Goal: Task Accomplishment & Management: Manage account settings

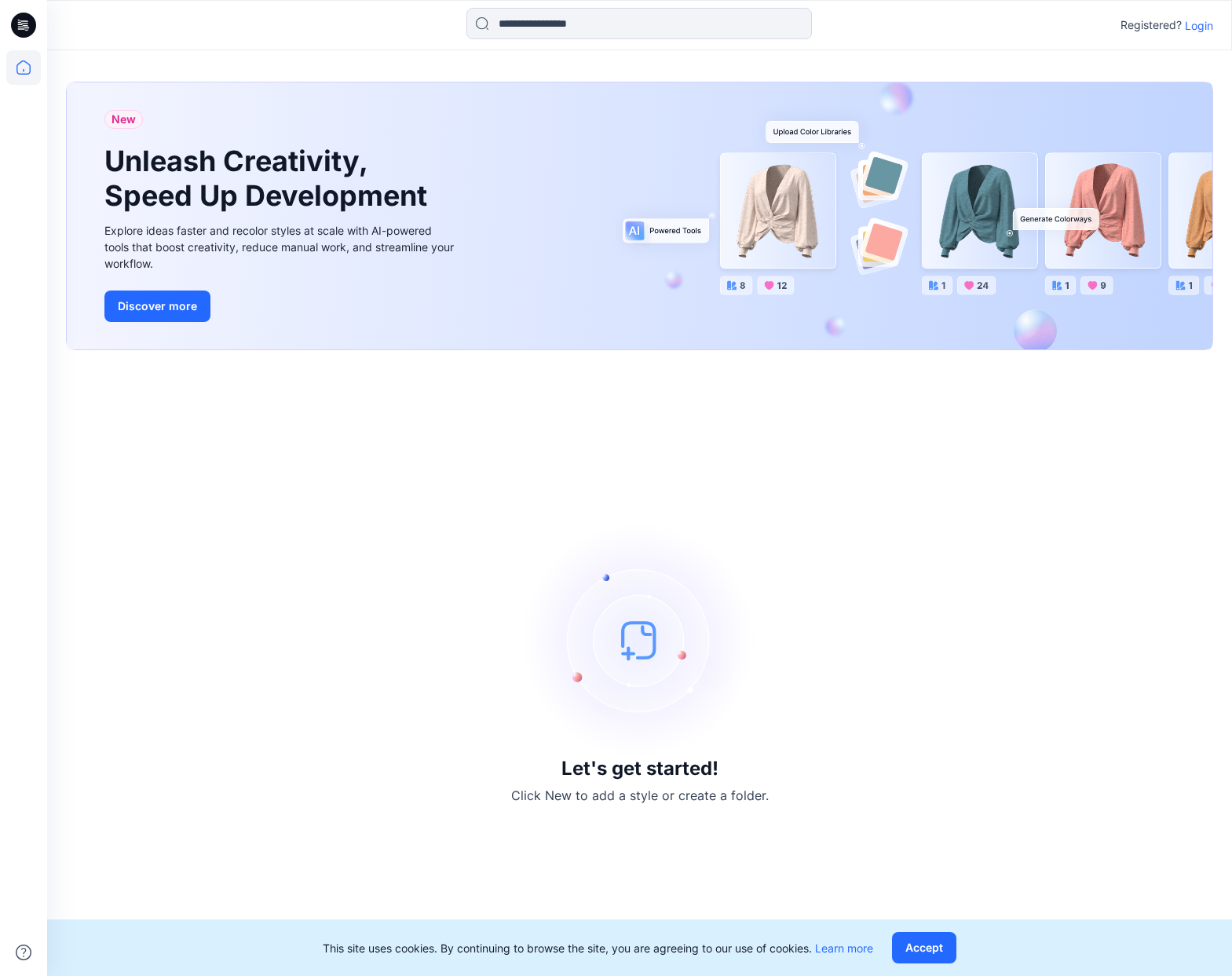
click at [1199, 33] on div "Registered? Login" at bounding box center [1167, 25] width 93 height 19
click at [1190, 32] on p "Login" at bounding box center [1199, 25] width 28 height 17
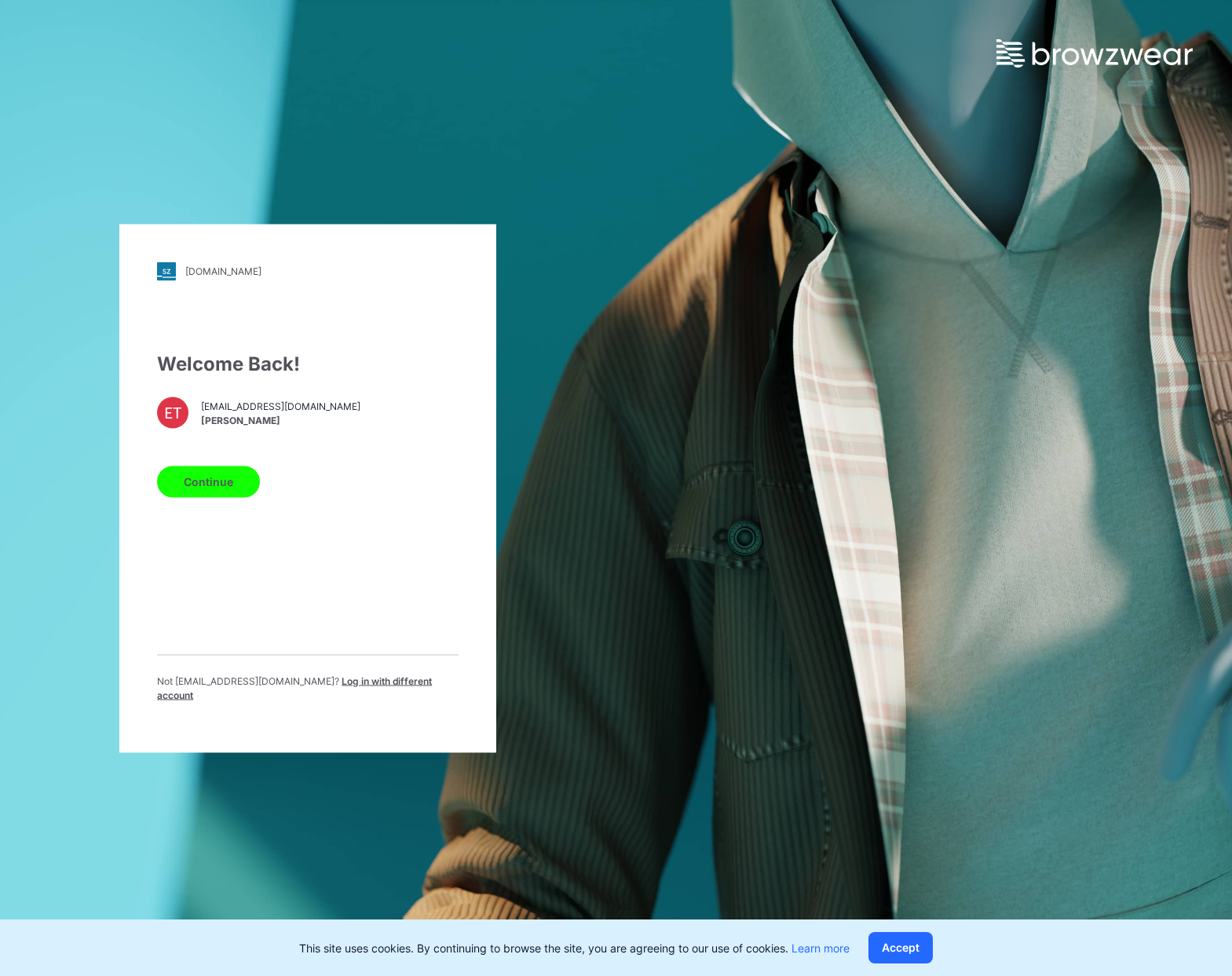
click at [228, 479] on button "Continue" at bounding box center [209, 482] width 103 height 31
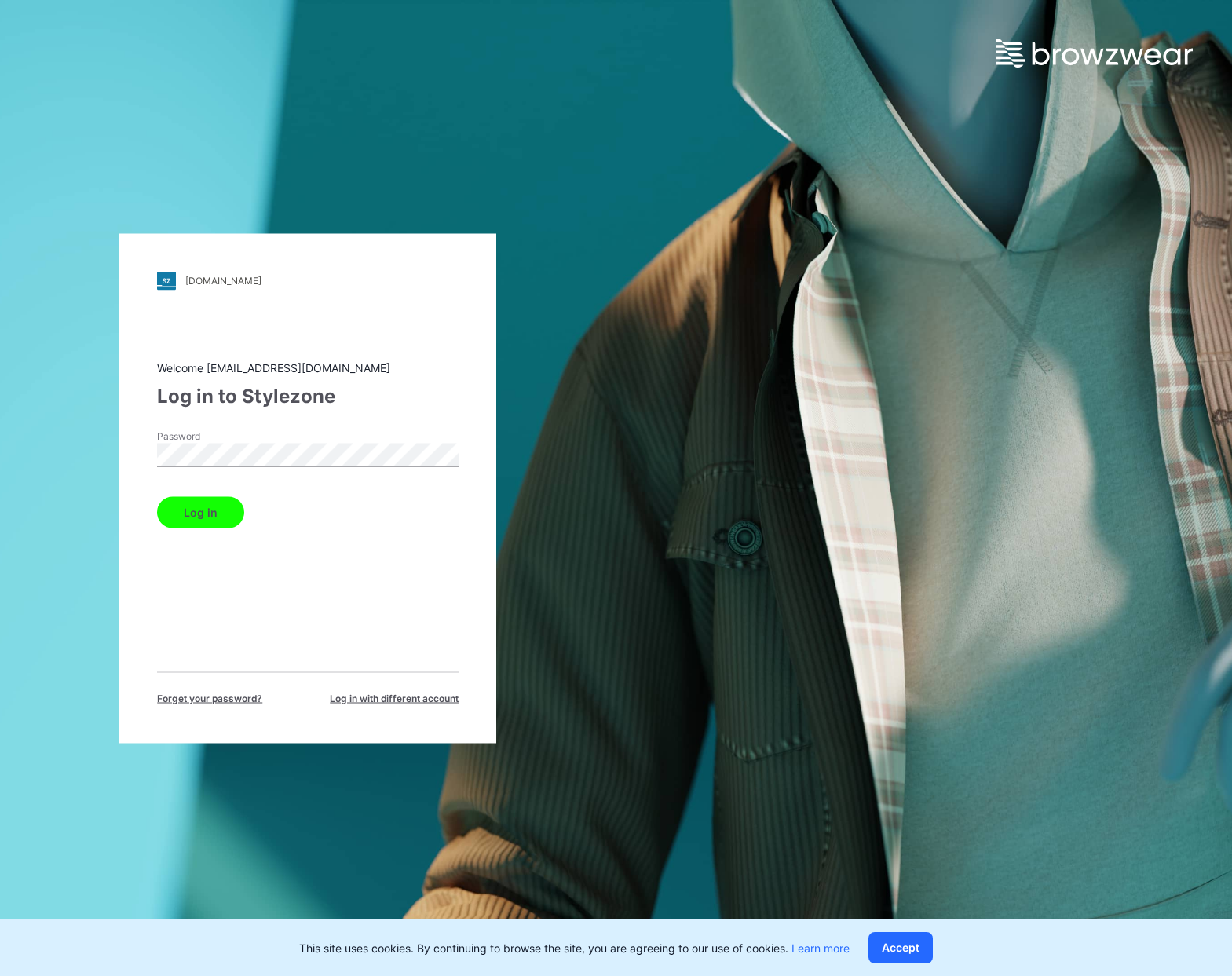
click at [205, 504] on button "Log in" at bounding box center [201, 512] width 87 height 31
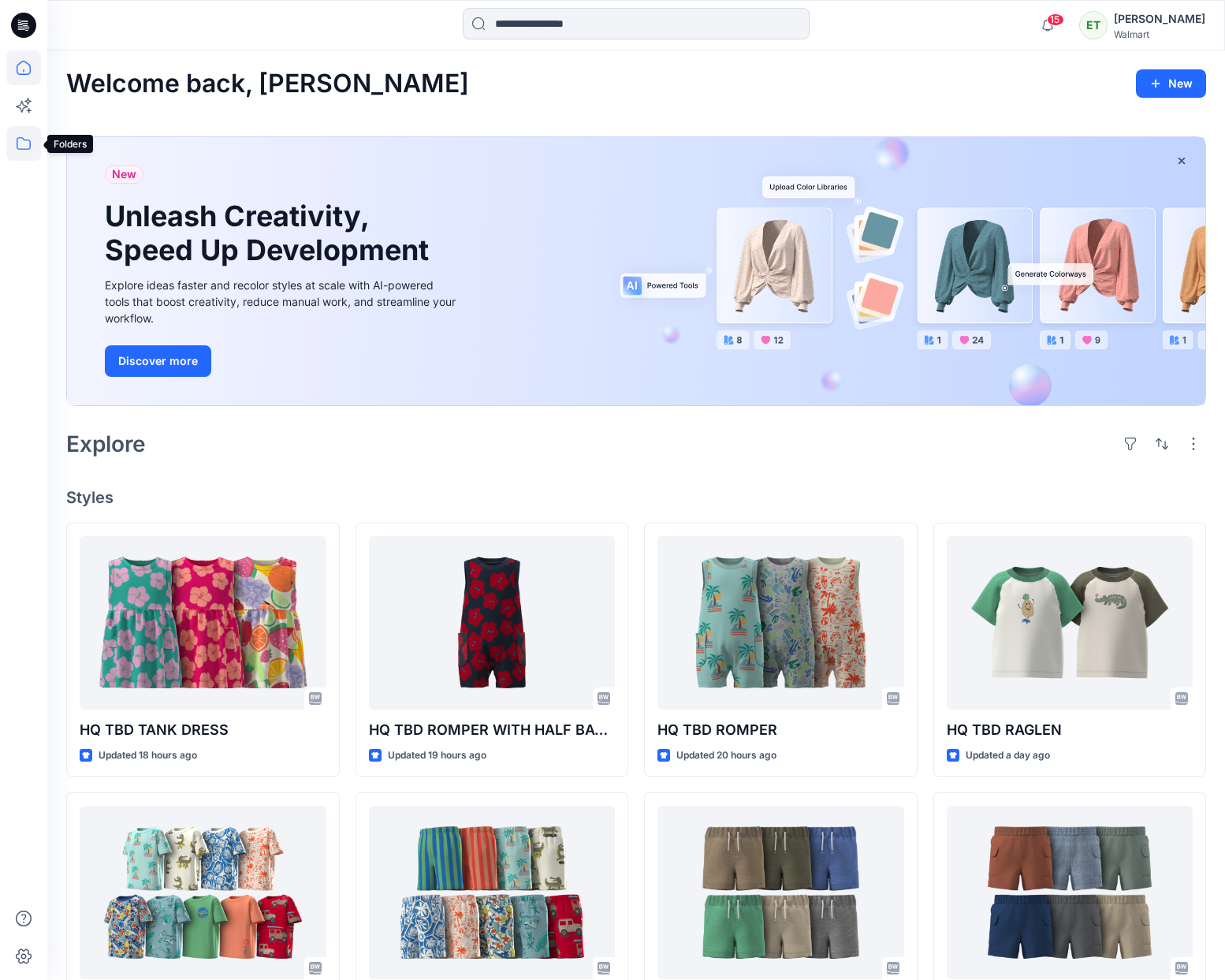
click at [23, 148] on icon at bounding box center [24, 144] width 35 height 35
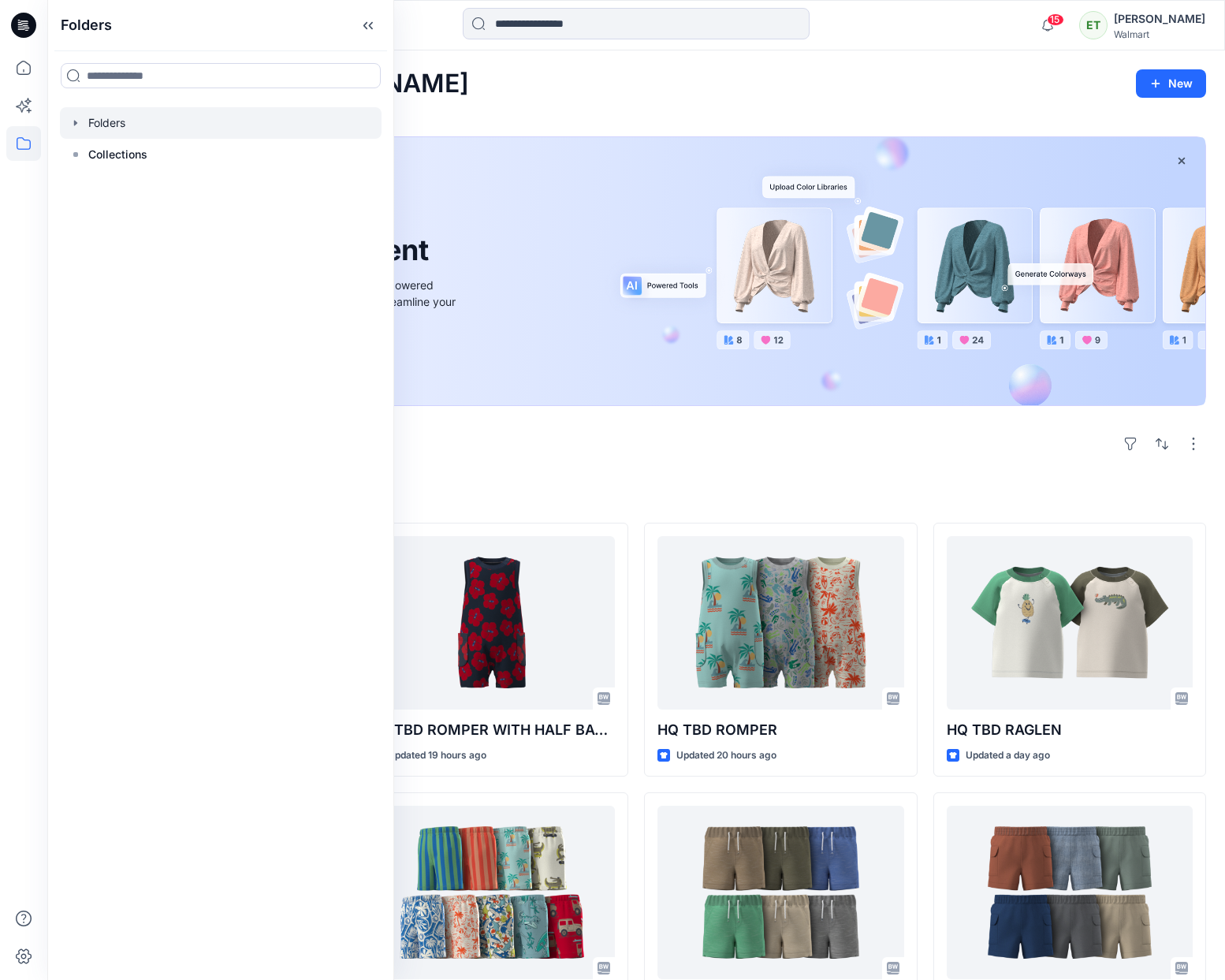
click at [130, 133] on div at bounding box center [220, 123] width 322 height 32
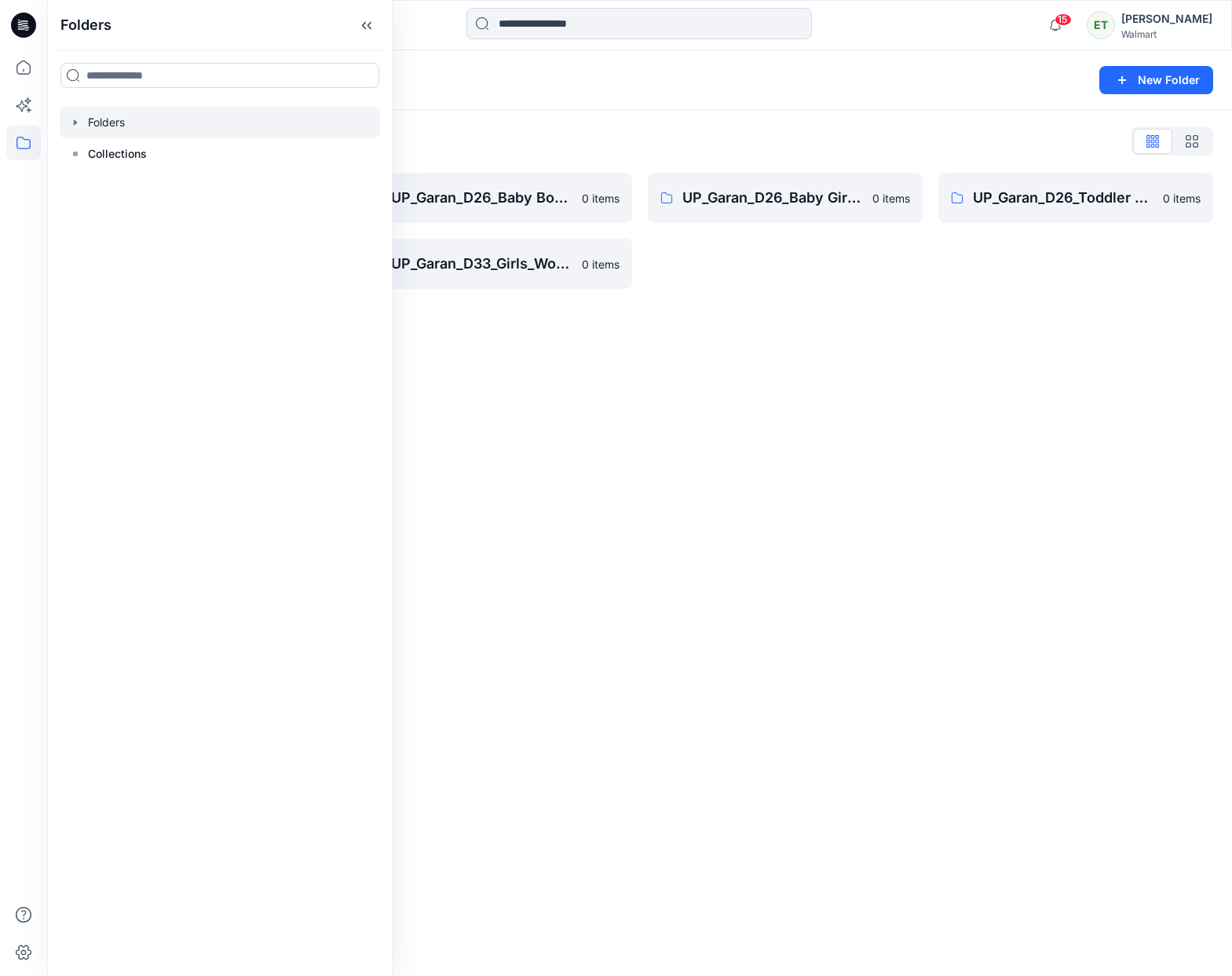
click at [866, 560] on div "Folders New Folder Folders List UP_Garan Littles 0 items UP_Garan_D26_Toddler G…" at bounding box center [639, 513] width 1185 height 926
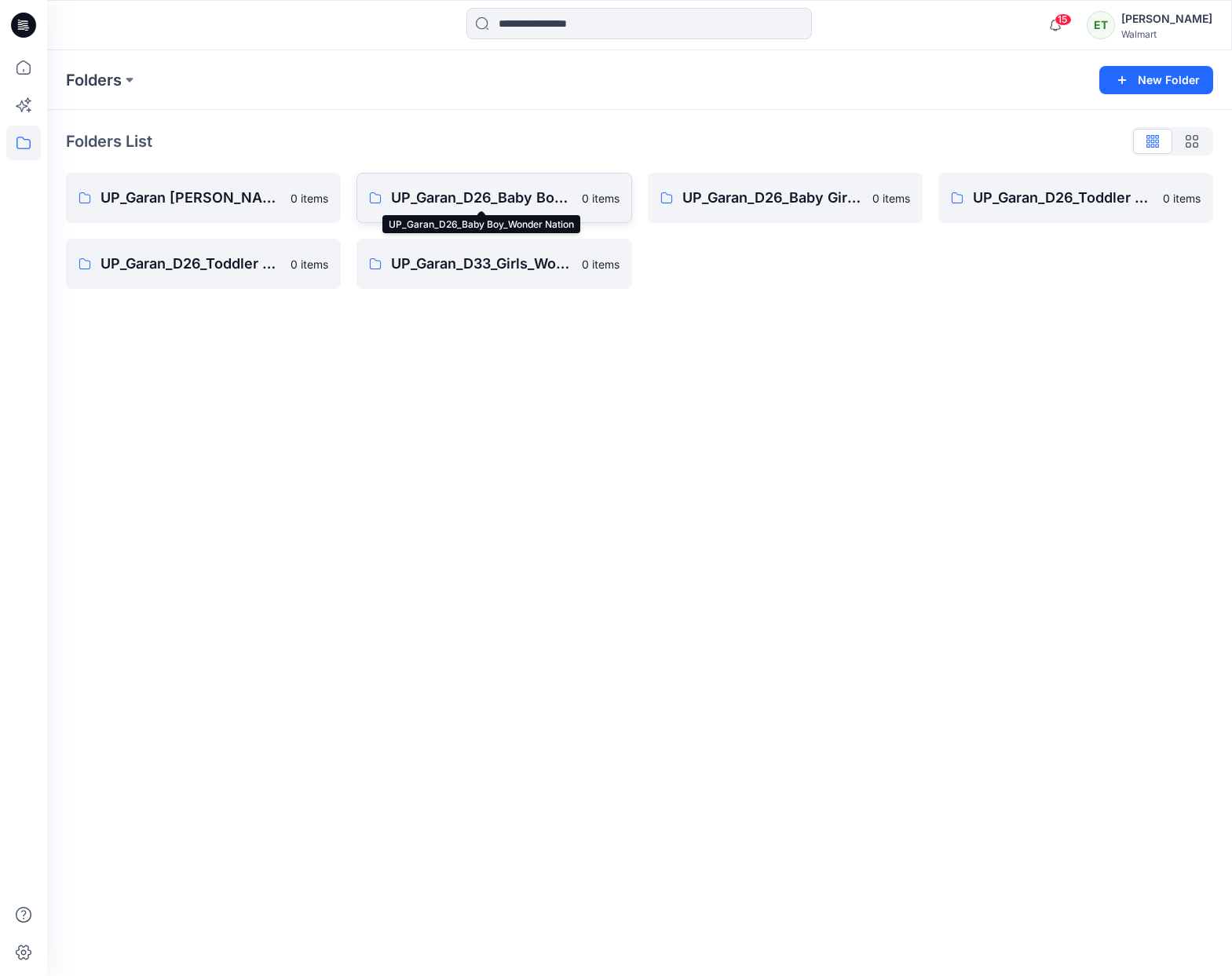
click at [537, 206] on p "UP_Garan_D26_Baby Boy_Wonder Nation" at bounding box center [481, 198] width 180 height 22
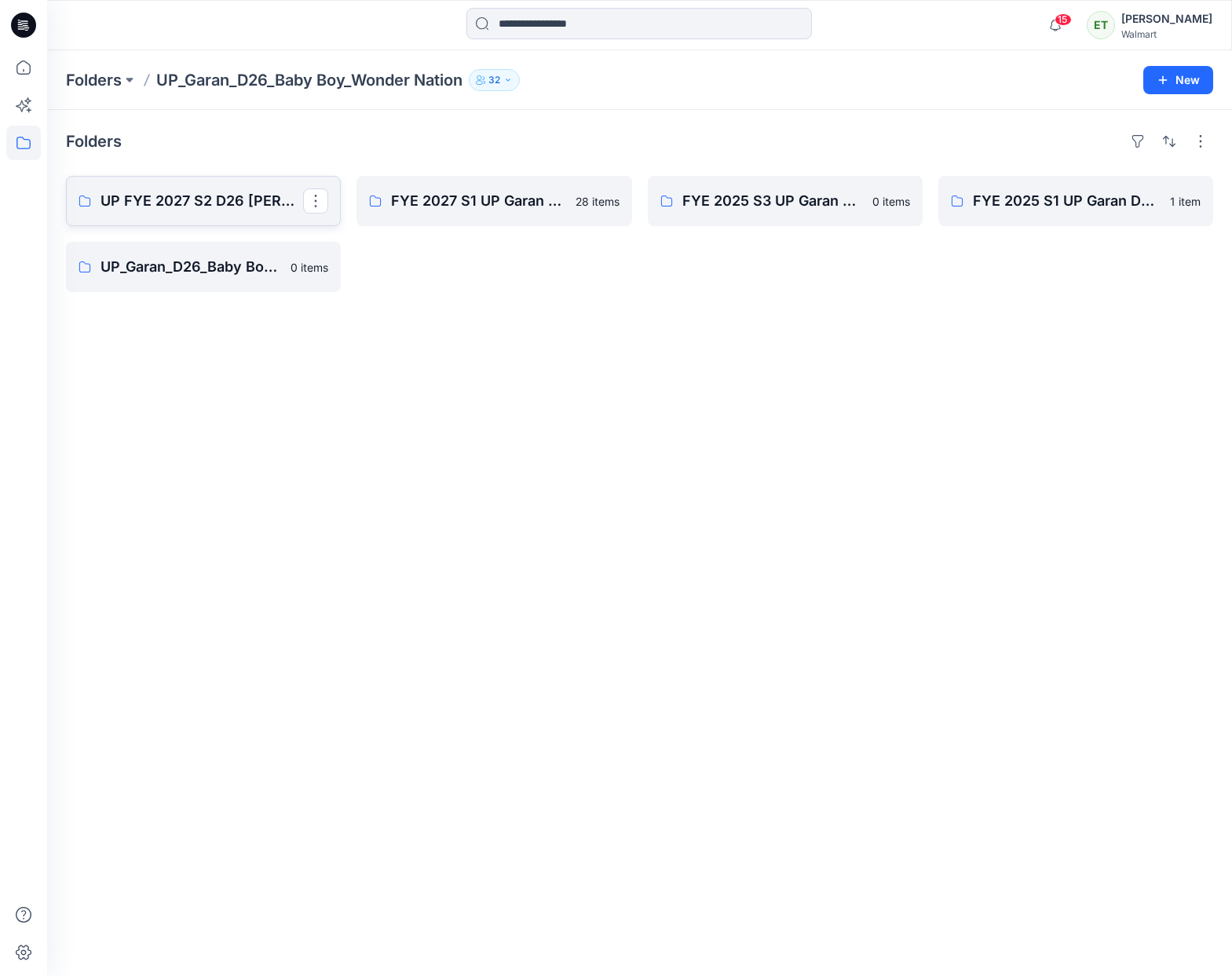
click at [251, 195] on p "UP FYE 2027 S2 D26 [PERSON_NAME]" at bounding box center [202, 201] width 202 height 22
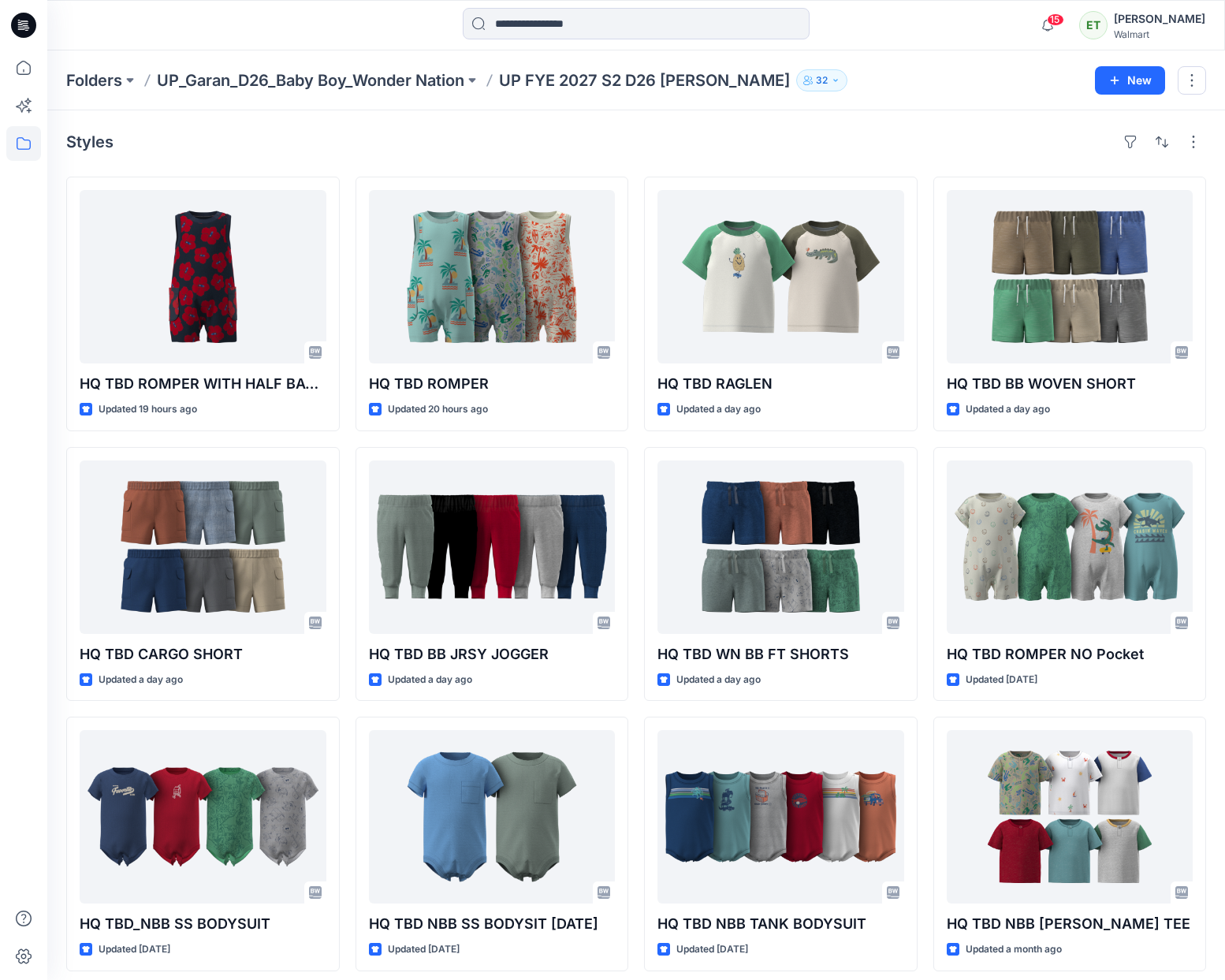
scroll to position [10, 0]
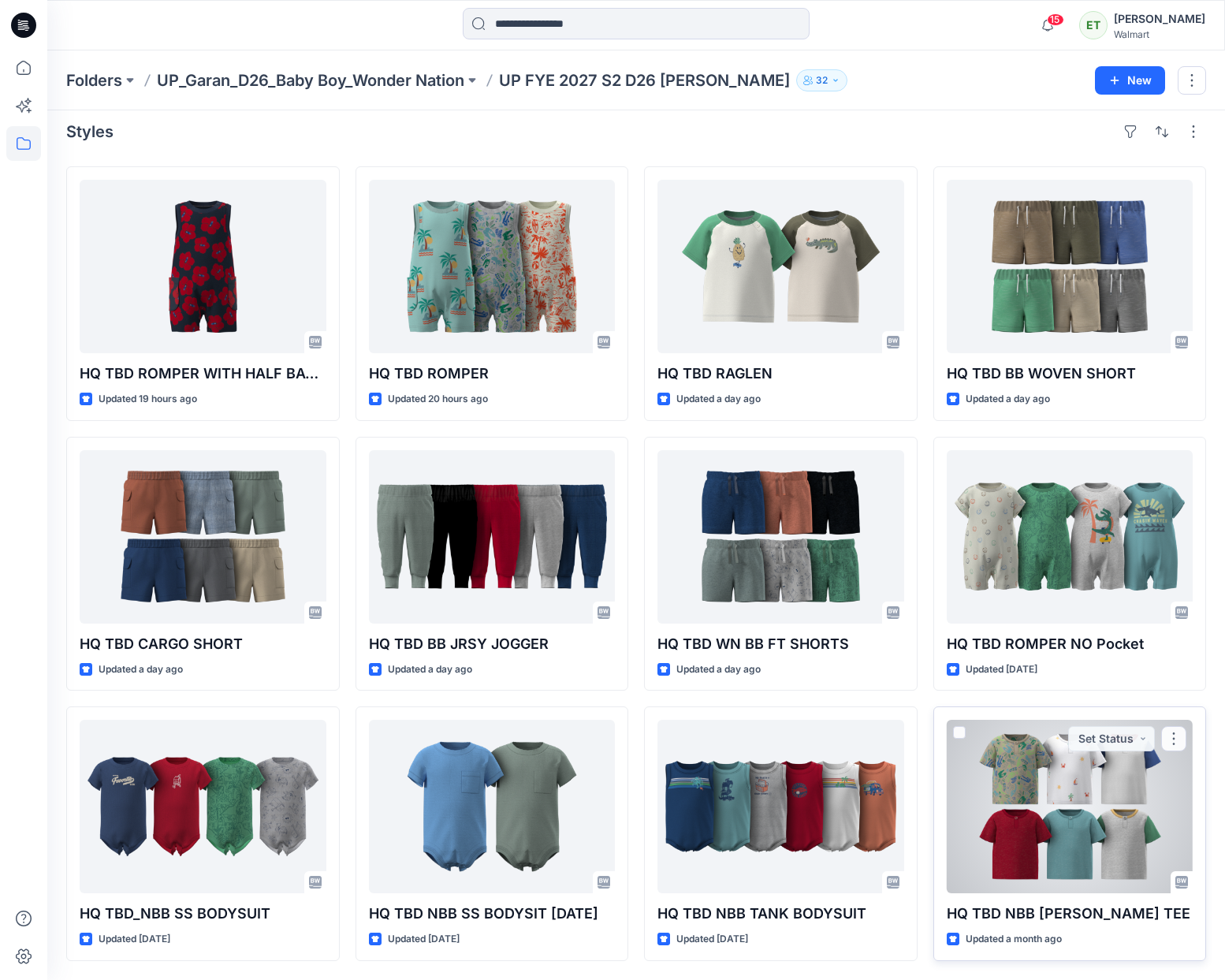
click at [1118, 803] on div at bounding box center [1070, 806] width 247 height 173
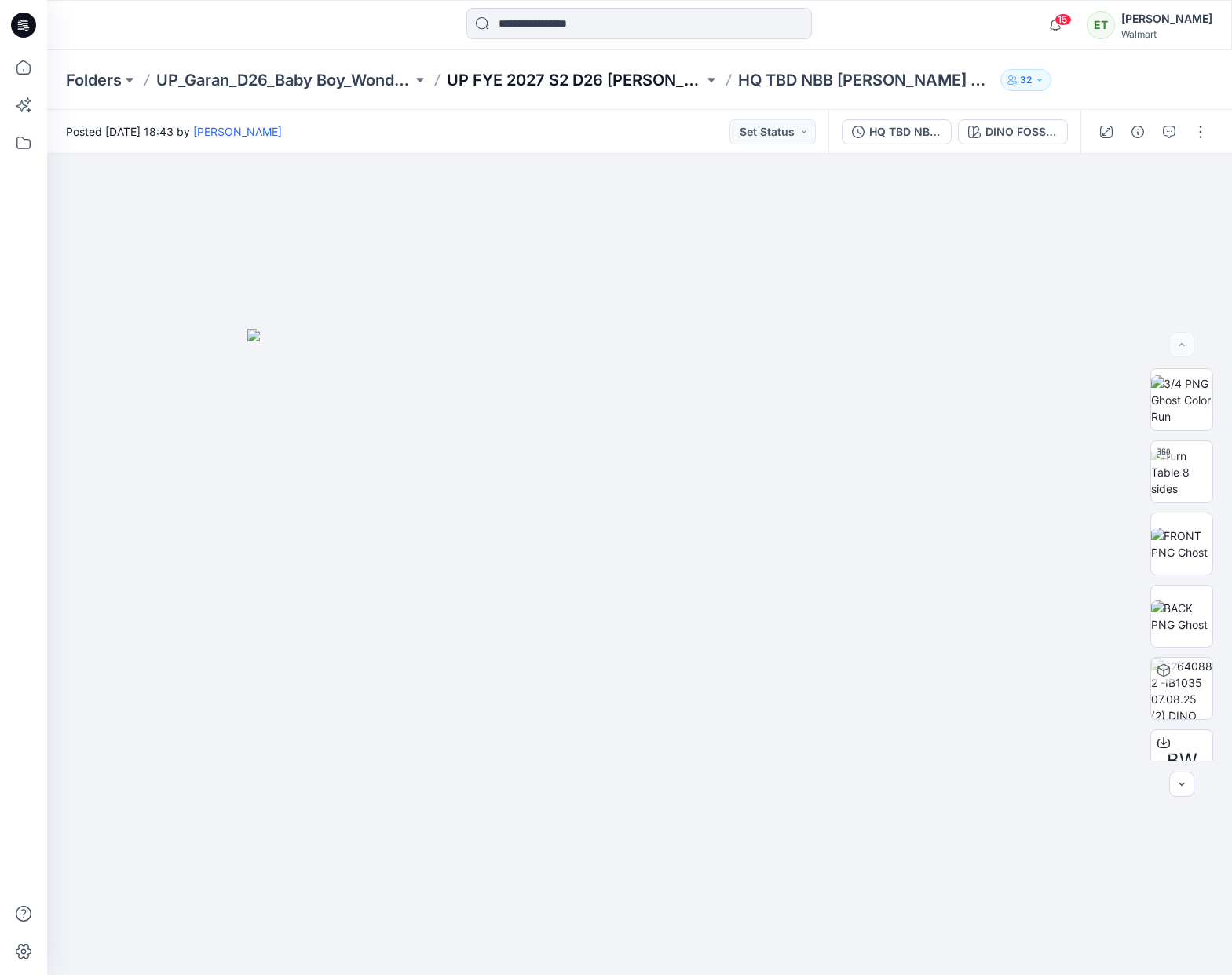
click at [584, 72] on p "UP FYE 2027 S2 D26 [PERSON_NAME]" at bounding box center [575, 80] width 256 height 22
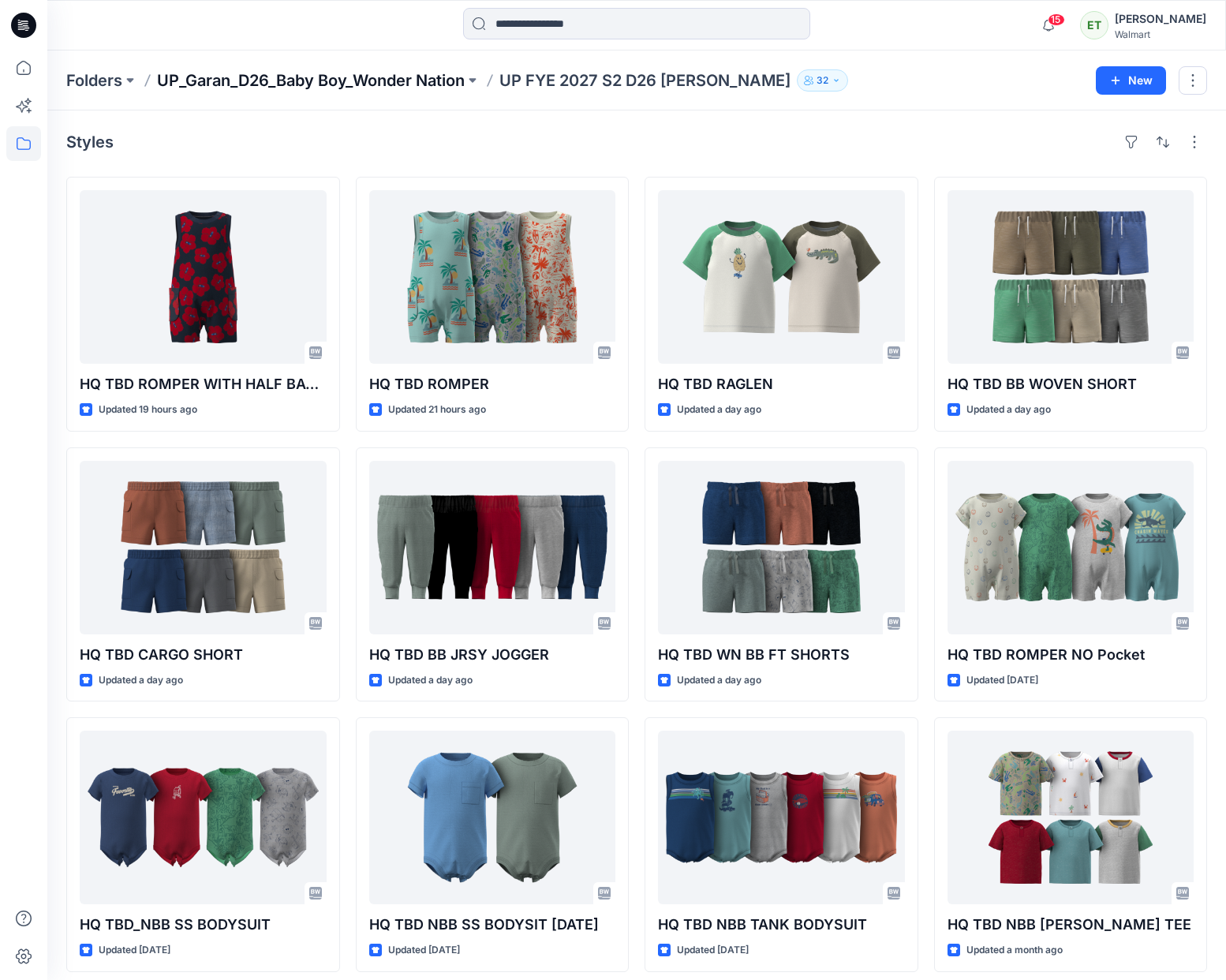
click at [437, 84] on p "UP_Garan_D26_Baby Boy_Wonder Nation" at bounding box center [311, 81] width 308 height 22
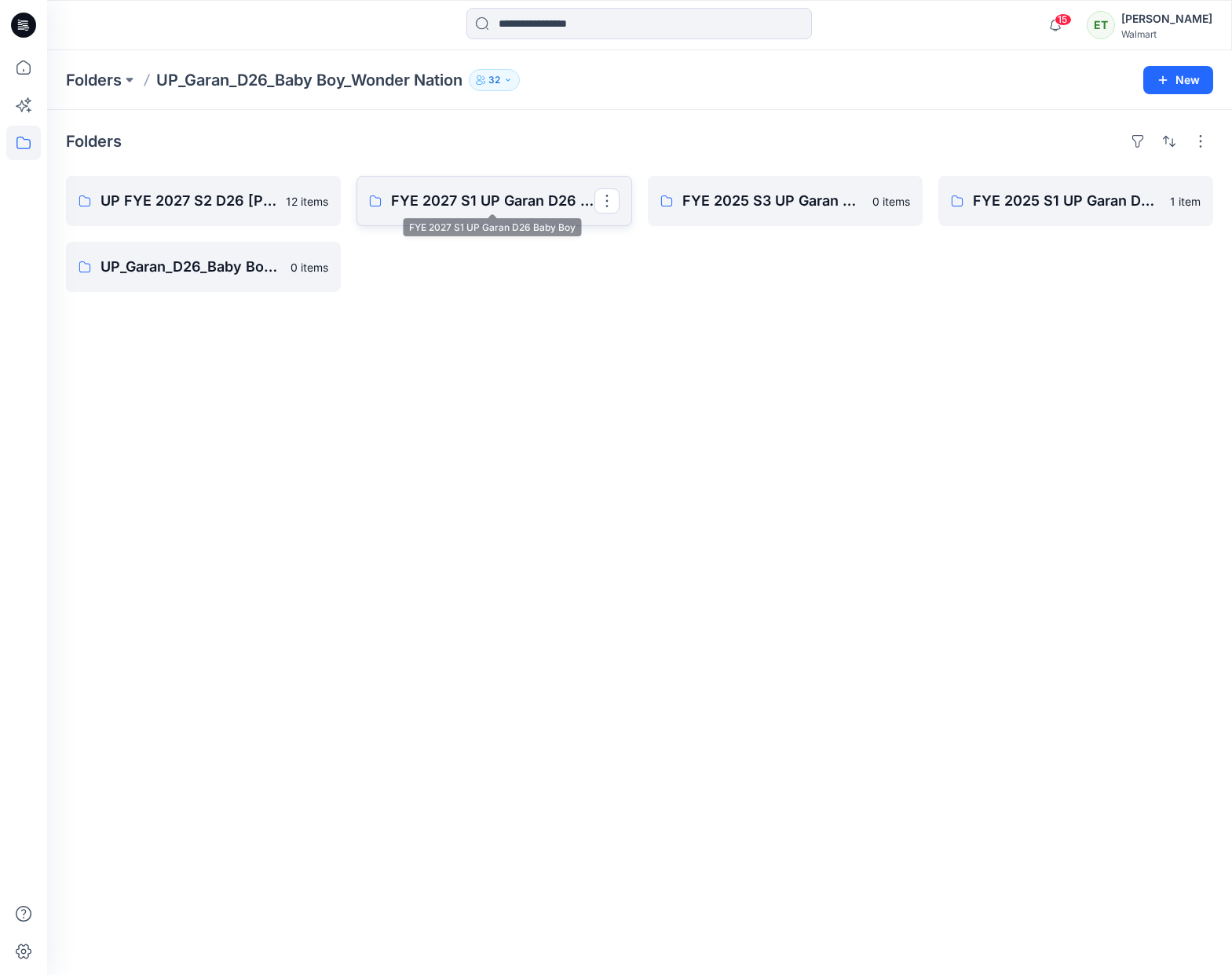
click at [435, 197] on p "FYE 2027 S1 UP Garan D26 Baby Boy" at bounding box center [492, 201] width 202 height 22
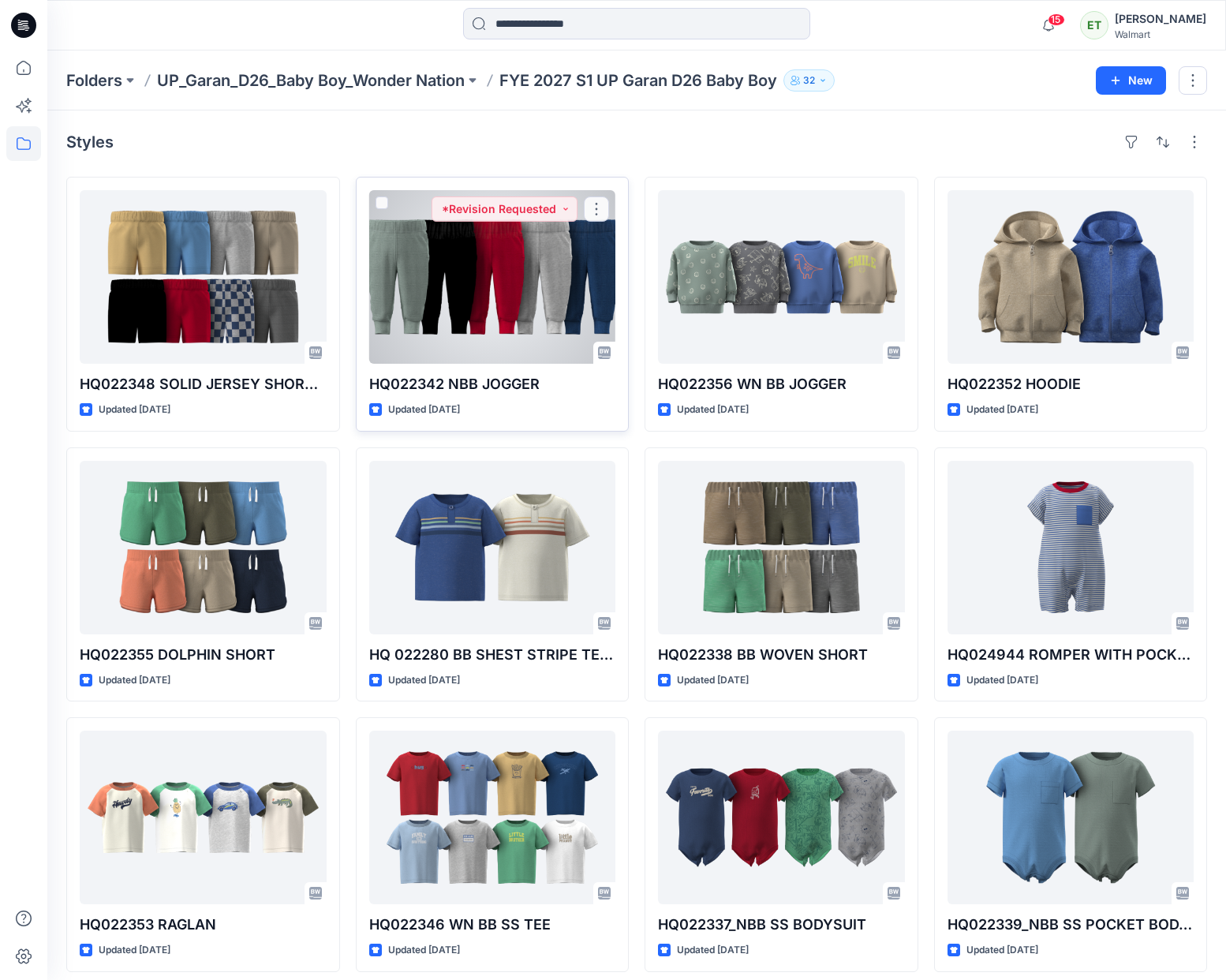
click at [460, 312] on div at bounding box center [493, 276] width 247 height 173
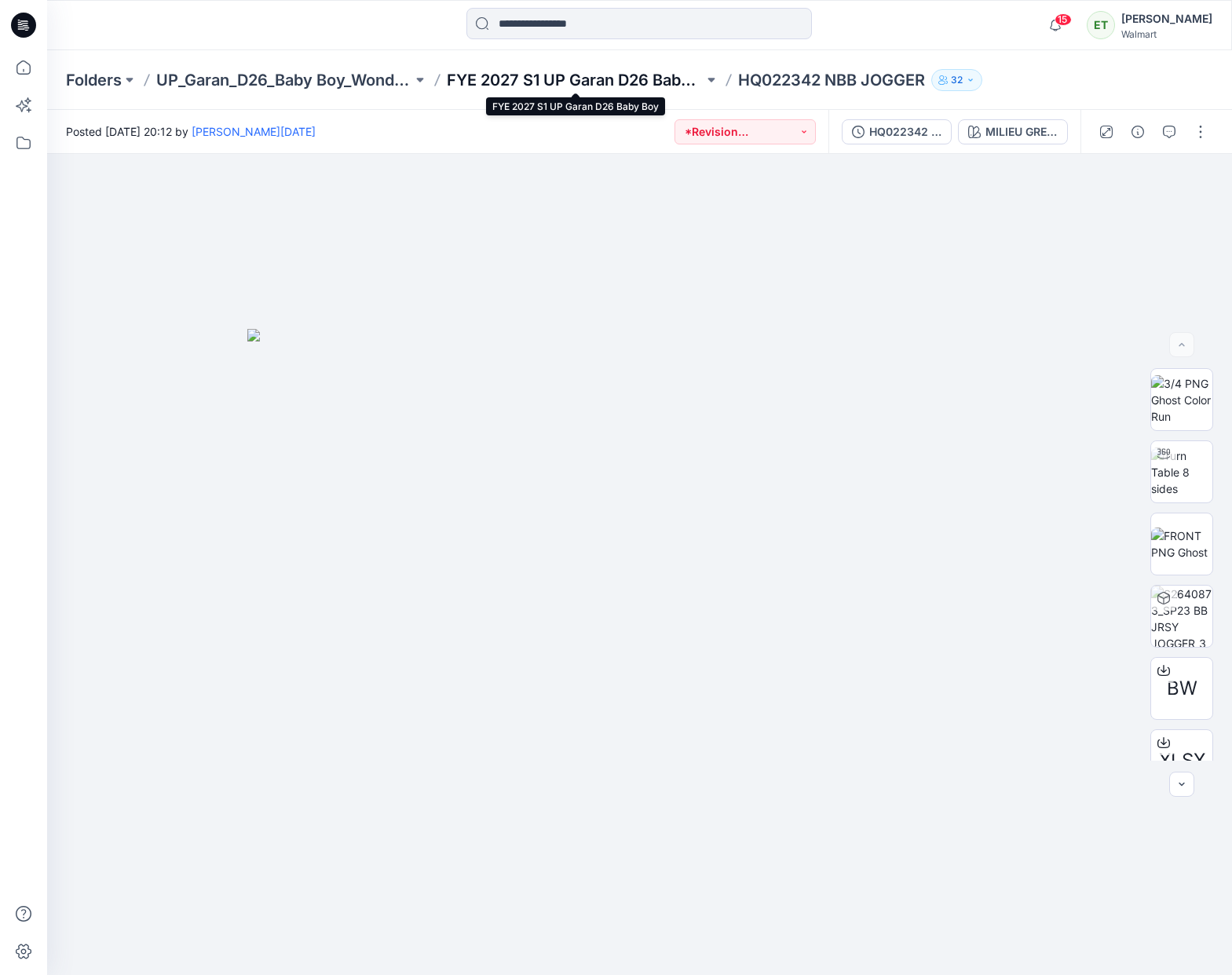
click at [600, 72] on p "FYE 2027 S1 UP Garan D26 Baby Boy" at bounding box center [575, 80] width 256 height 22
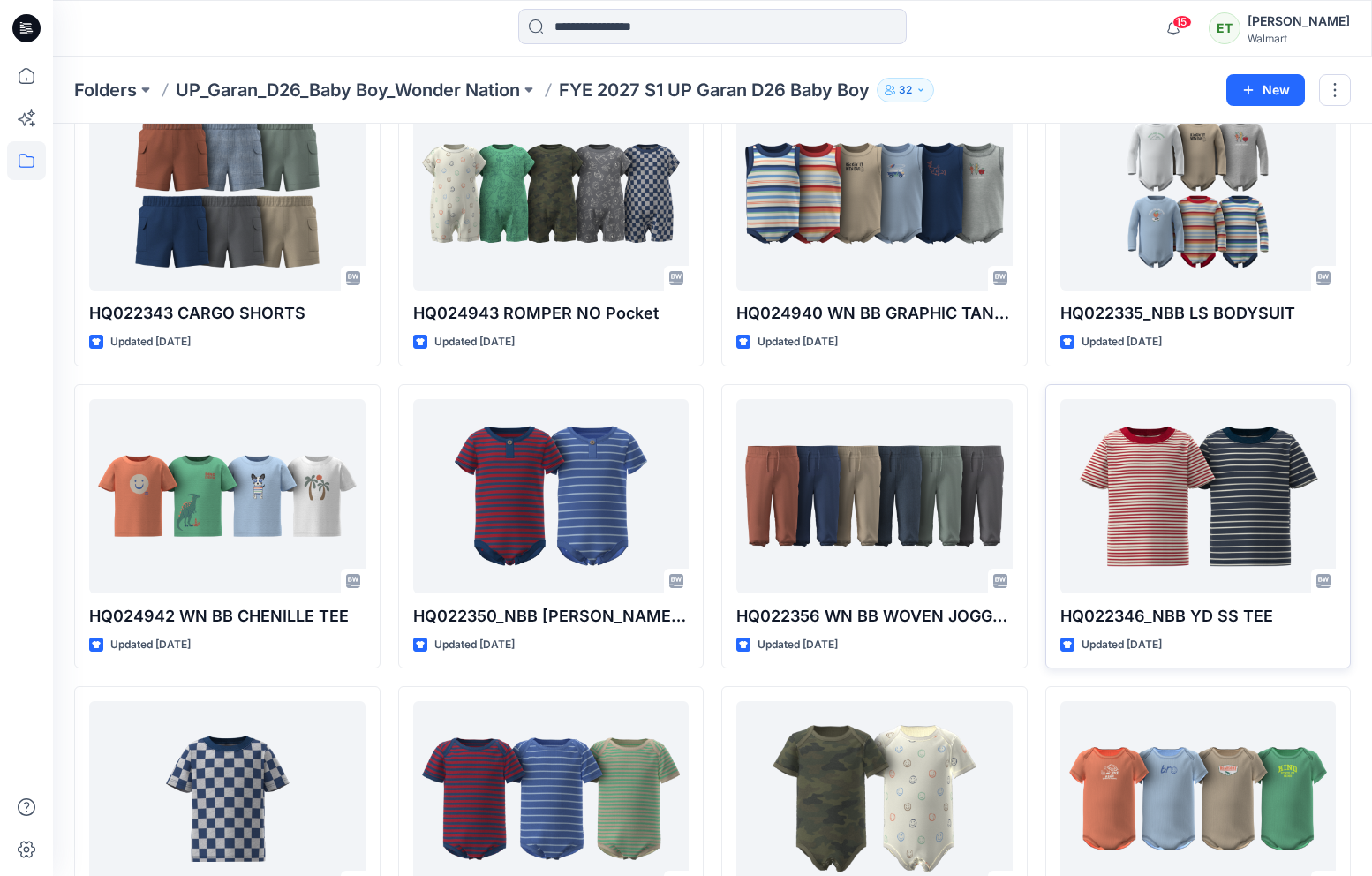
scroll to position [1442, 0]
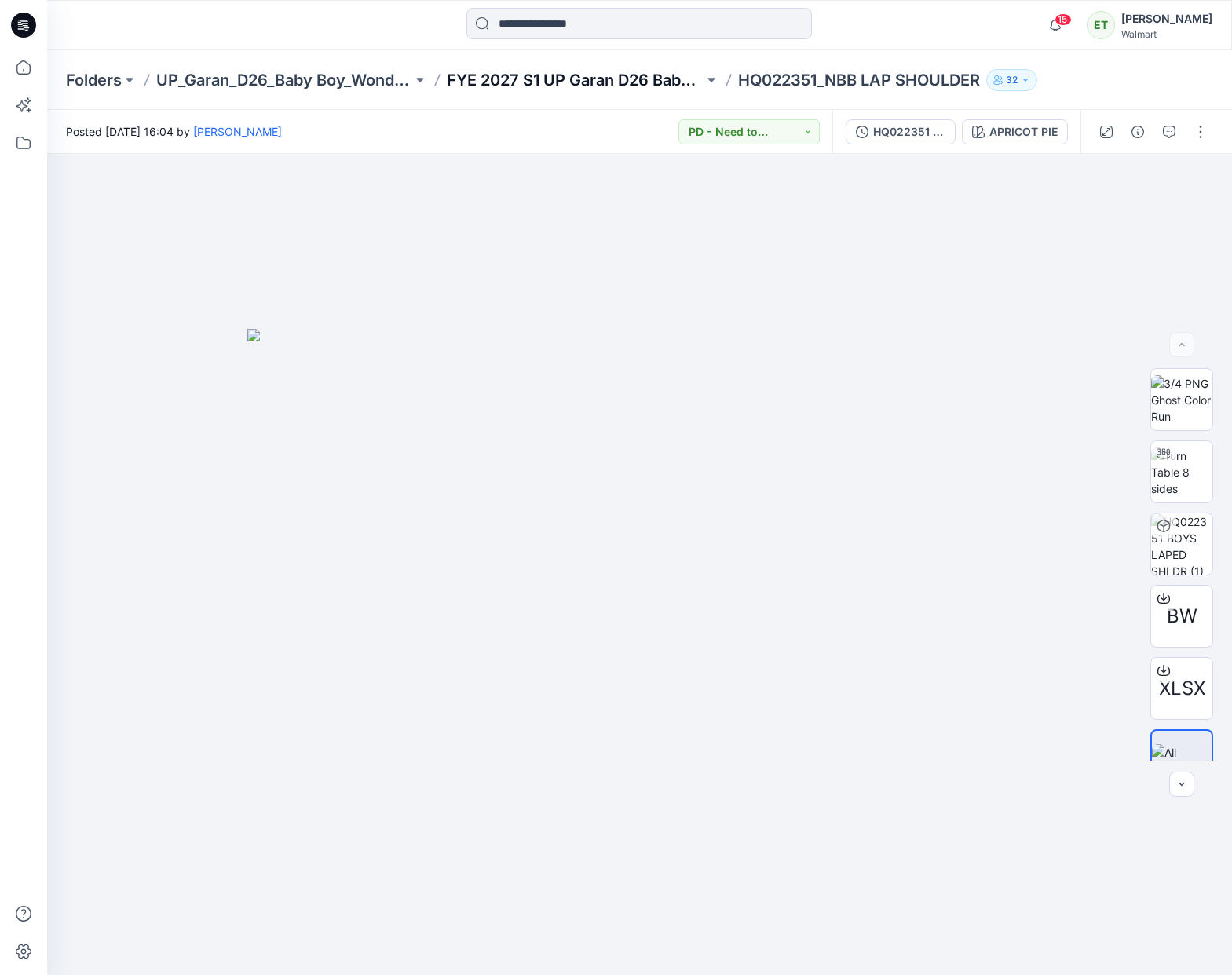
click at [614, 88] on p "FYE 2027 S1 UP Garan D26 Baby Boy" at bounding box center [575, 80] width 256 height 22
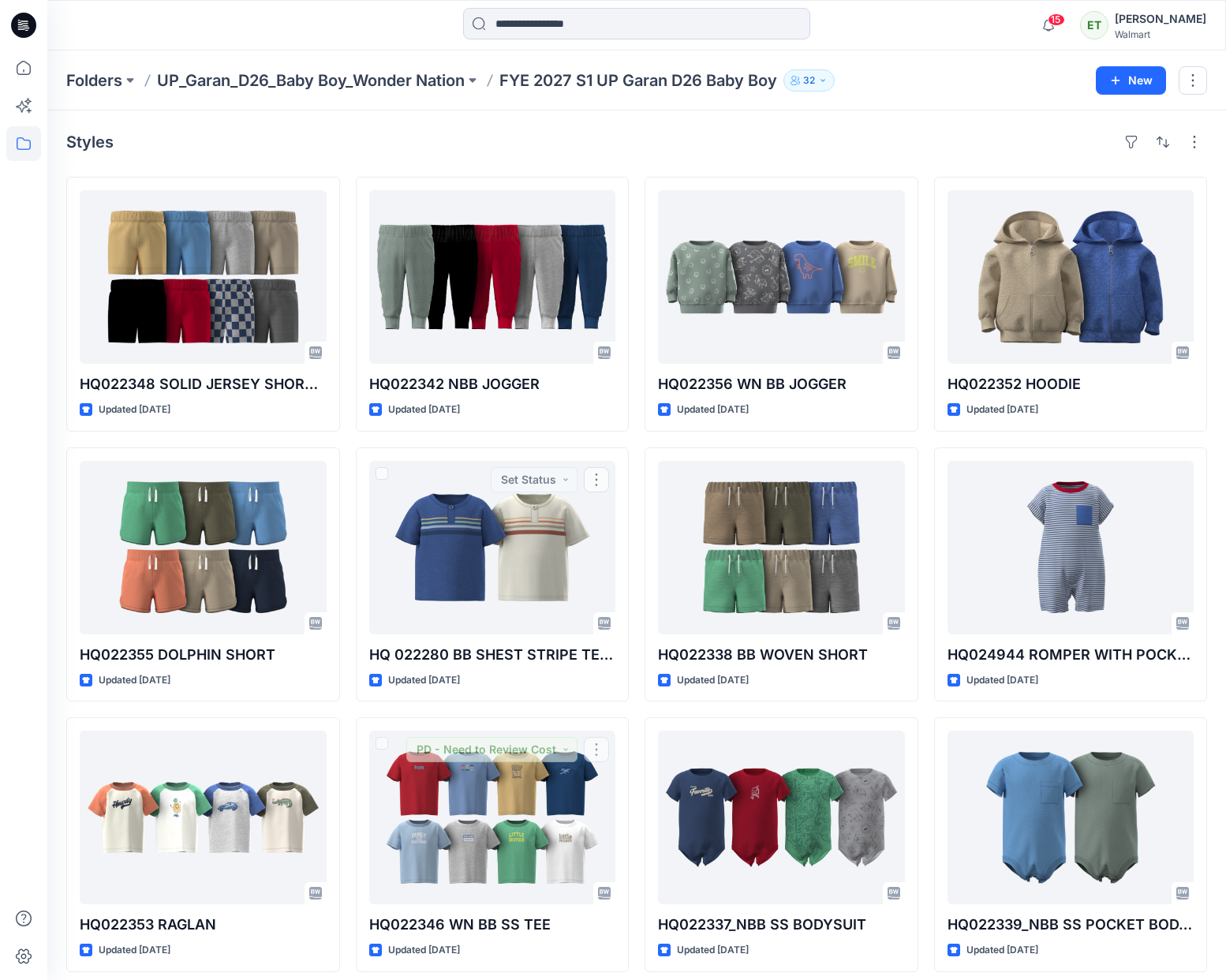
scroll to position [1092, 0]
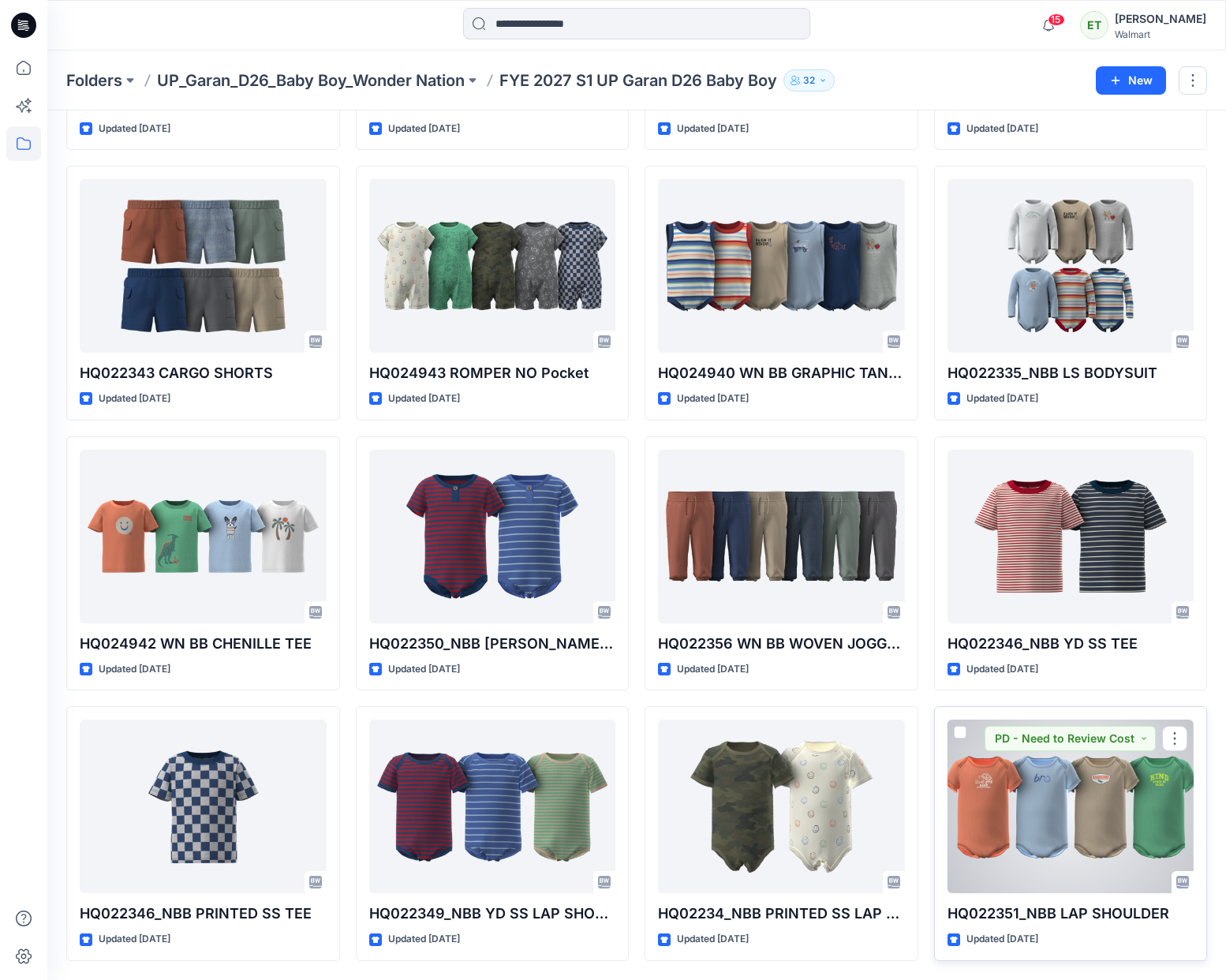
click at [1031, 792] on div at bounding box center [1071, 806] width 247 height 173
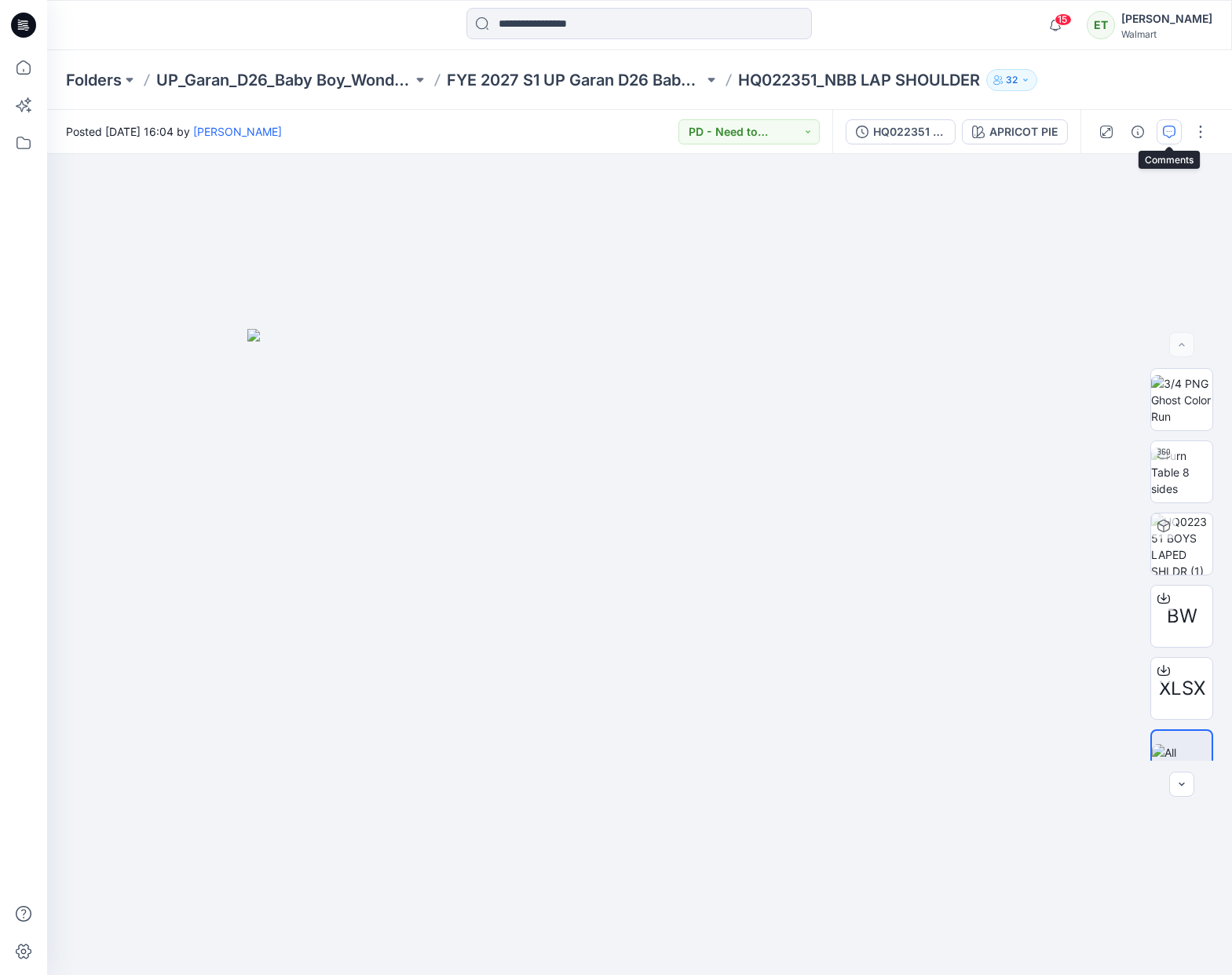
click at [1165, 120] on button "button" at bounding box center [1169, 132] width 25 height 25
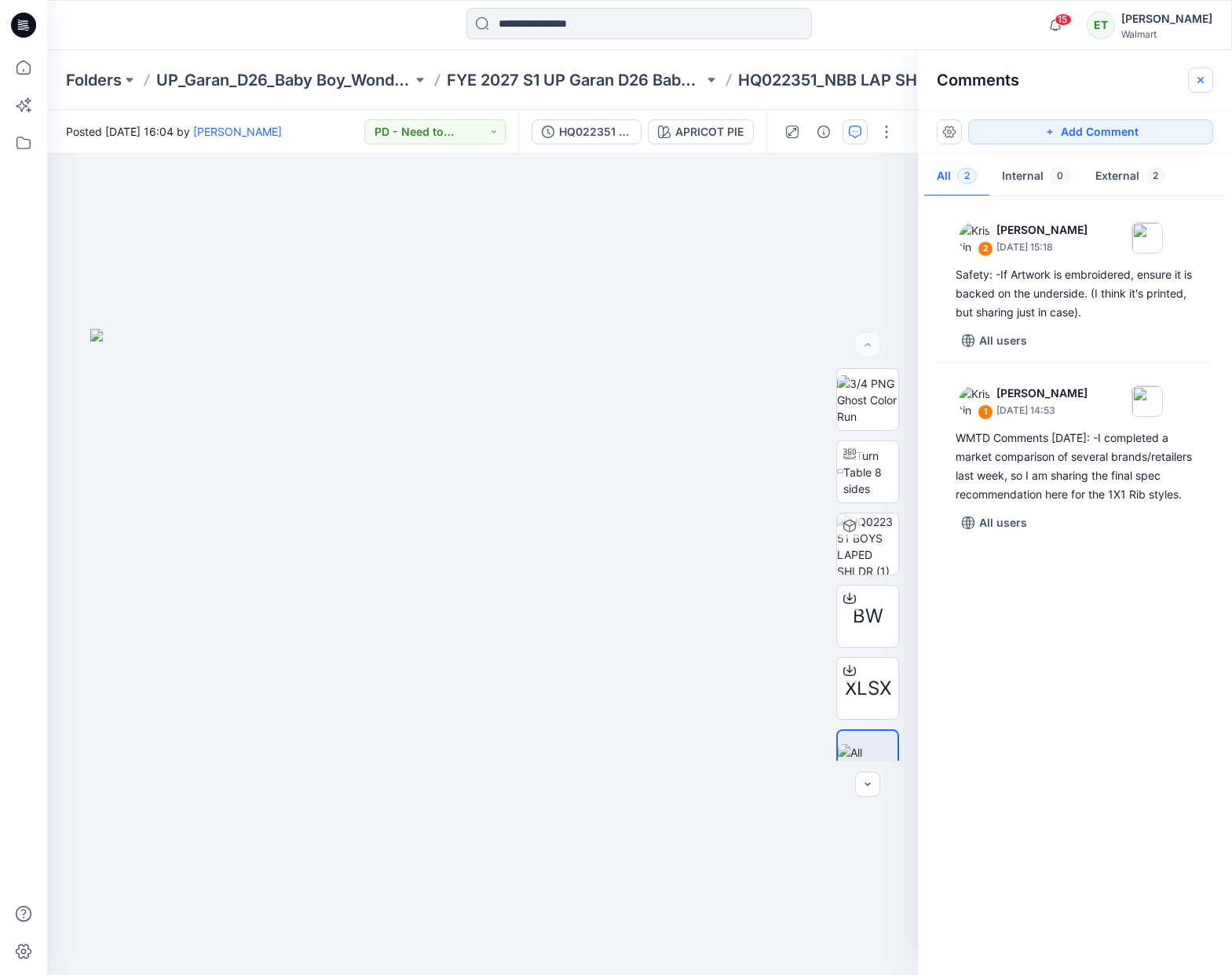
click at [1204, 85] on icon "button" at bounding box center [1201, 80] width 13 height 13
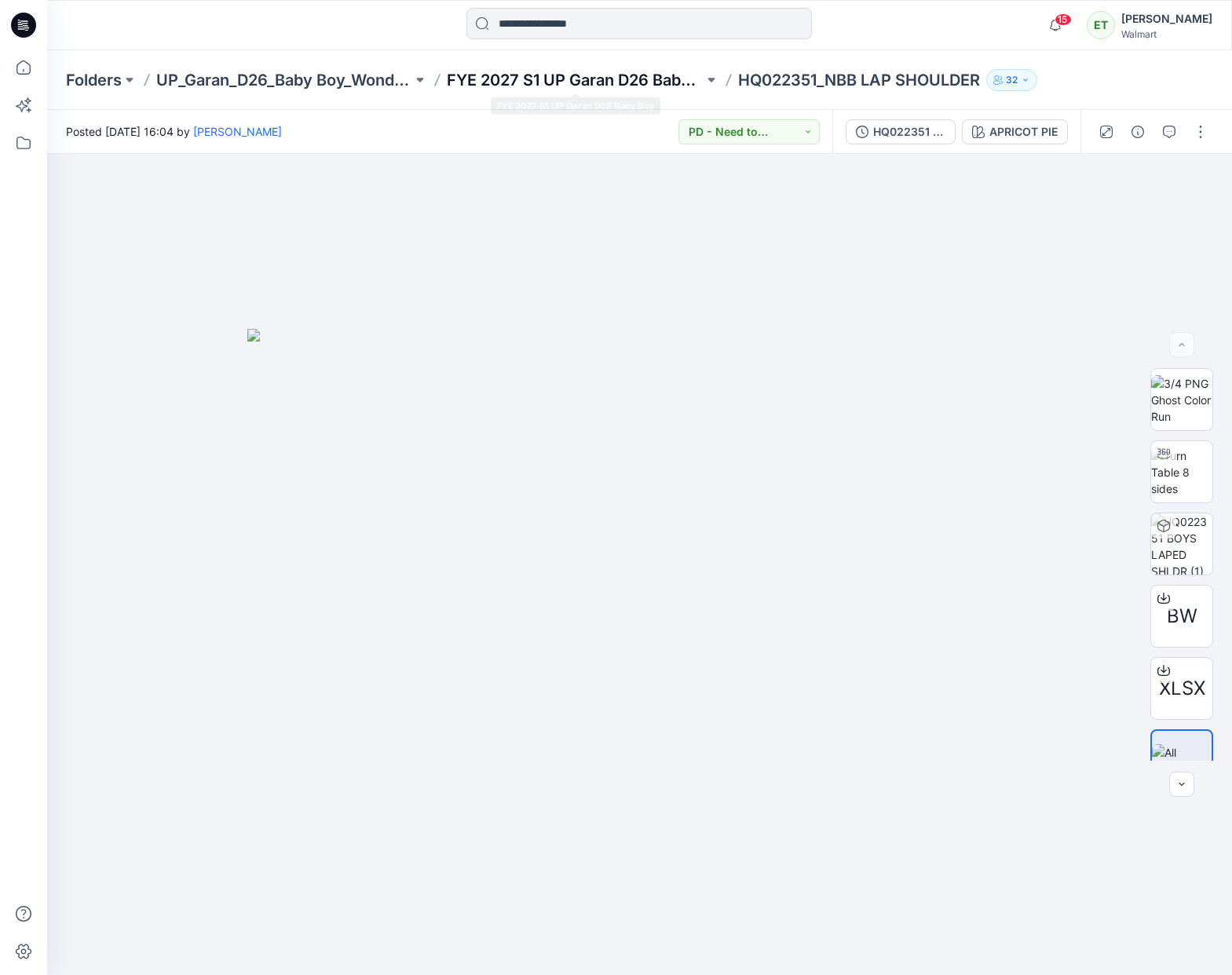
click at [621, 76] on p "FYE 2027 S1 UP Garan D26 Baby Boy" at bounding box center [575, 80] width 256 height 22
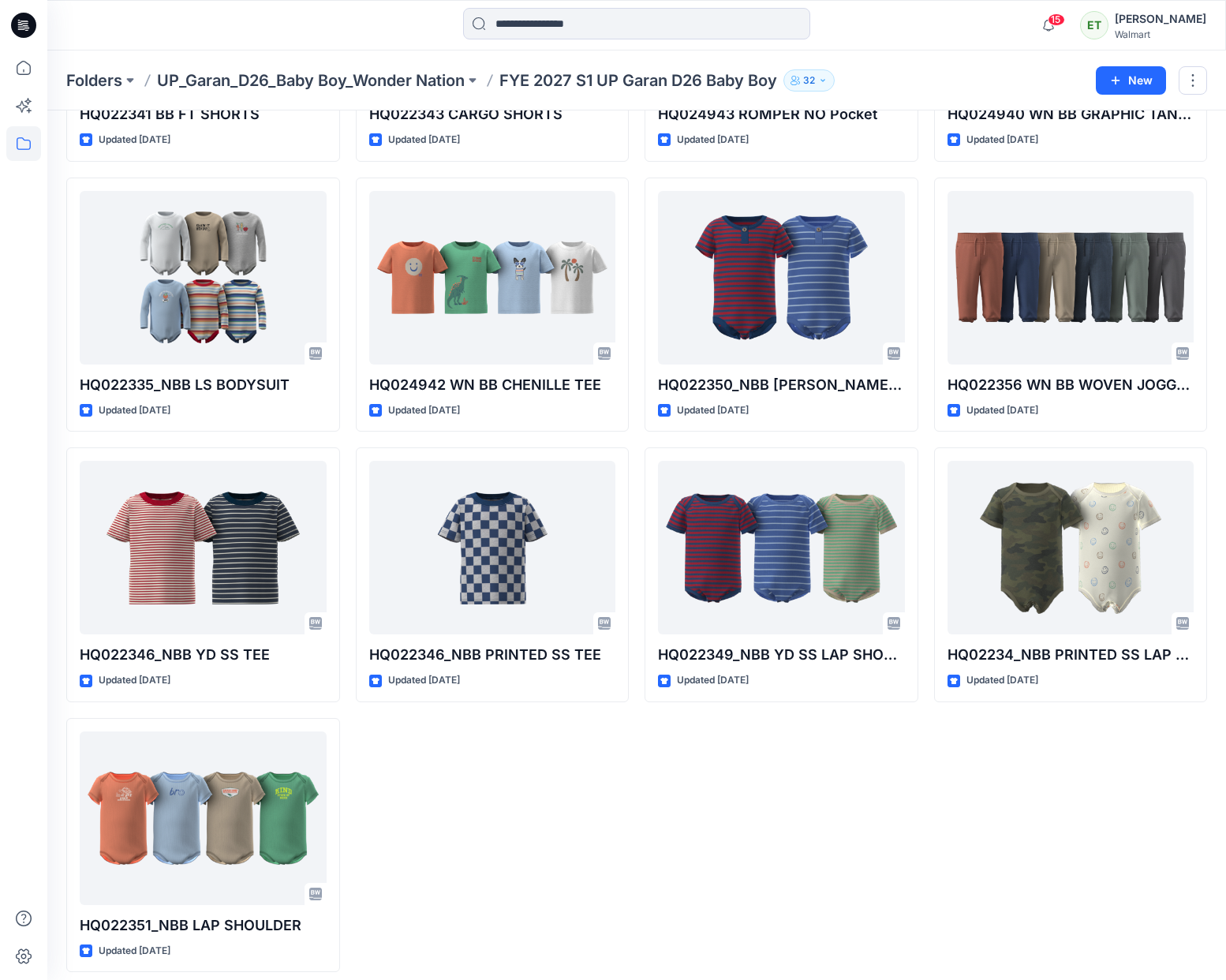
scroll to position [1362, 0]
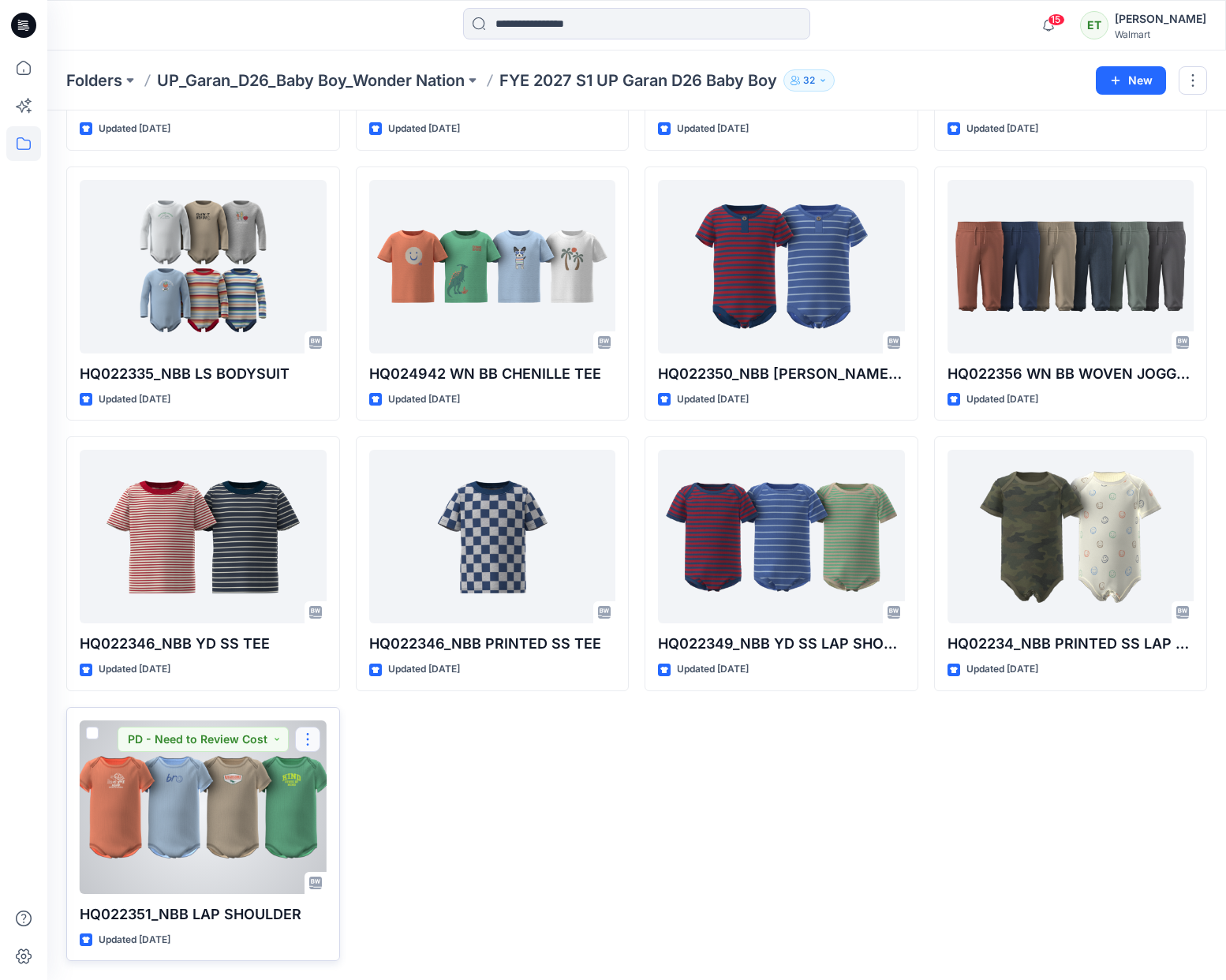
click at [306, 742] on button "button" at bounding box center [308, 740] width 25 height 25
click at [362, 782] on button "Edit" at bounding box center [383, 776] width 170 height 29
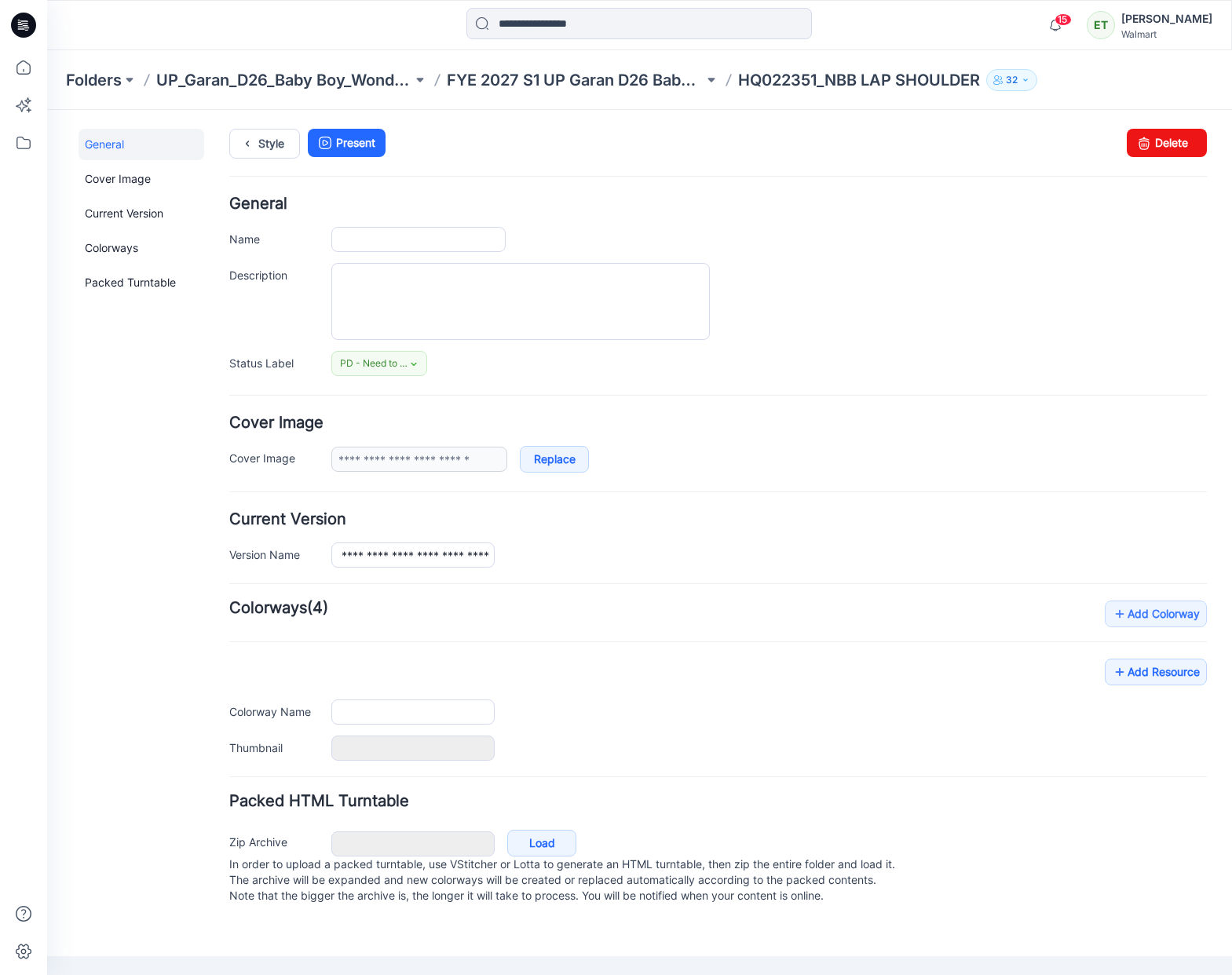
type input "**********"
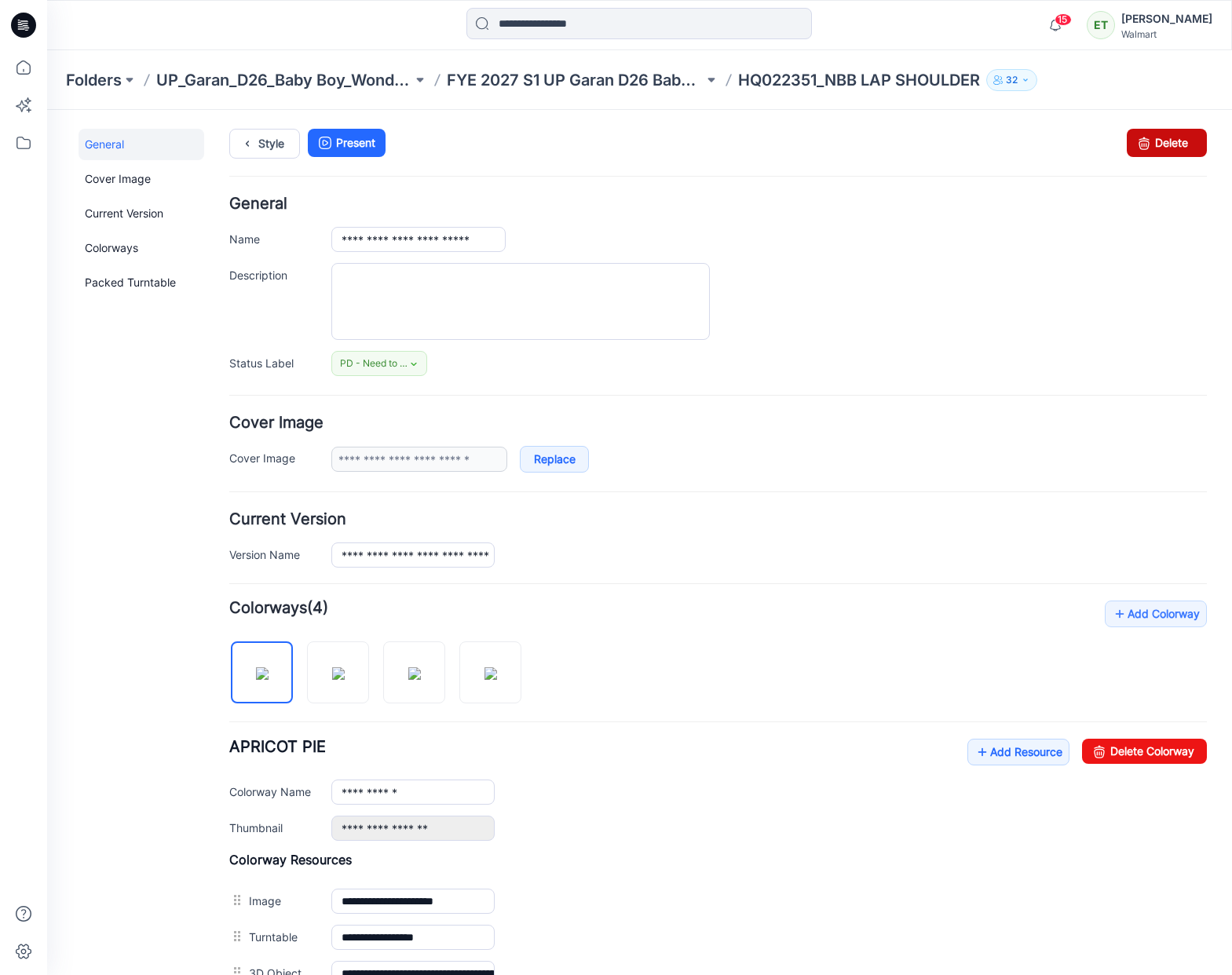
click at [1169, 154] on link "Delete" at bounding box center [1167, 143] width 80 height 28
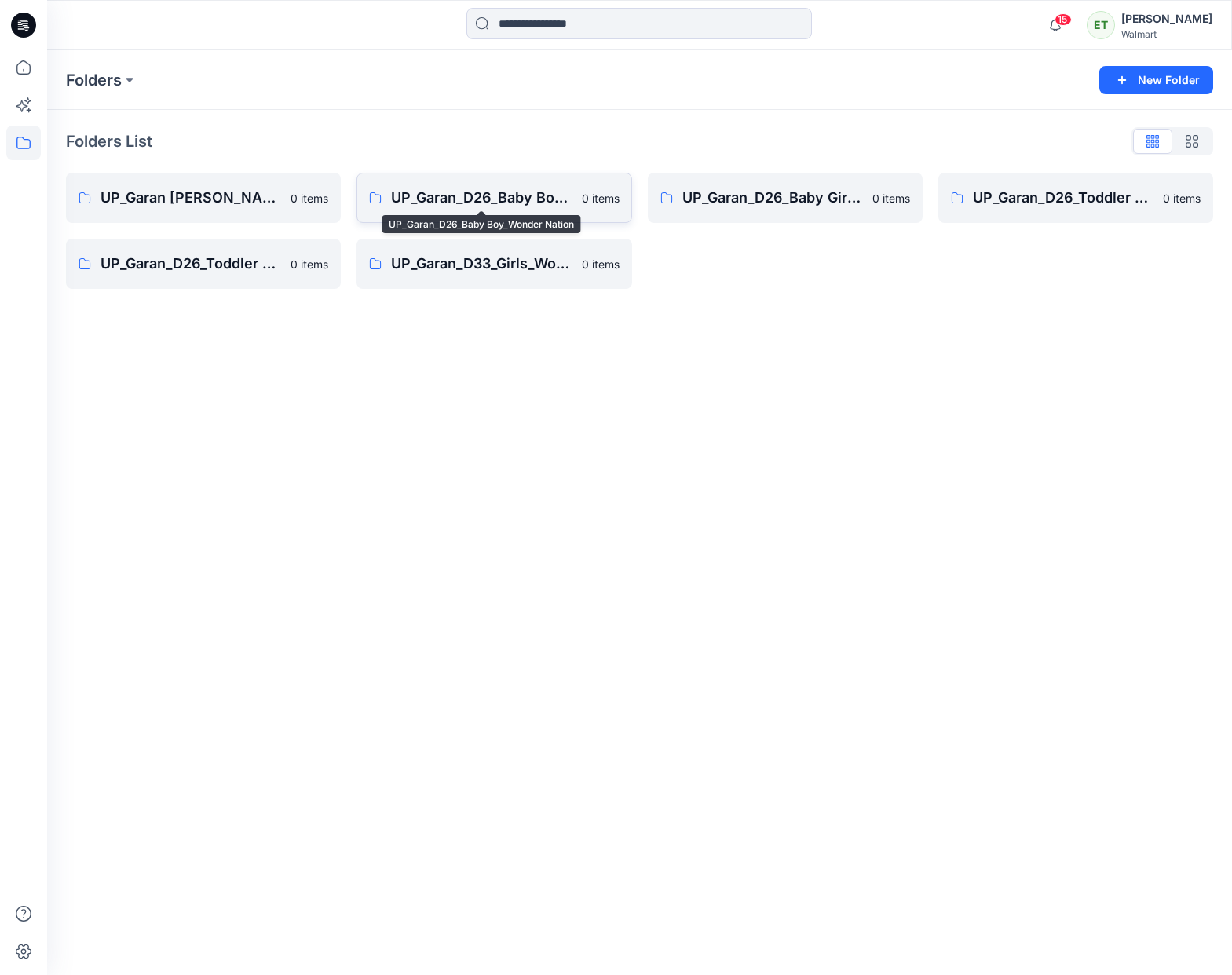
click at [485, 205] on p "UP_Garan_D26_Baby Boy_Wonder Nation" at bounding box center [481, 198] width 180 height 22
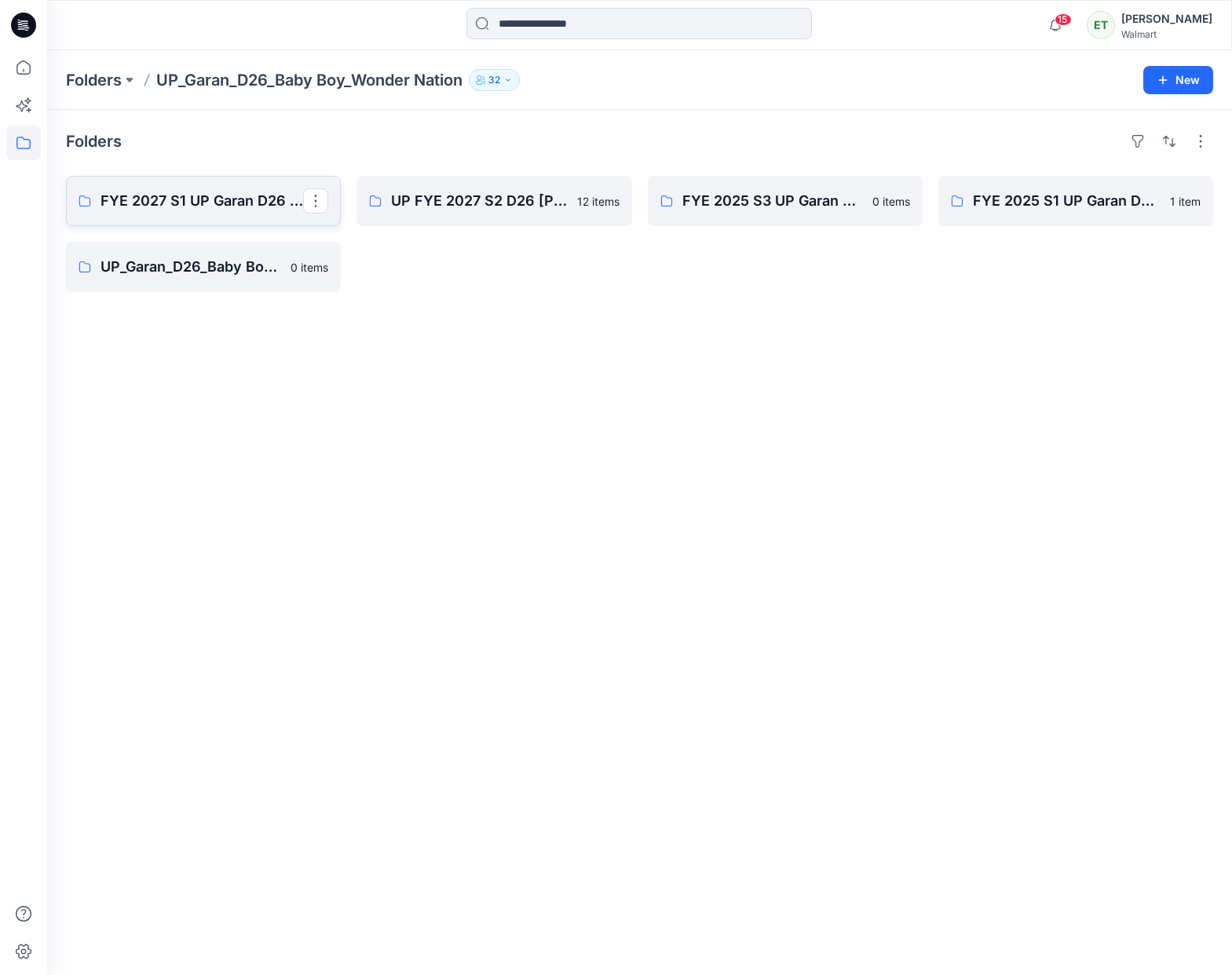
click at [236, 201] on p "FYE 2027 S1 UP Garan D26 Baby Boy" at bounding box center [202, 201] width 202 height 22
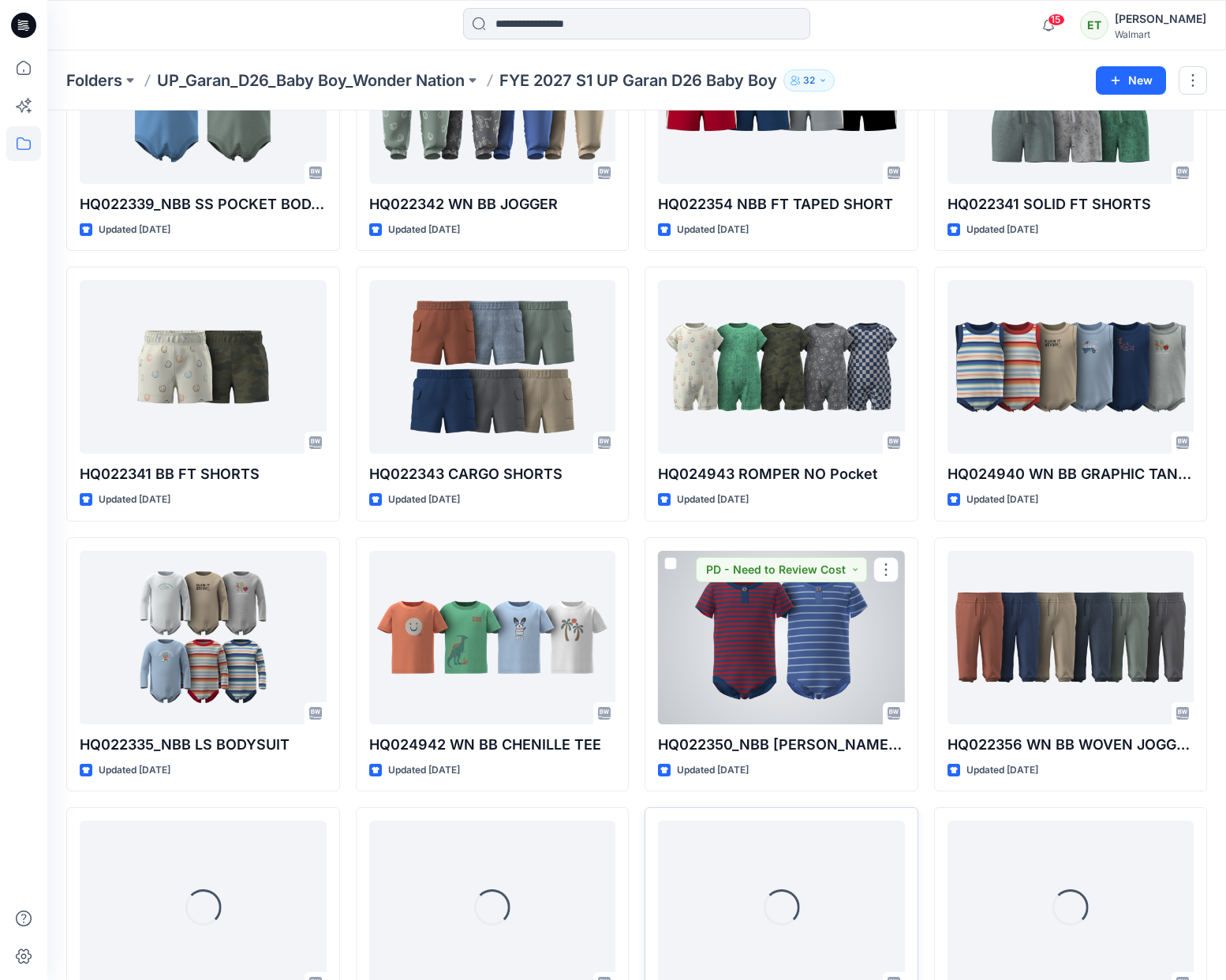
scroll to position [1092, 0]
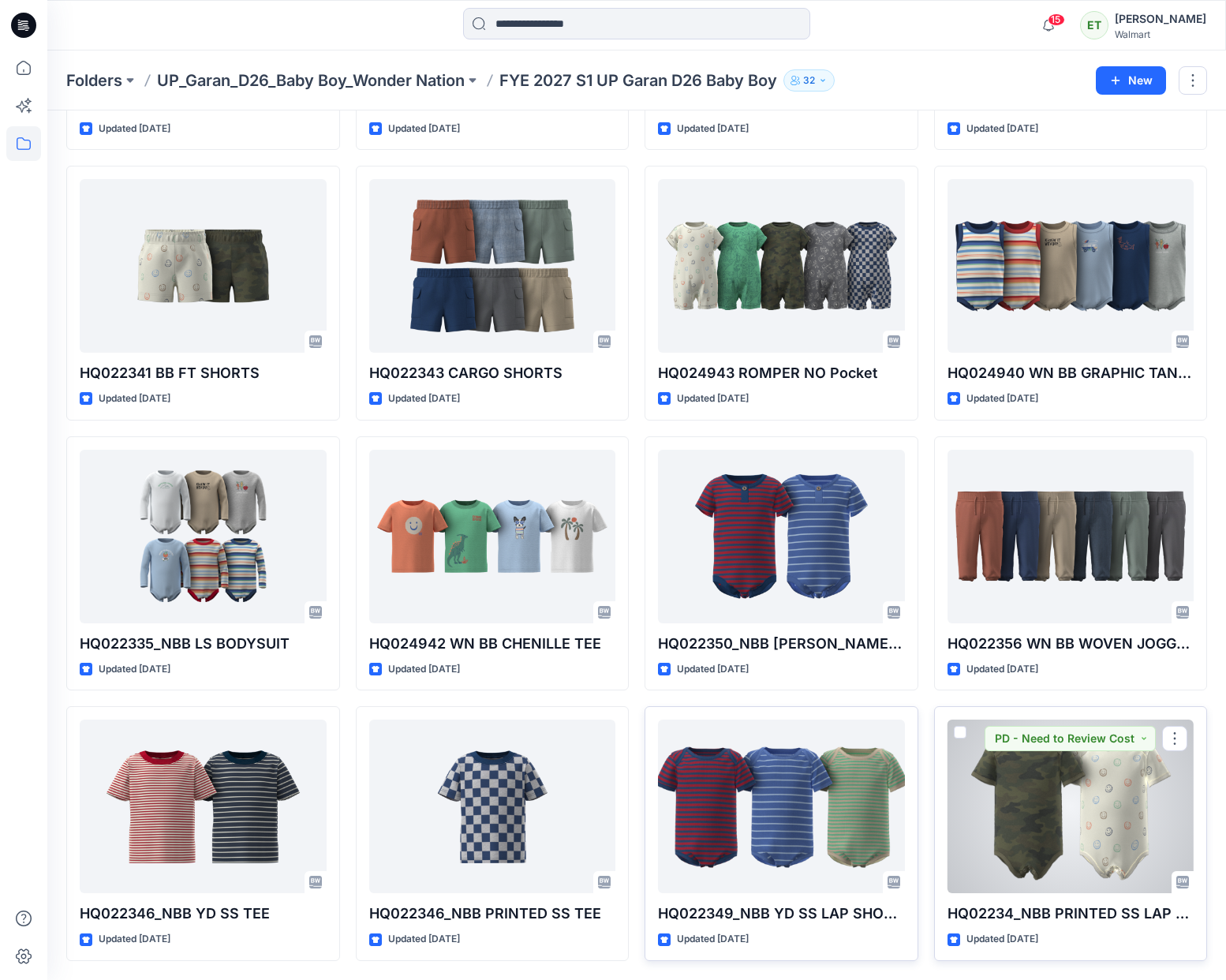
click at [1081, 835] on div at bounding box center [1071, 806] width 247 height 173
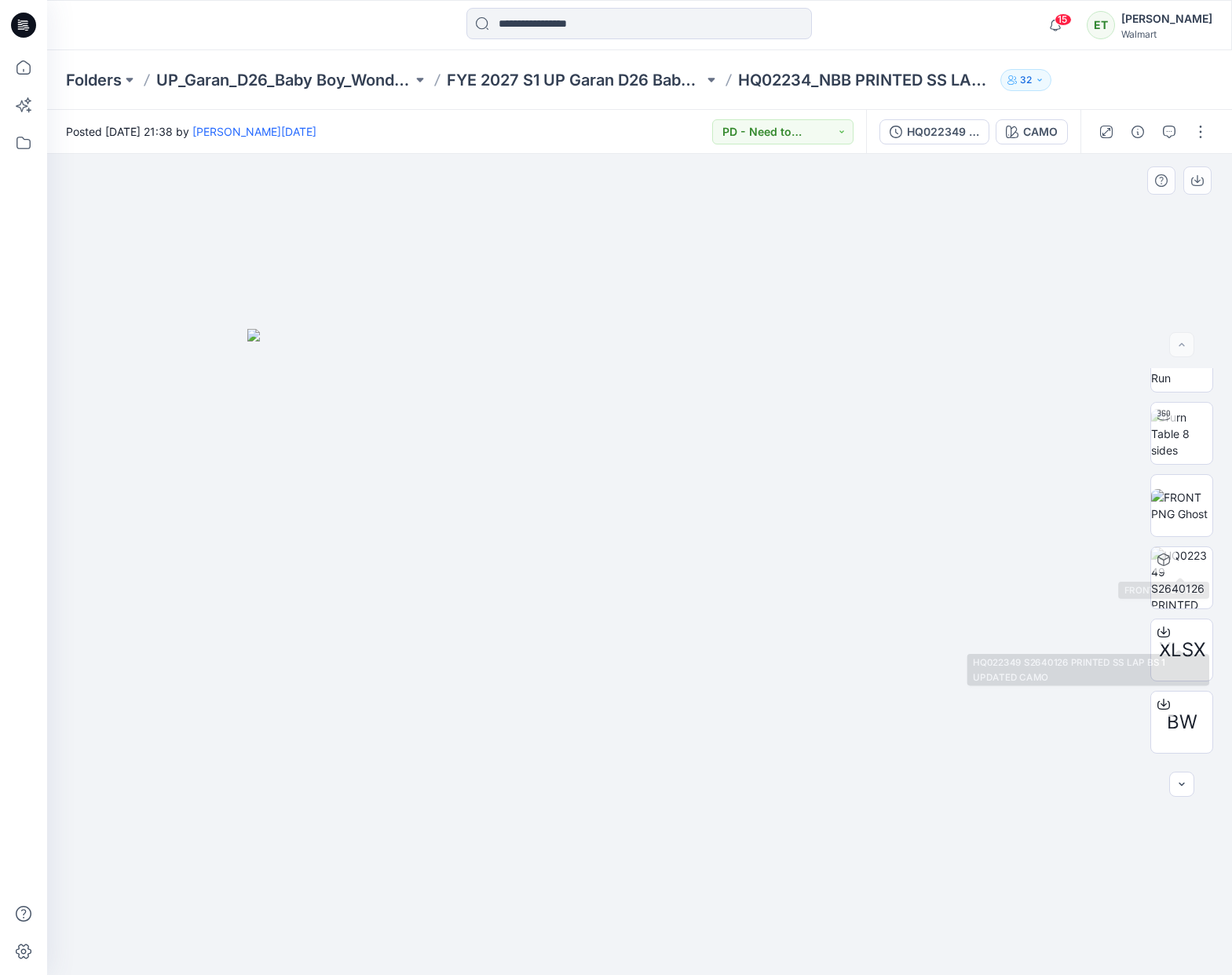
scroll to position [104, 0]
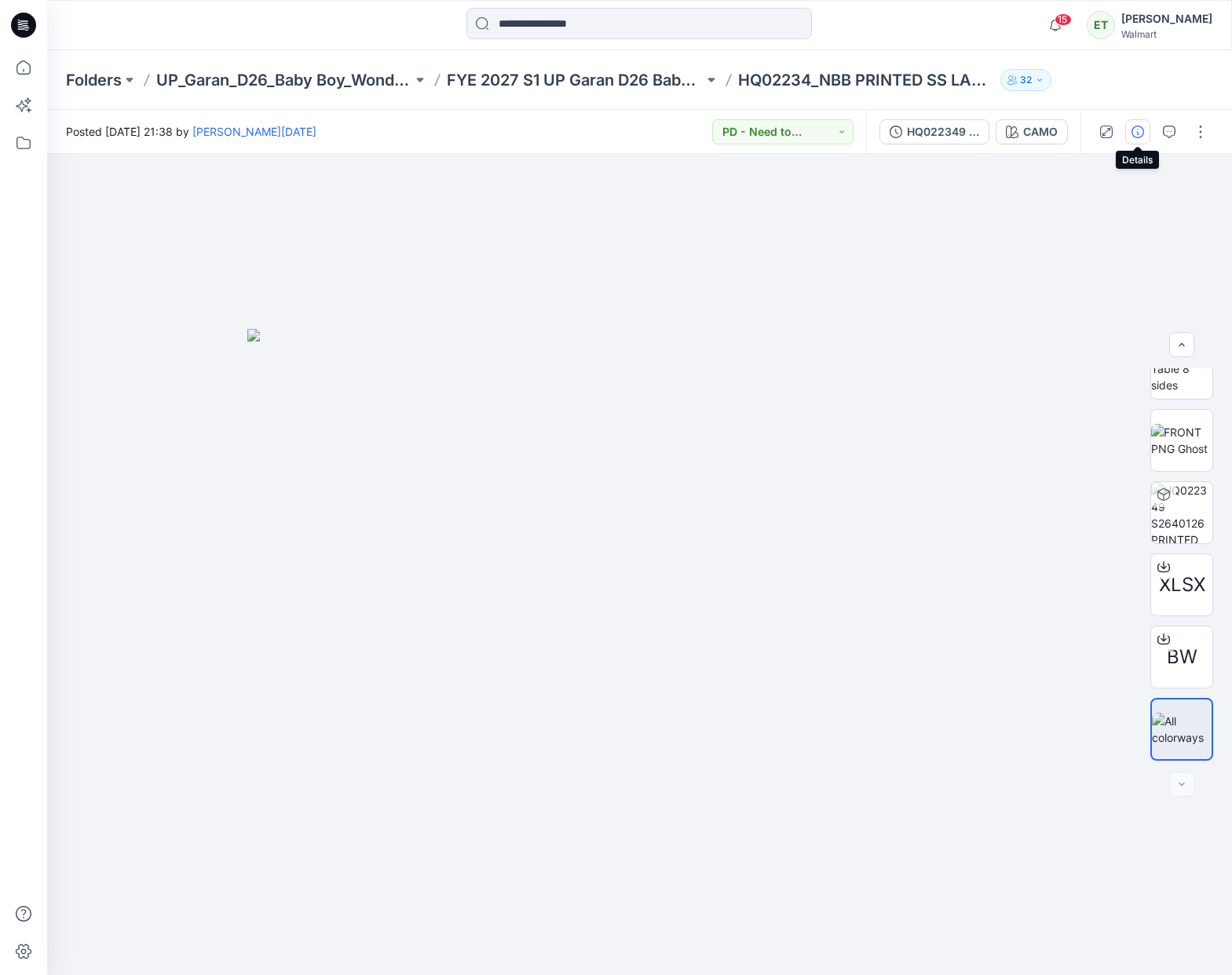
click at [1139, 133] on icon "button" at bounding box center [1138, 132] width 13 height 13
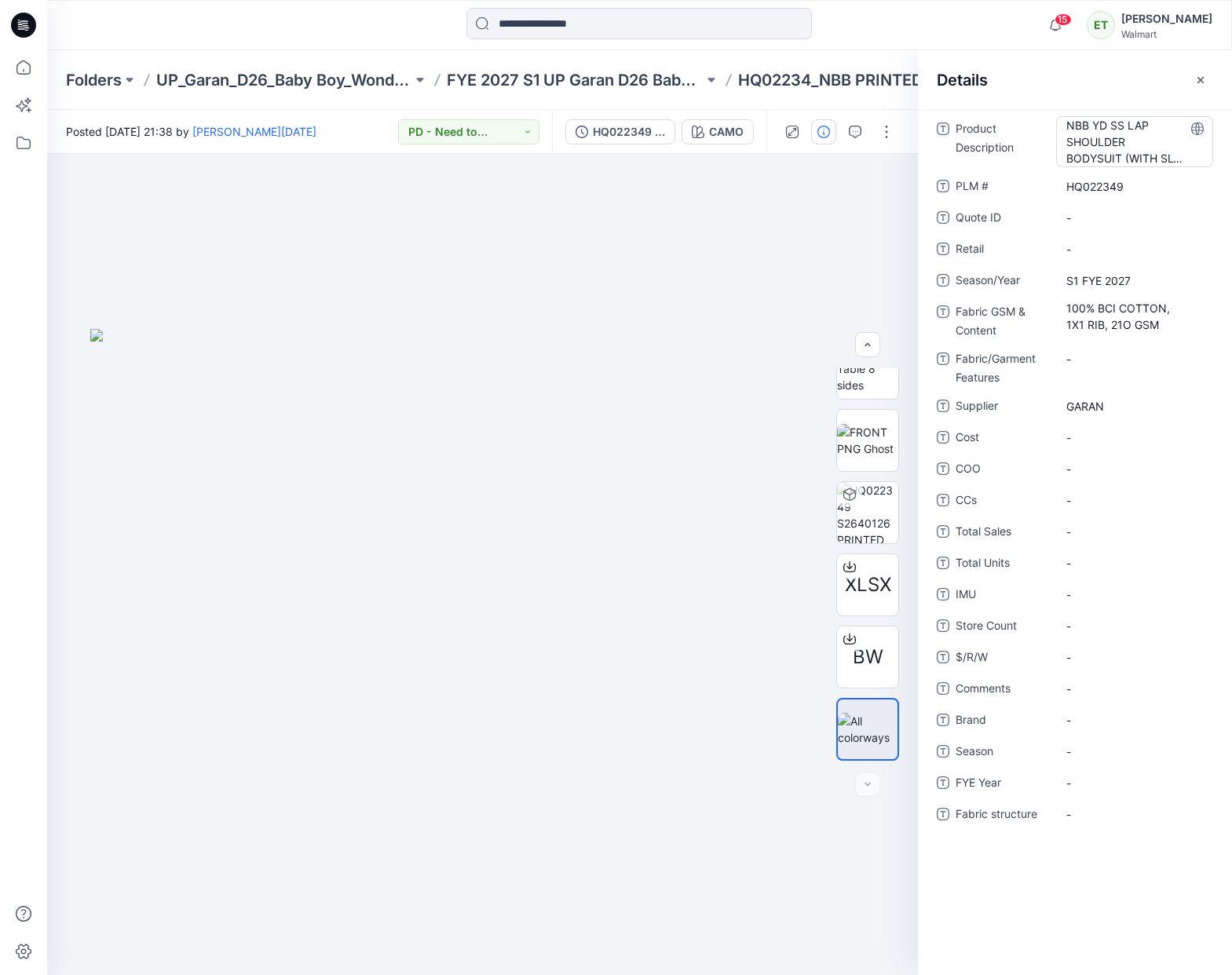
click at [1082, 126] on Description "NBB YD SS LAP SHOULDER BODYSUIT (WITH SLV BINDING)" at bounding box center [1135, 142] width 137 height 50
click at [1071, 126] on textarea "**********" at bounding box center [1135, 141] width 157 height 50
click at [1067, 127] on textarea "**********" at bounding box center [1135, 141] width 157 height 50
drag, startPoint x: 1067, startPoint y: 127, endPoint x: 1119, endPoint y: 144, distance: 54.7
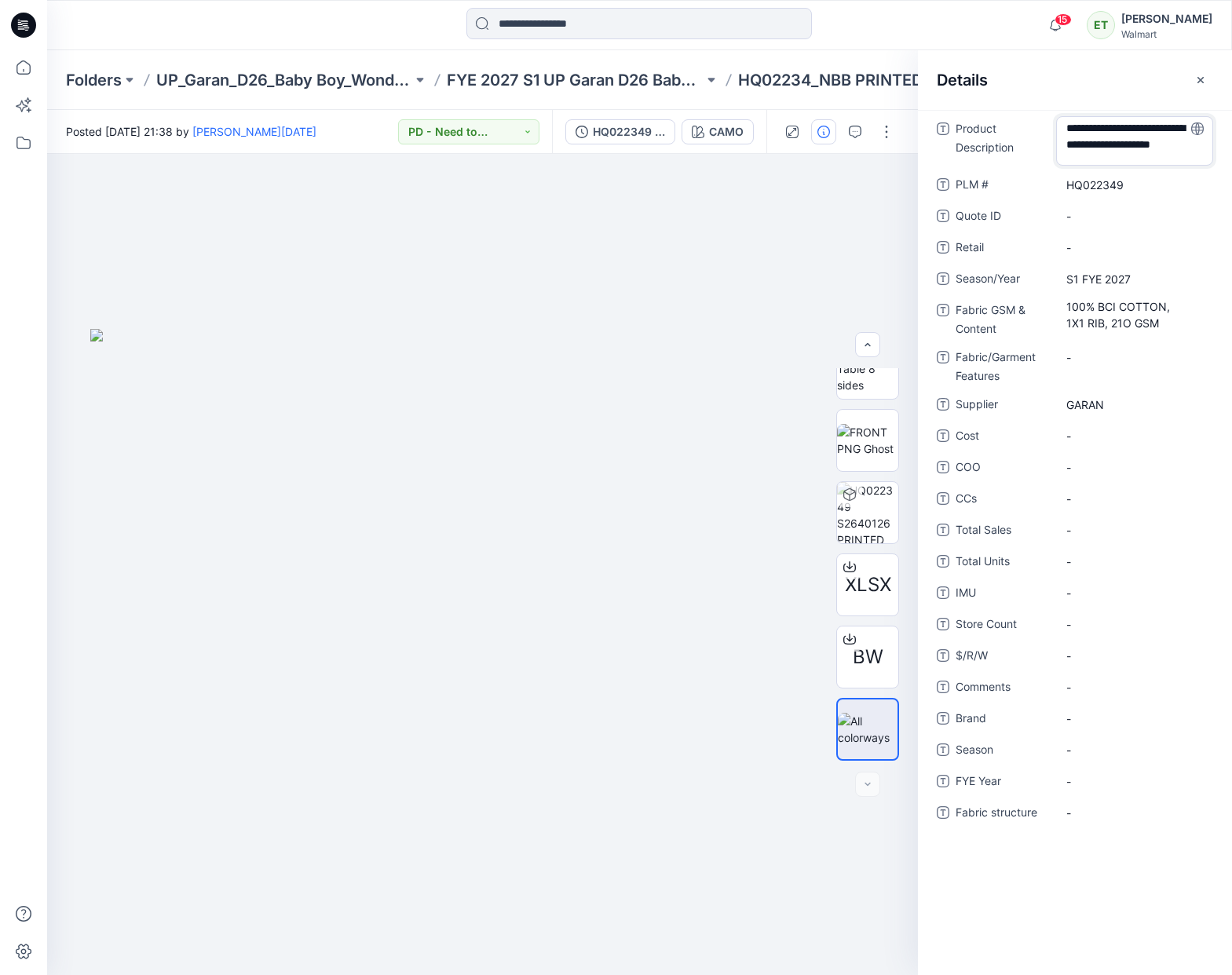
click at [1119, 144] on textarea "**********" at bounding box center [1135, 141] width 157 height 50
click at [1200, 76] on icon "button" at bounding box center [1201, 80] width 13 height 13
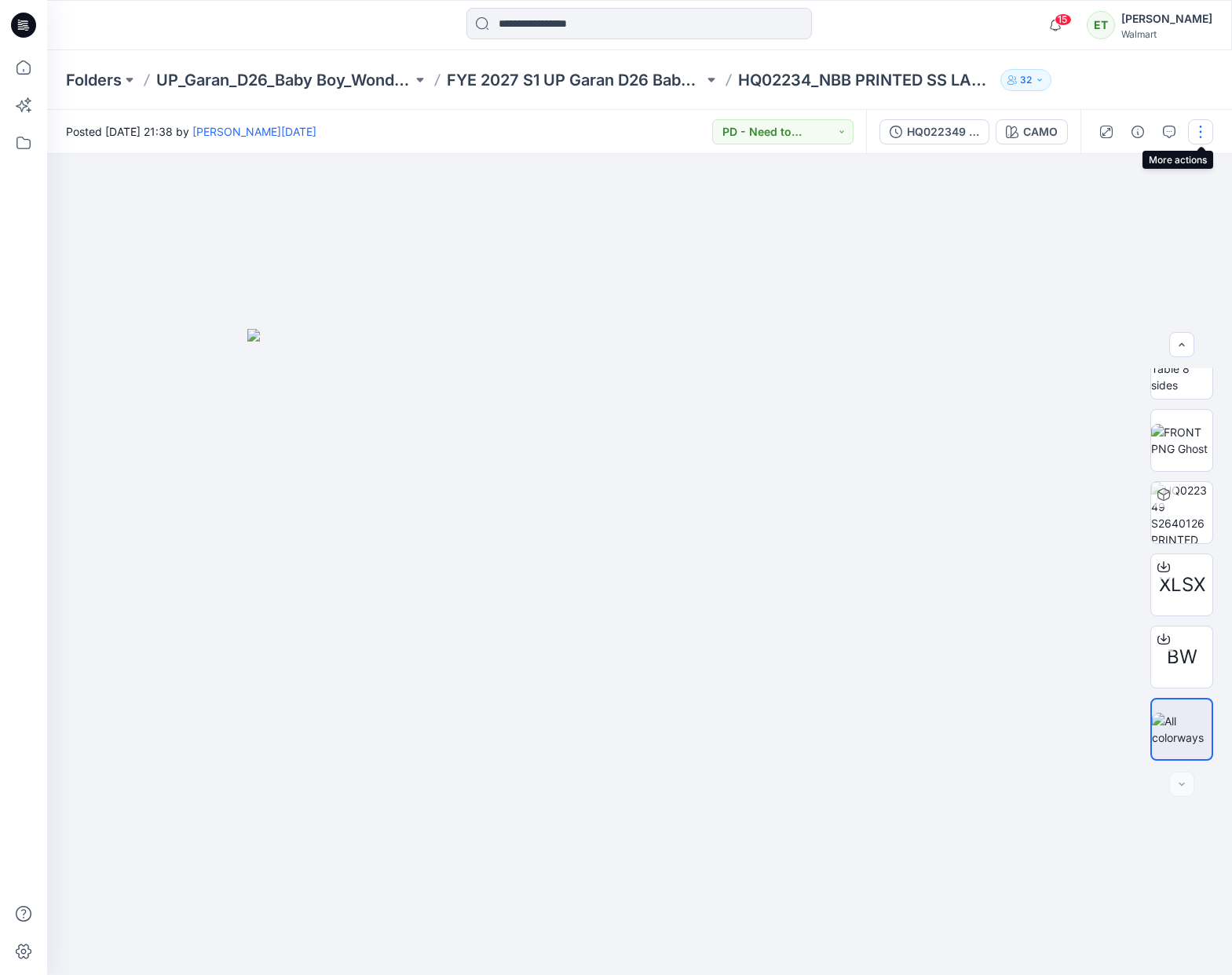
click at [1199, 132] on button "button" at bounding box center [1201, 132] width 25 height 25
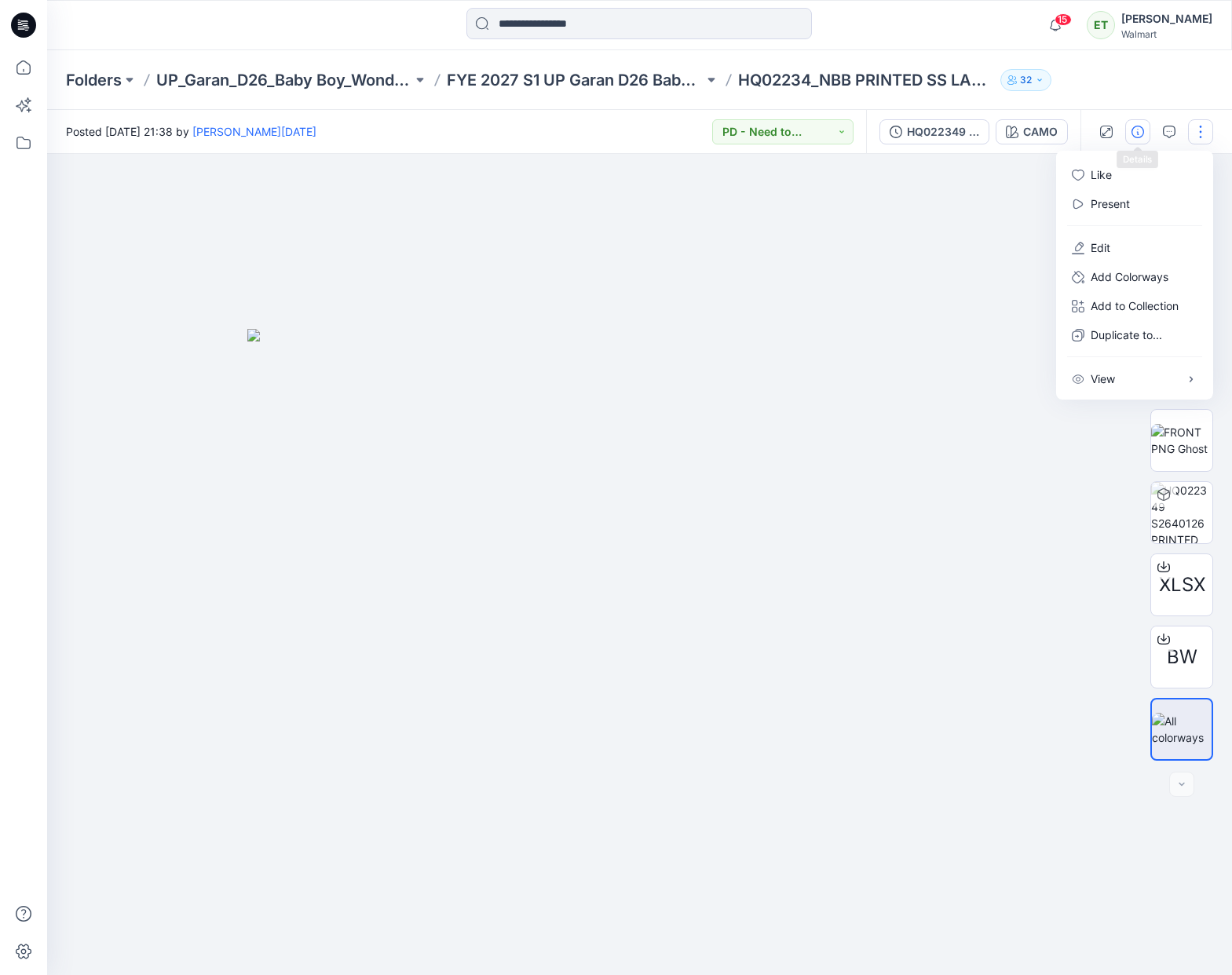
click at [1132, 138] on button "button" at bounding box center [1138, 132] width 25 height 25
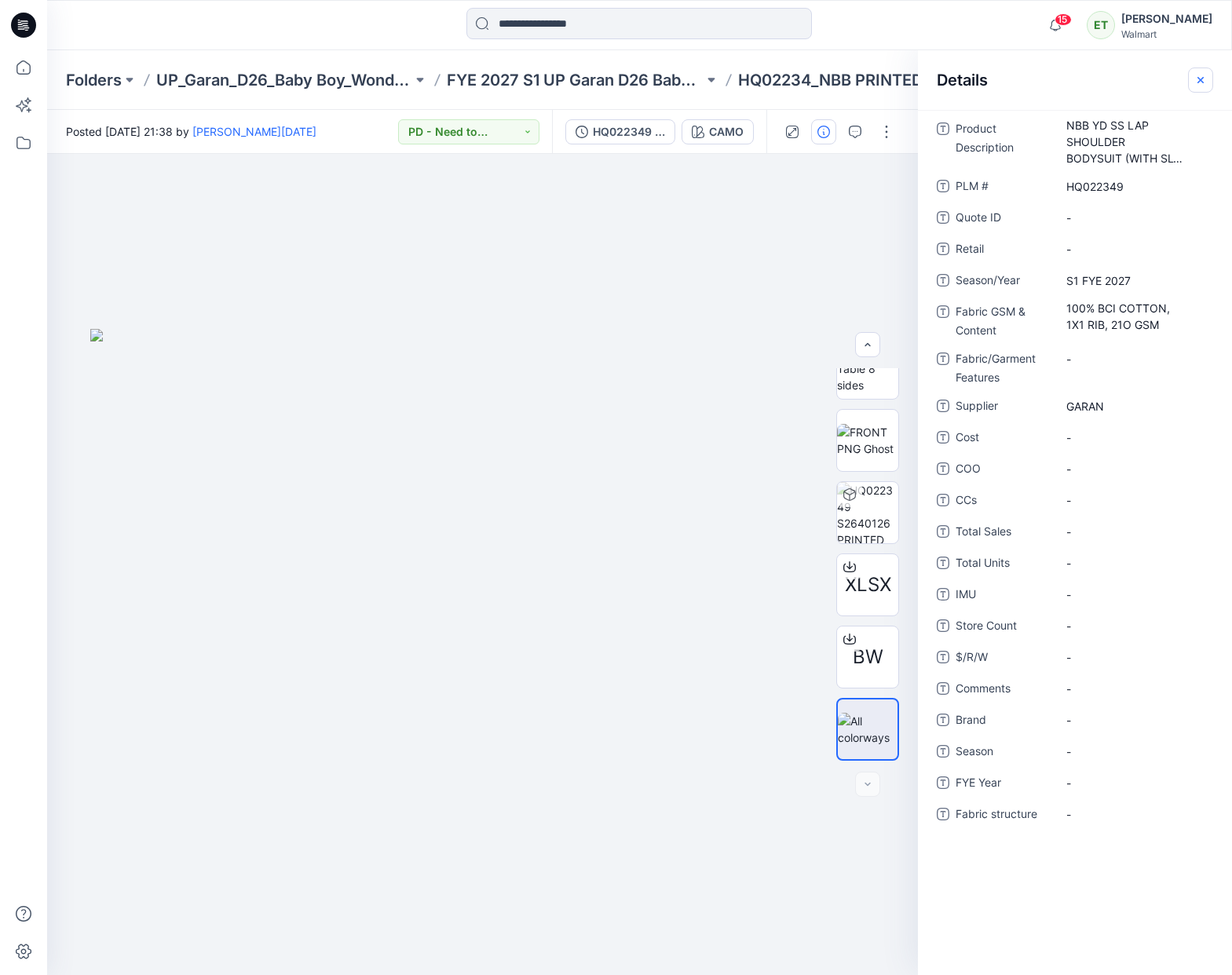
click at [1209, 78] on button "button" at bounding box center [1201, 80] width 25 height 25
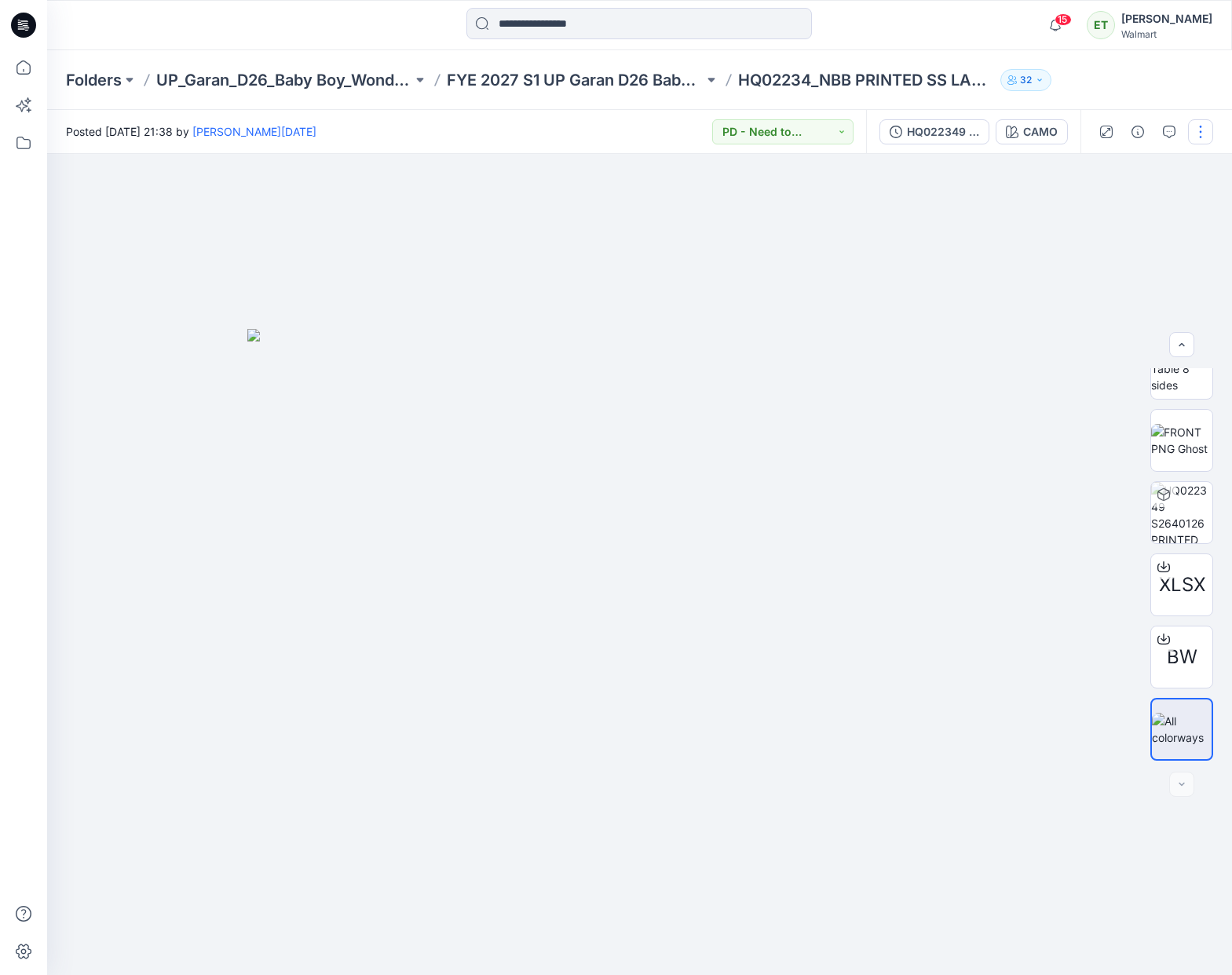
click at [1209, 129] on button "button" at bounding box center [1201, 132] width 25 height 25
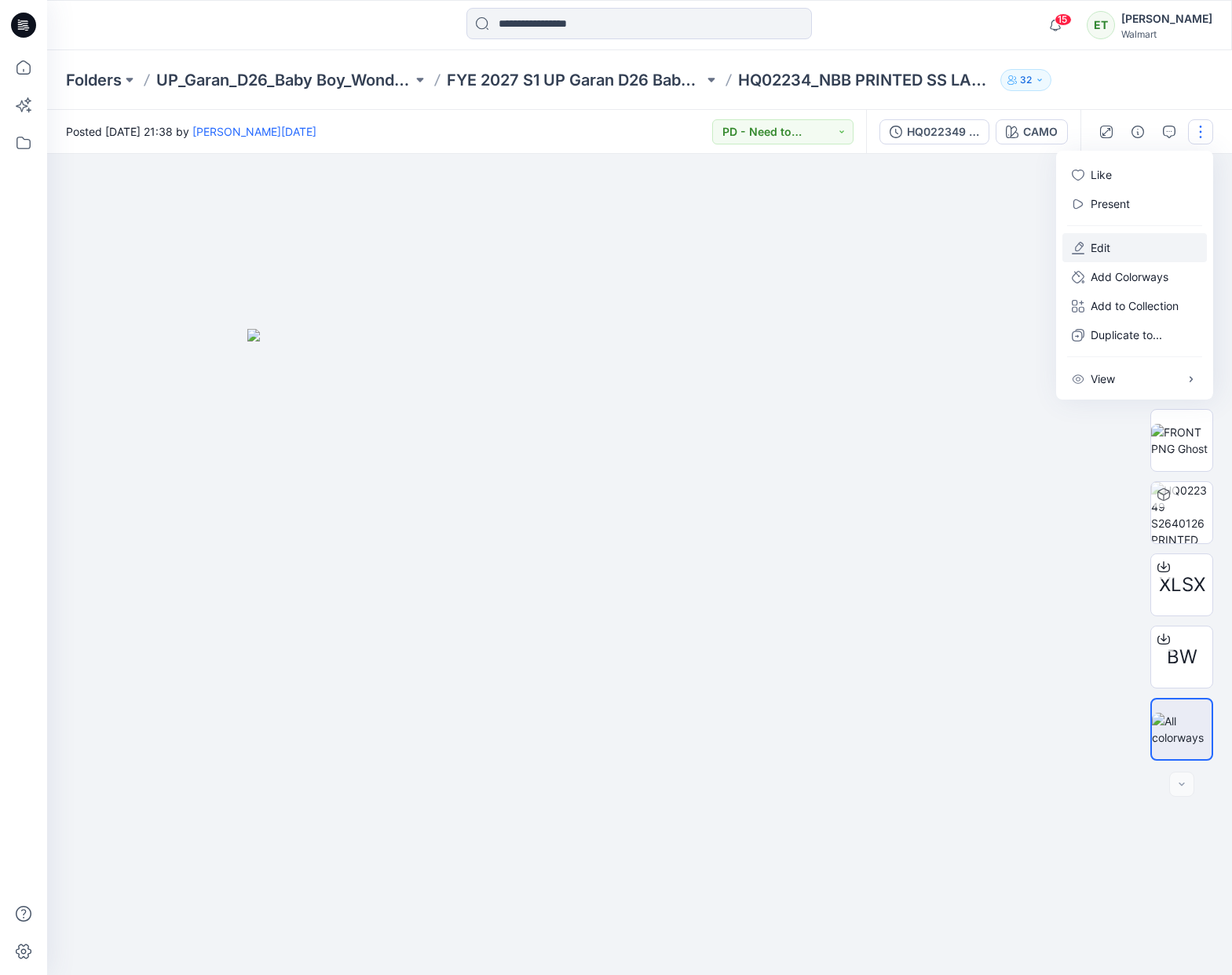
click at [1142, 257] on button "Edit" at bounding box center [1135, 247] width 145 height 29
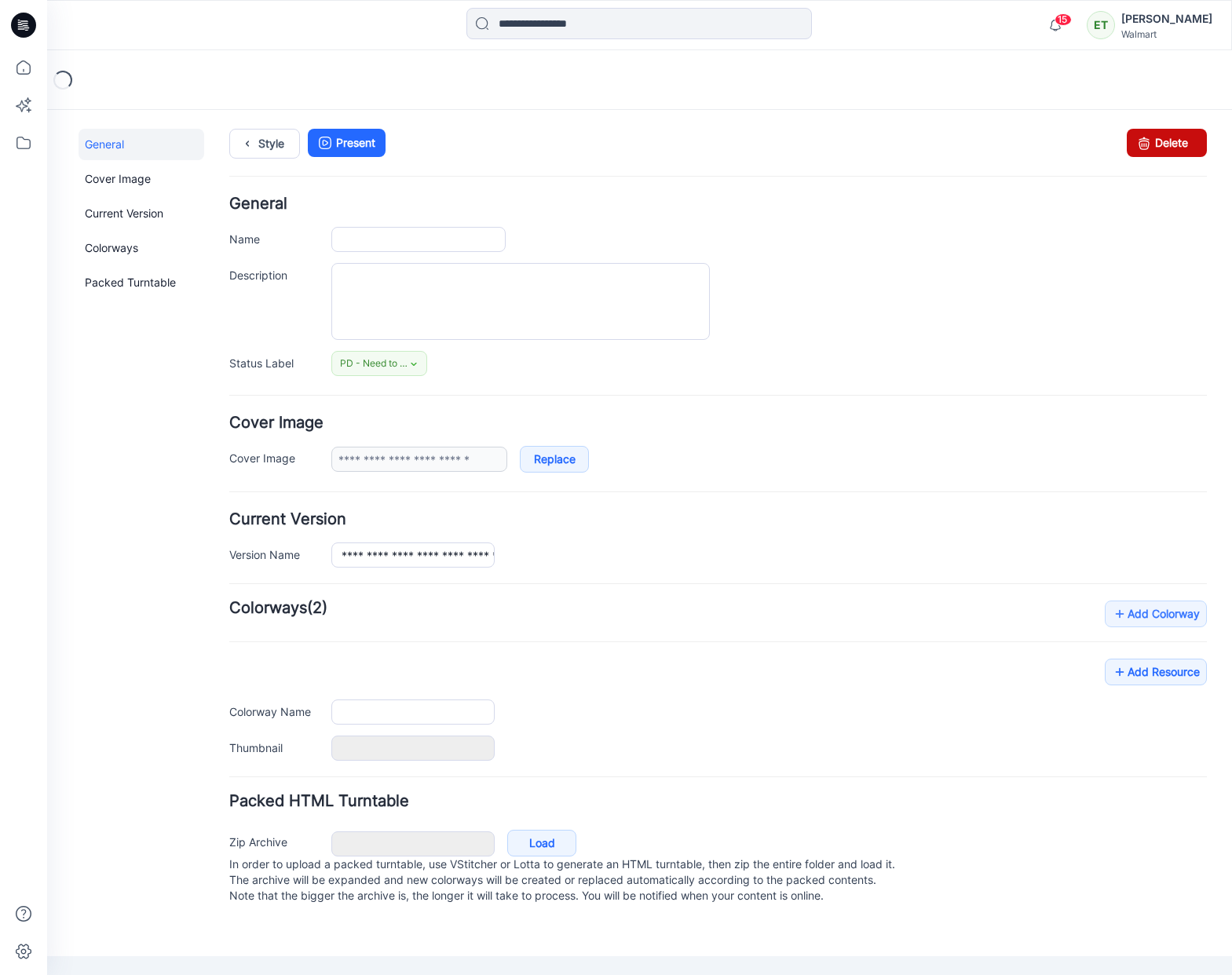
type input "**********"
type input "****"
type input "**********"
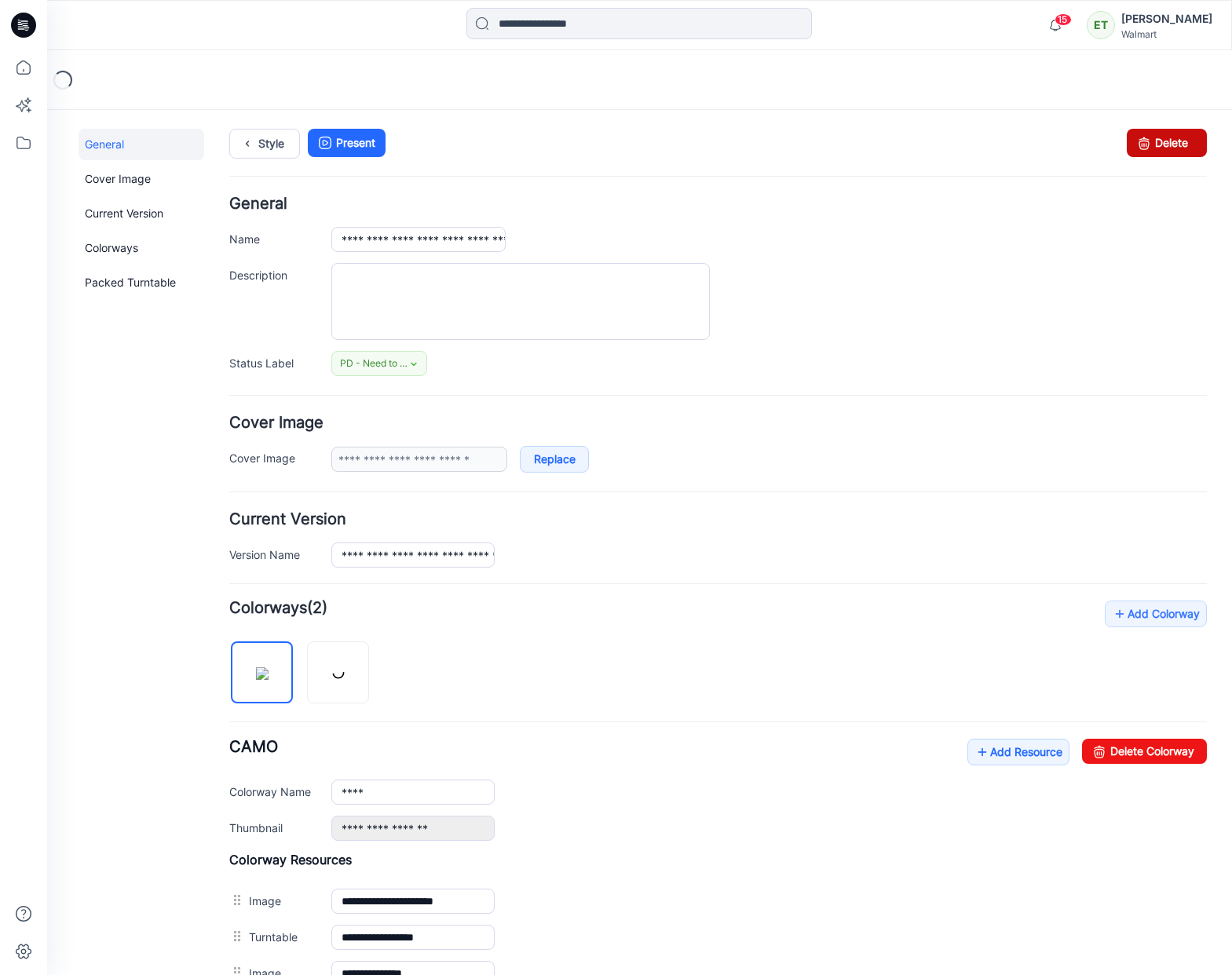
click at [1178, 151] on link "Delete" at bounding box center [1167, 143] width 80 height 28
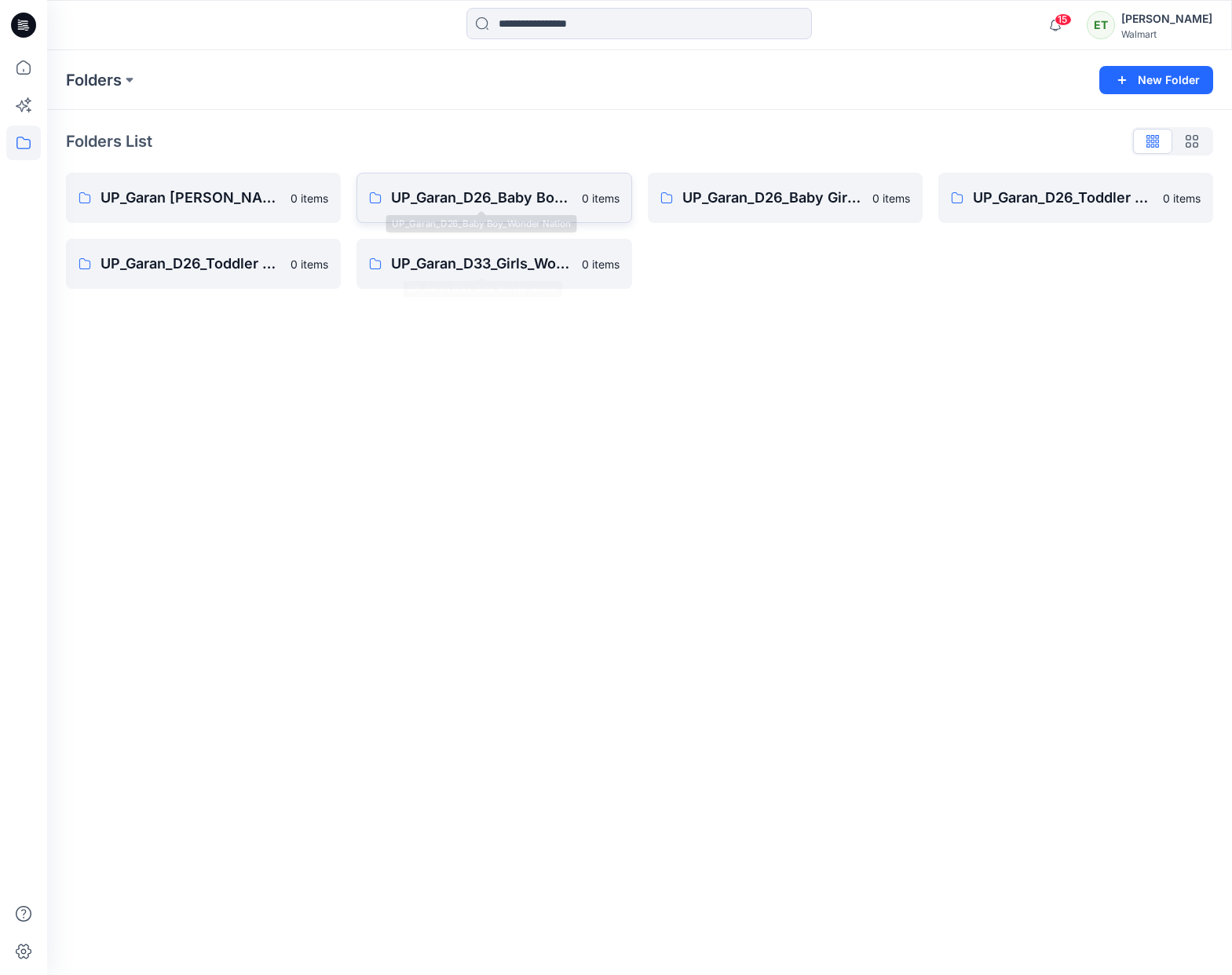
click at [501, 202] on p "UP_Garan_D26_Baby Boy_Wonder Nation" at bounding box center [481, 198] width 180 height 22
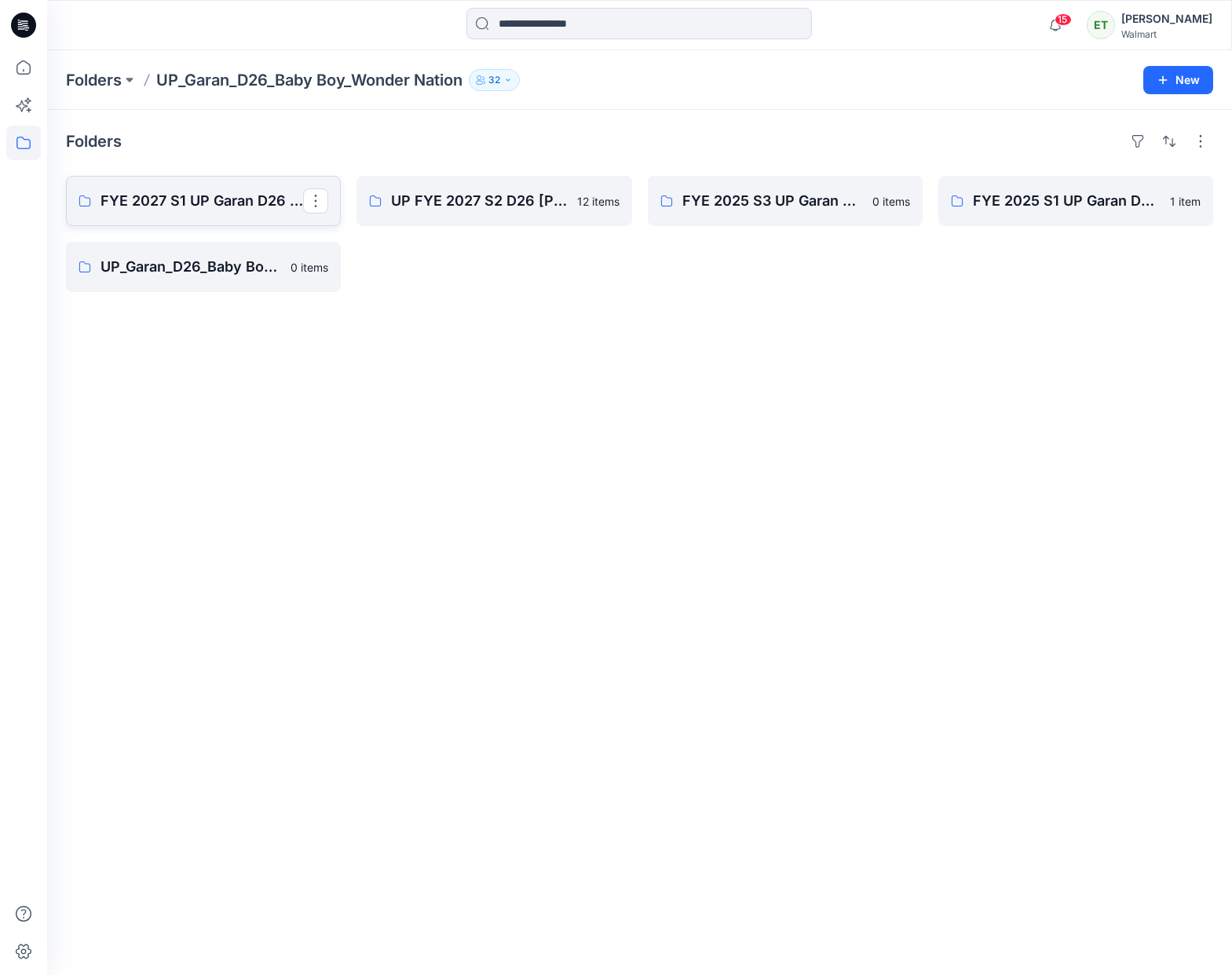
click at [226, 200] on p "FYE 2027 S1 UP Garan D26 Baby Boy" at bounding box center [202, 201] width 202 height 22
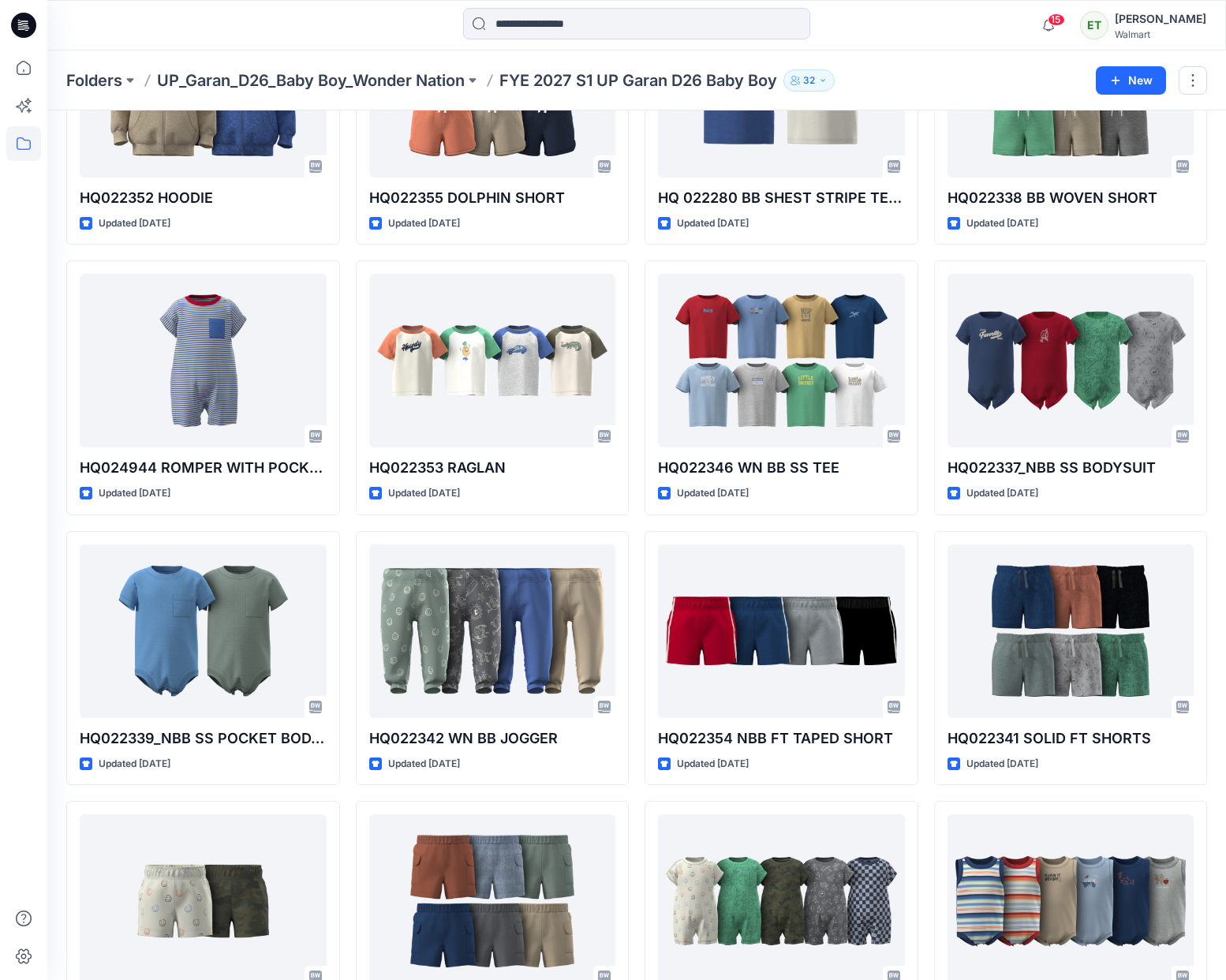
scroll to position [1092, 0]
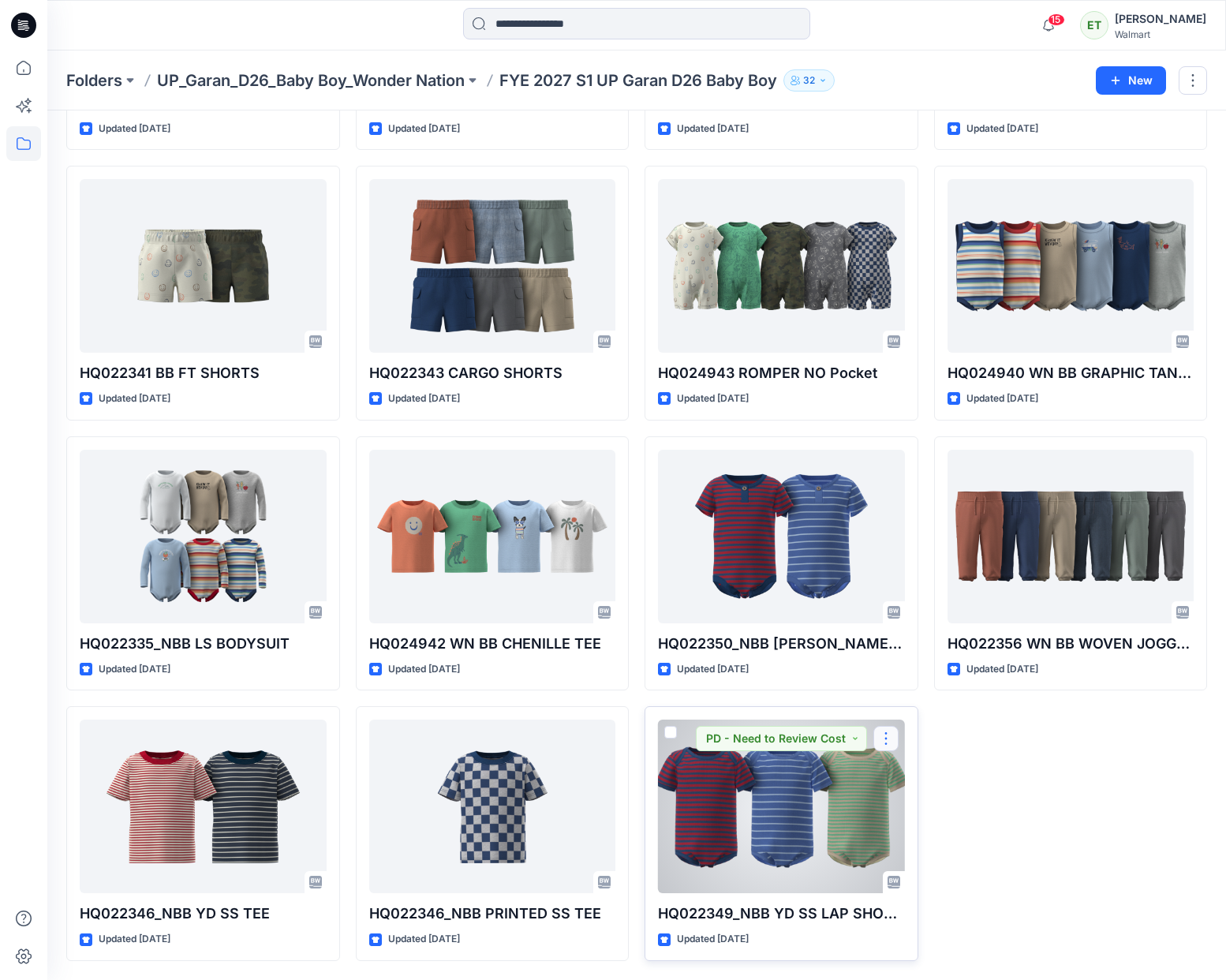
click at [879, 740] on button "button" at bounding box center [886, 739] width 25 height 25
click at [956, 785] on button "Edit" at bounding box center [961, 775] width 170 height 29
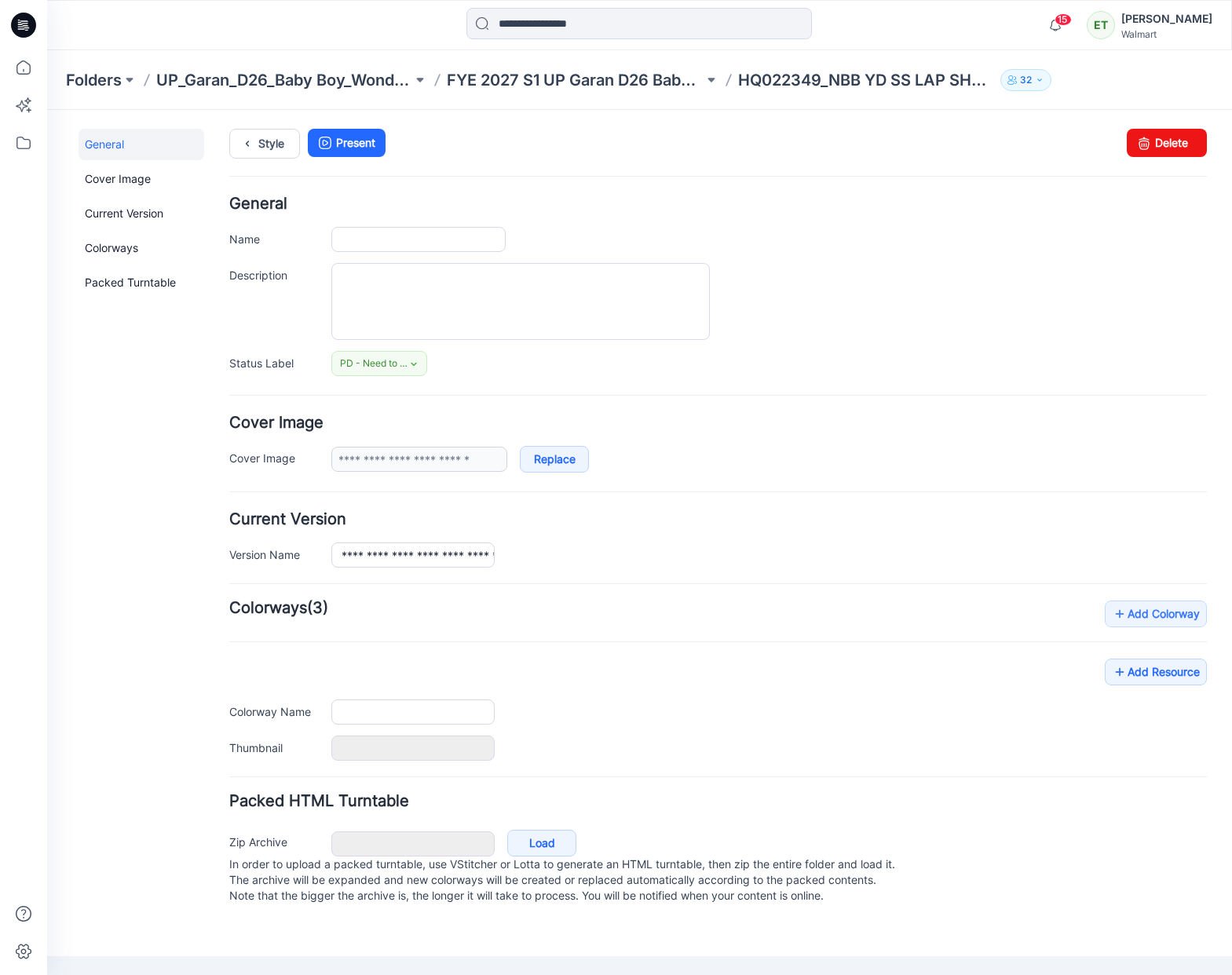
type input "**********"
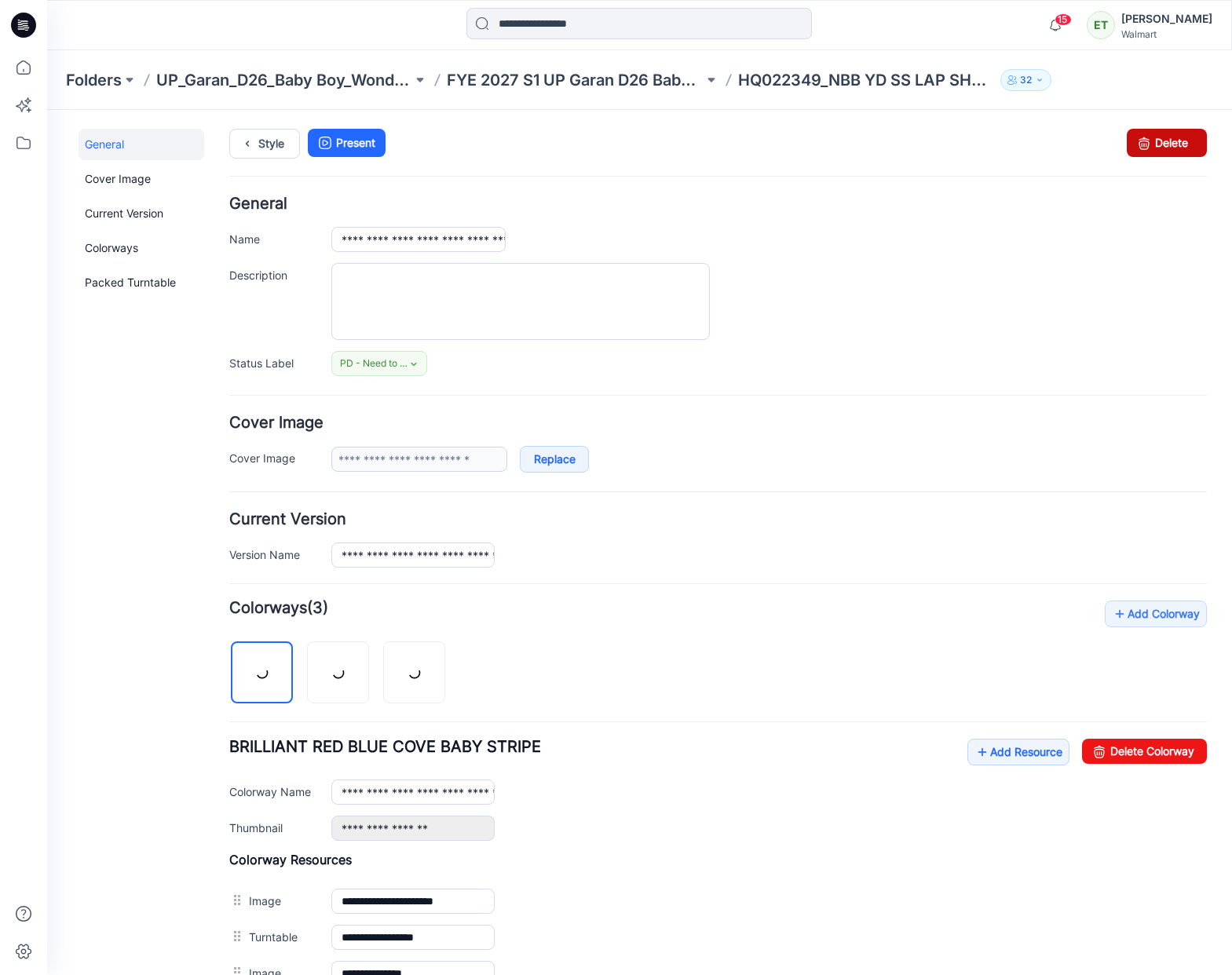
click at [1163, 138] on link "Delete" at bounding box center [1167, 143] width 80 height 28
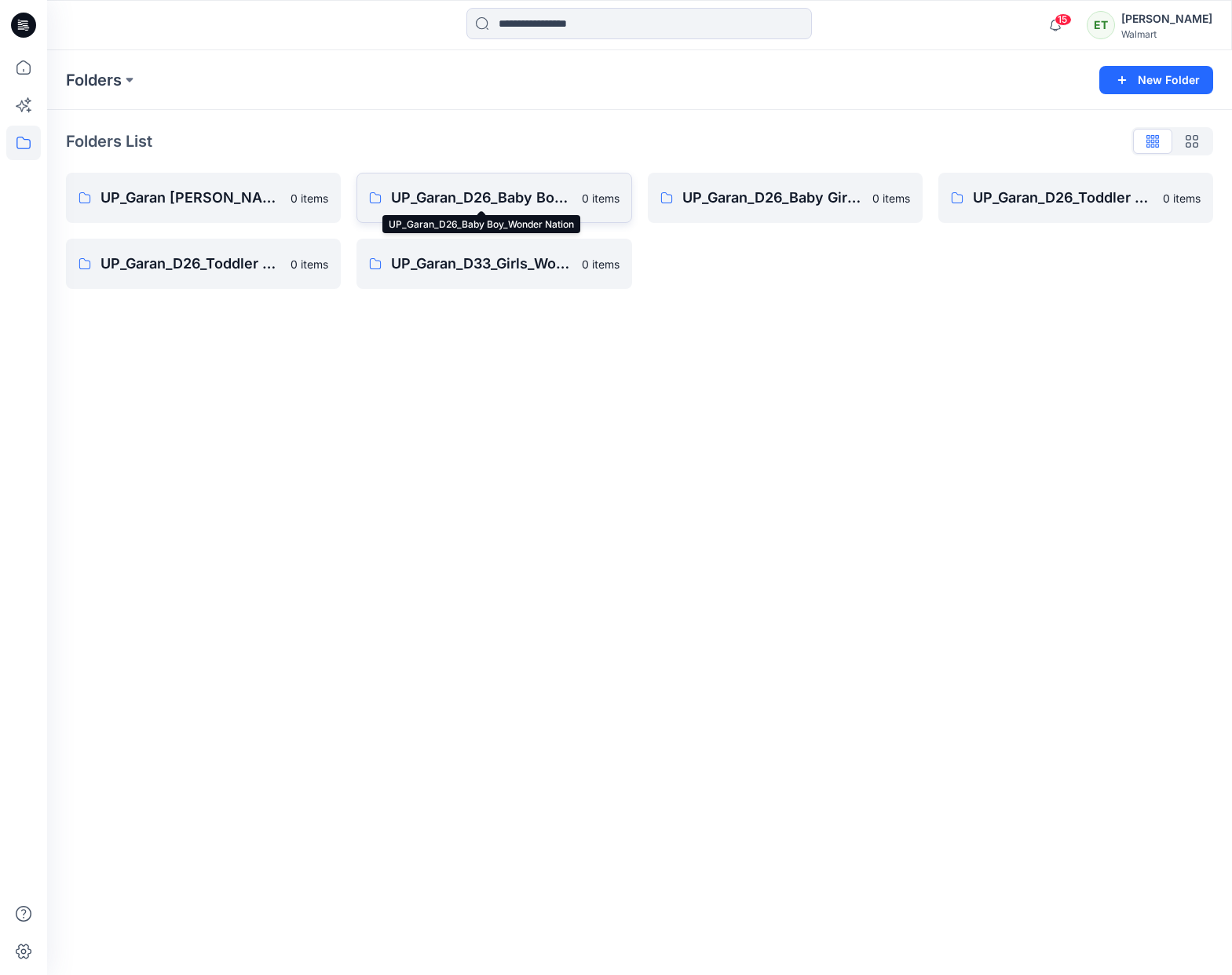
click at [479, 202] on p "UP_Garan_D26_Baby Boy_Wonder Nation" at bounding box center [481, 198] width 180 height 22
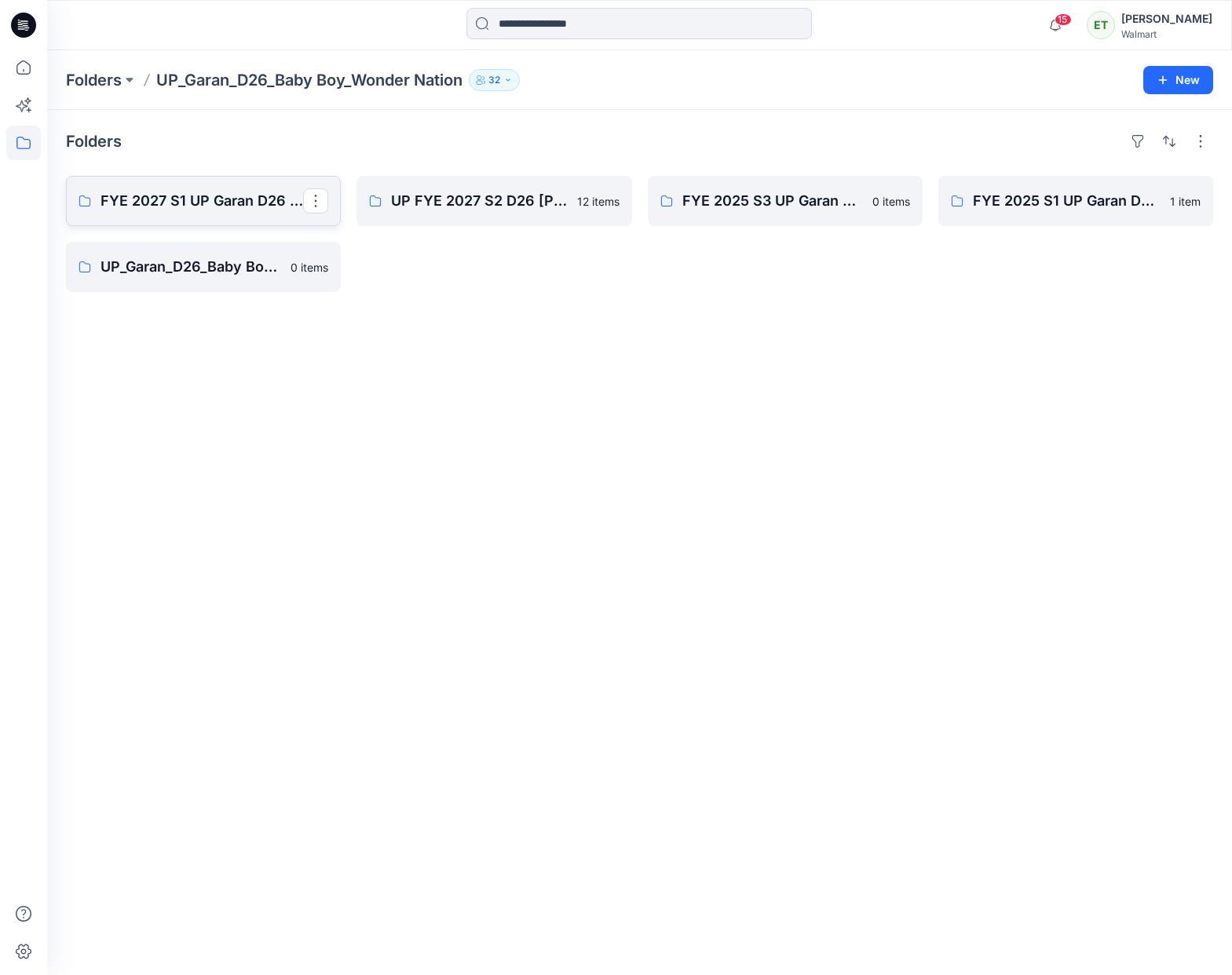
click at [156, 185] on link "FYE 2027 S1 UP Garan D26 Baby Boy" at bounding box center [203, 201] width 275 height 50
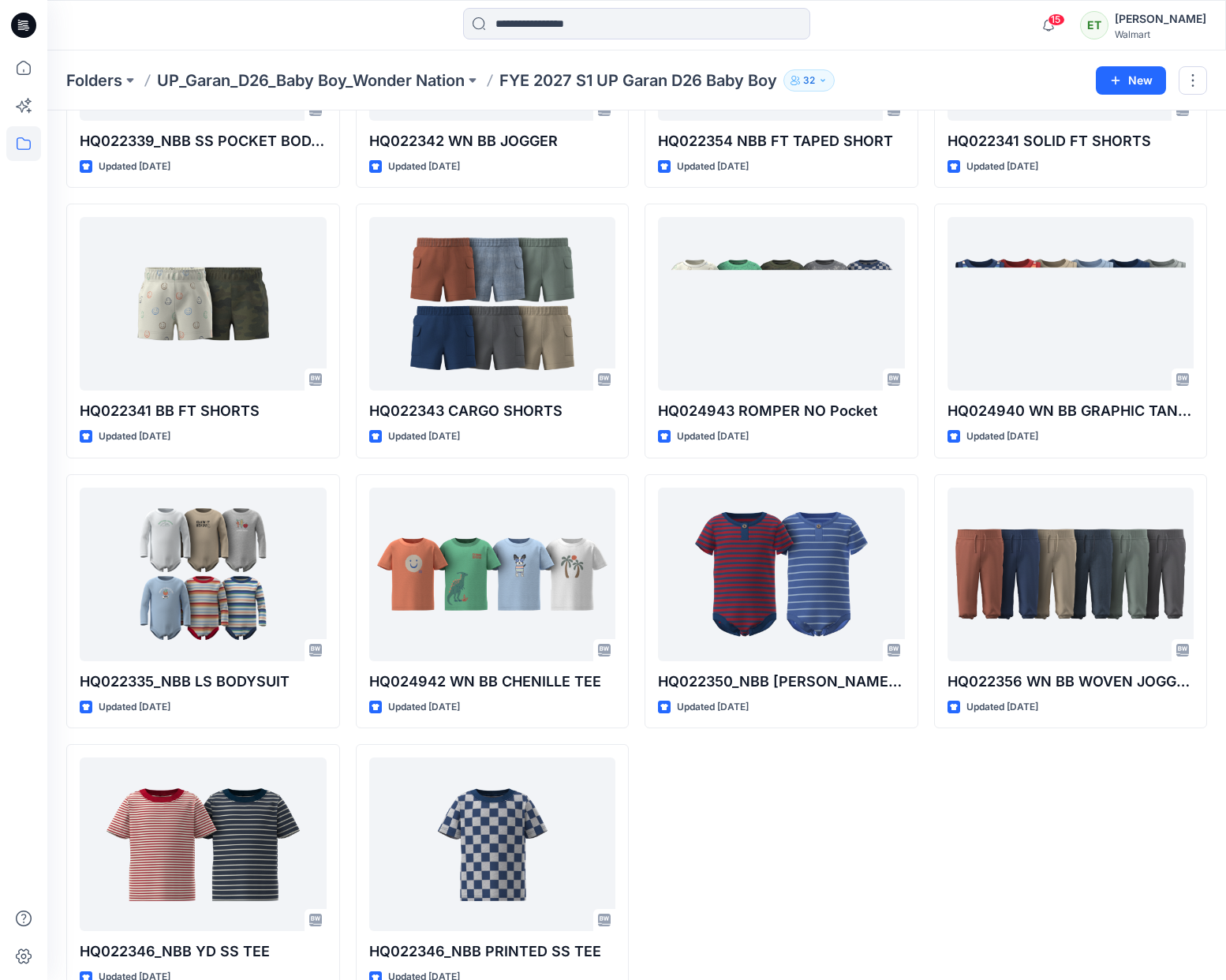
scroll to position [1092, 0]
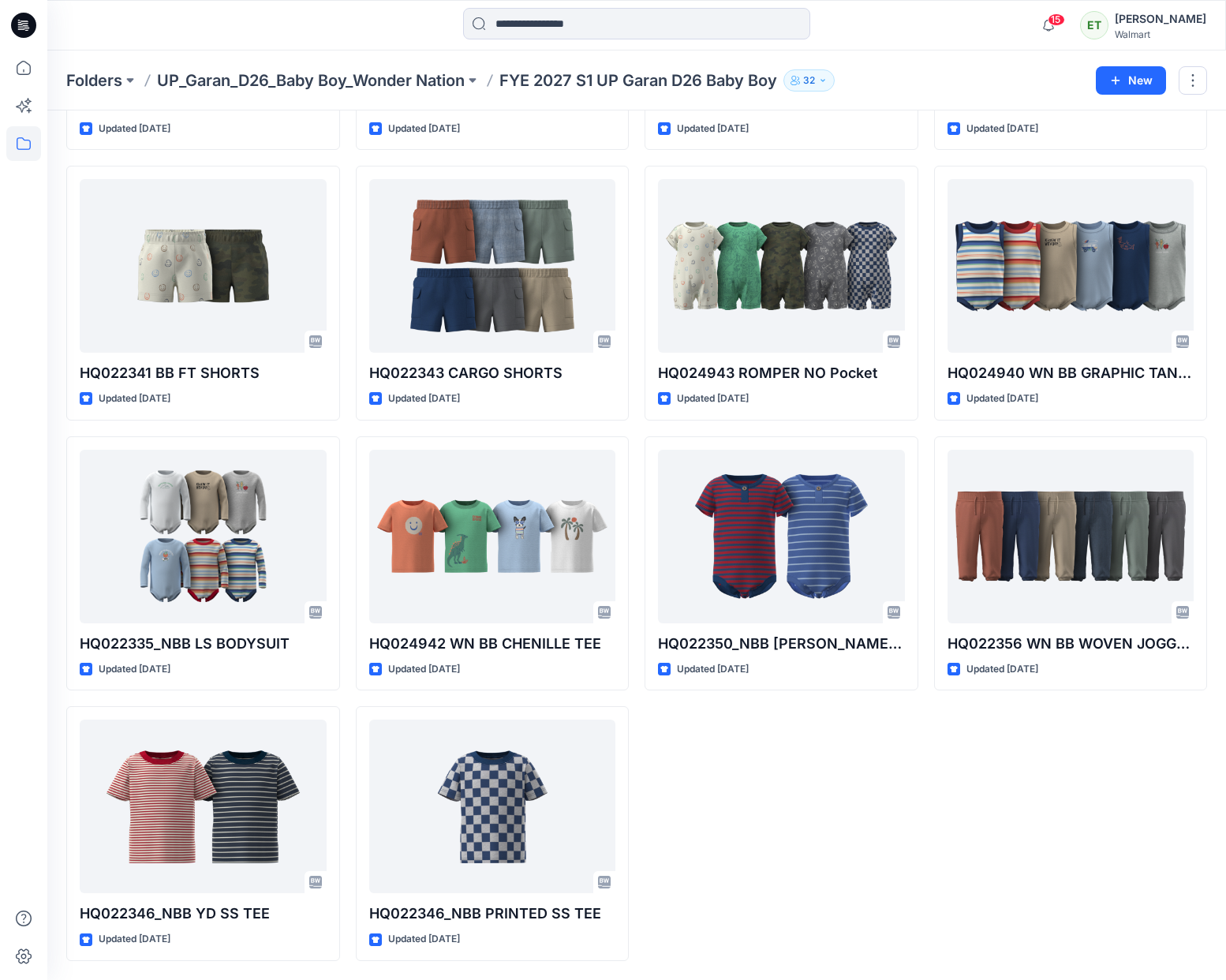
click at [821, 748] on div "HQ022342 NBB JOGGER Updated 7 days ago HQ 022280 BB SHEST STRIPE TEE 08:06:25 U…" at bounding box center [781, 23] width 274 height 1876
click at [650, 784] on div "HQ022342 NBB JOGGER Updated 7 days ago HQ 022280 BB SHEST STRIPE TEE 08:06:25 U…" at bounding box center [781, 23] width 274 height 1876
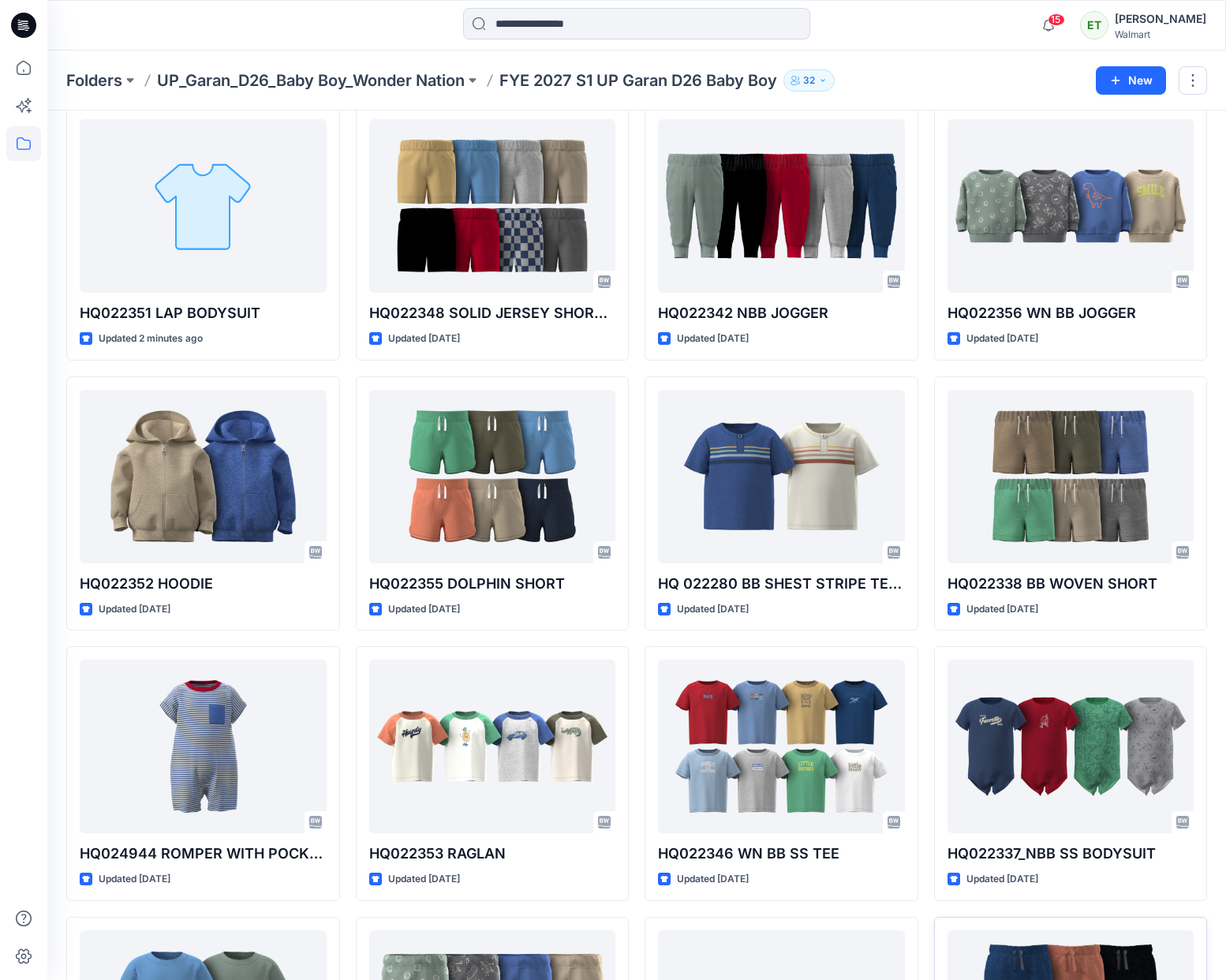
scroll to position [0, 0]
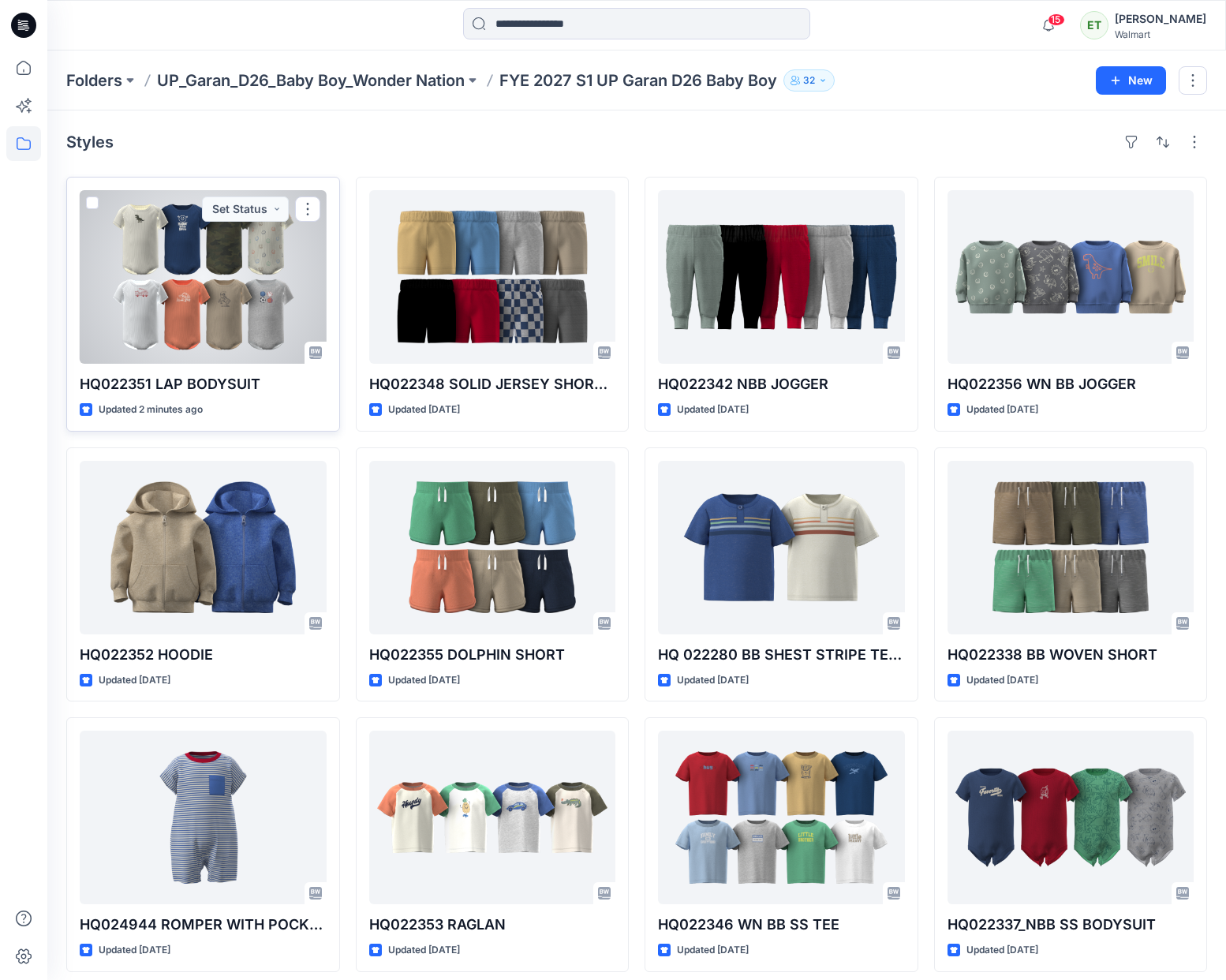
click at [267, 303] on div at bounding box center [203, 276] width 247 height 173
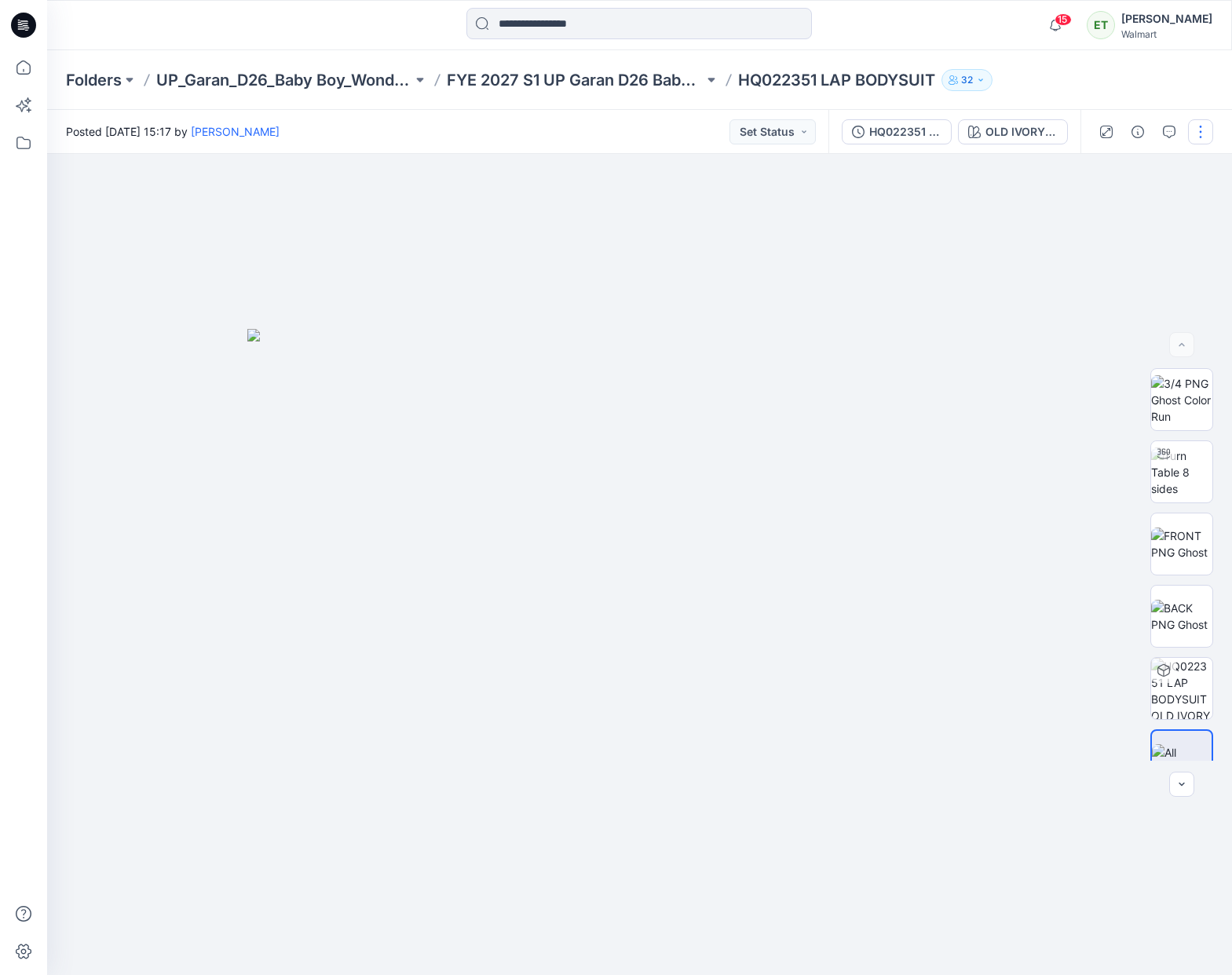
click at [1197, 131] on button "button" at bounding box center [1201, 132] width 25 height 25
click at [1116, 214] on button "Edit" at bounding box center [1135, 212] width 145 height 29
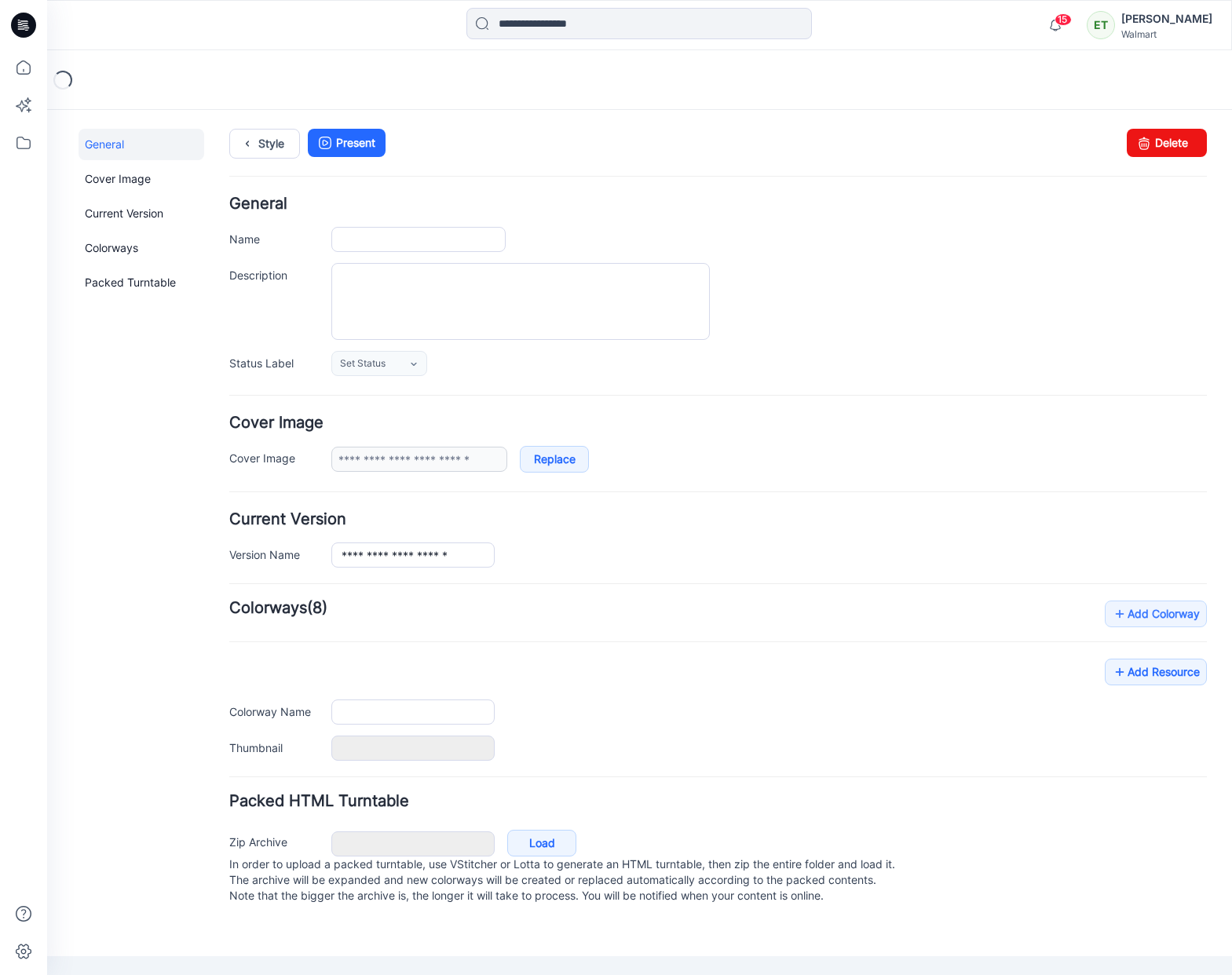
type input "**********"
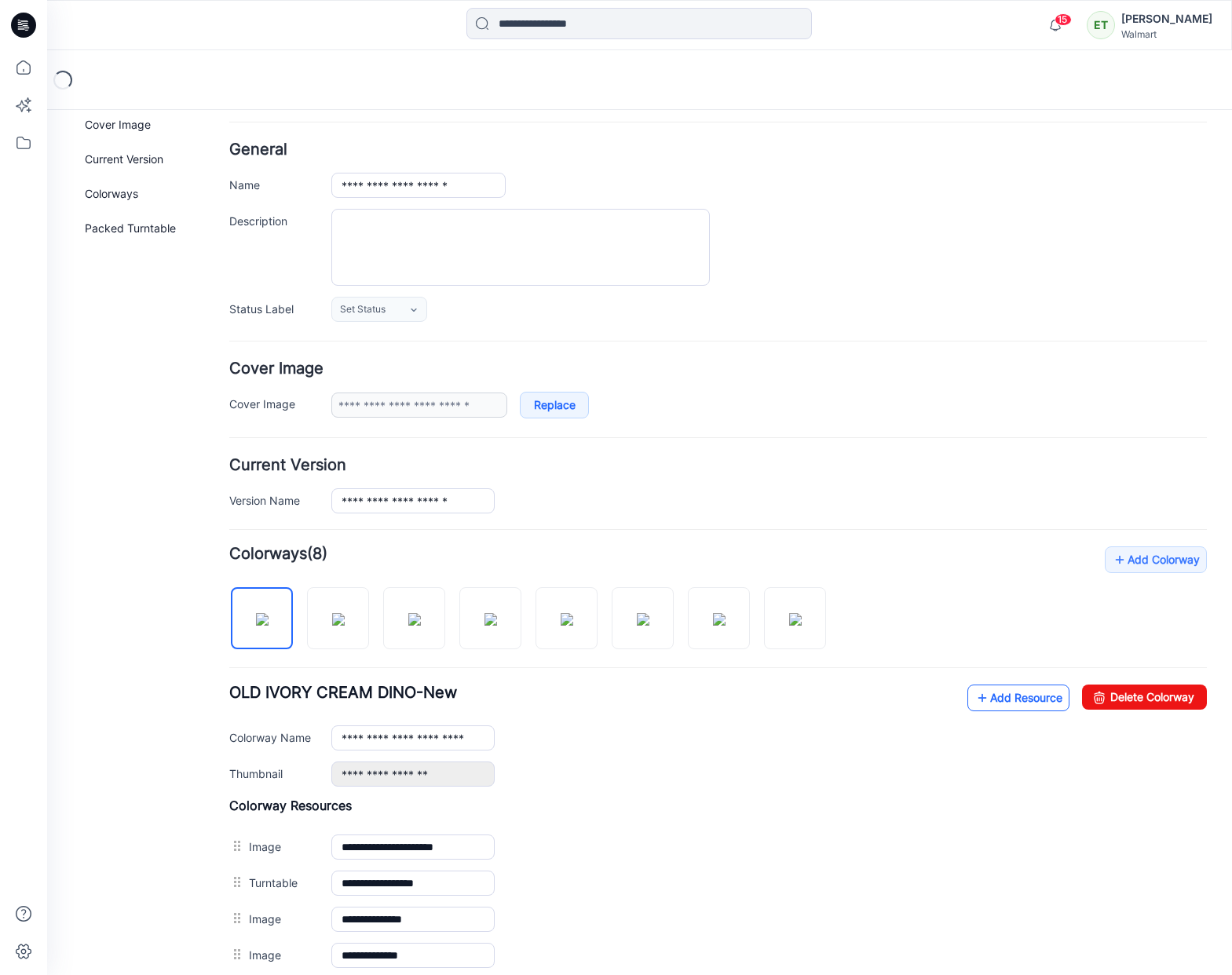
scroll to position [55, 0]
click at [1031, 696] on link "Add Resource" at bounding box center [1019, 697] width 102 height 27
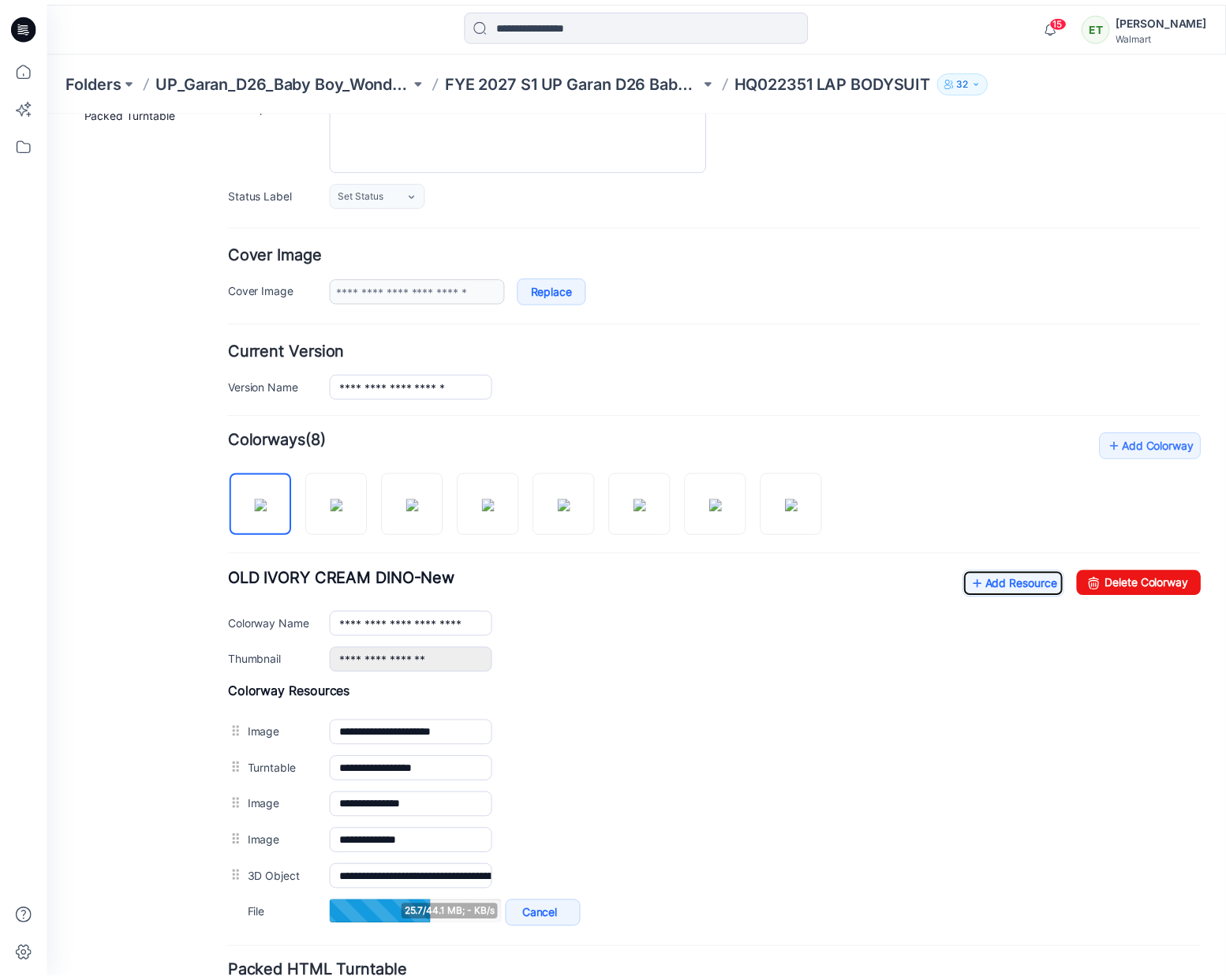
scroll to position [171, 0]
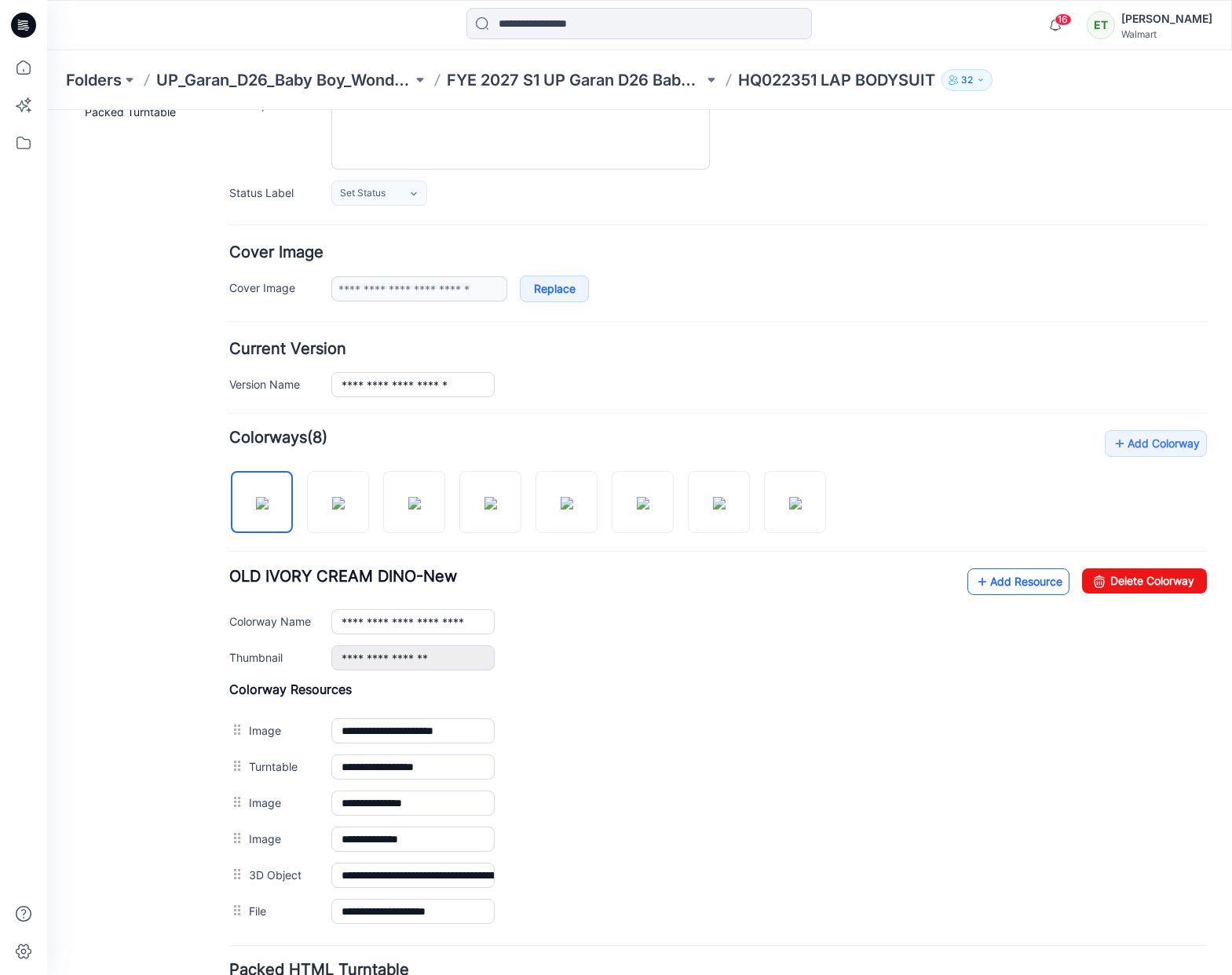
click at [975, 582] on icon at bounding box center [982, 582] width 16 height 25
click at [642, 76] on p "FYE 2027 S1 UP Garan D26 Baby Boy" at bounding box center [575, 80] width 256 height 22
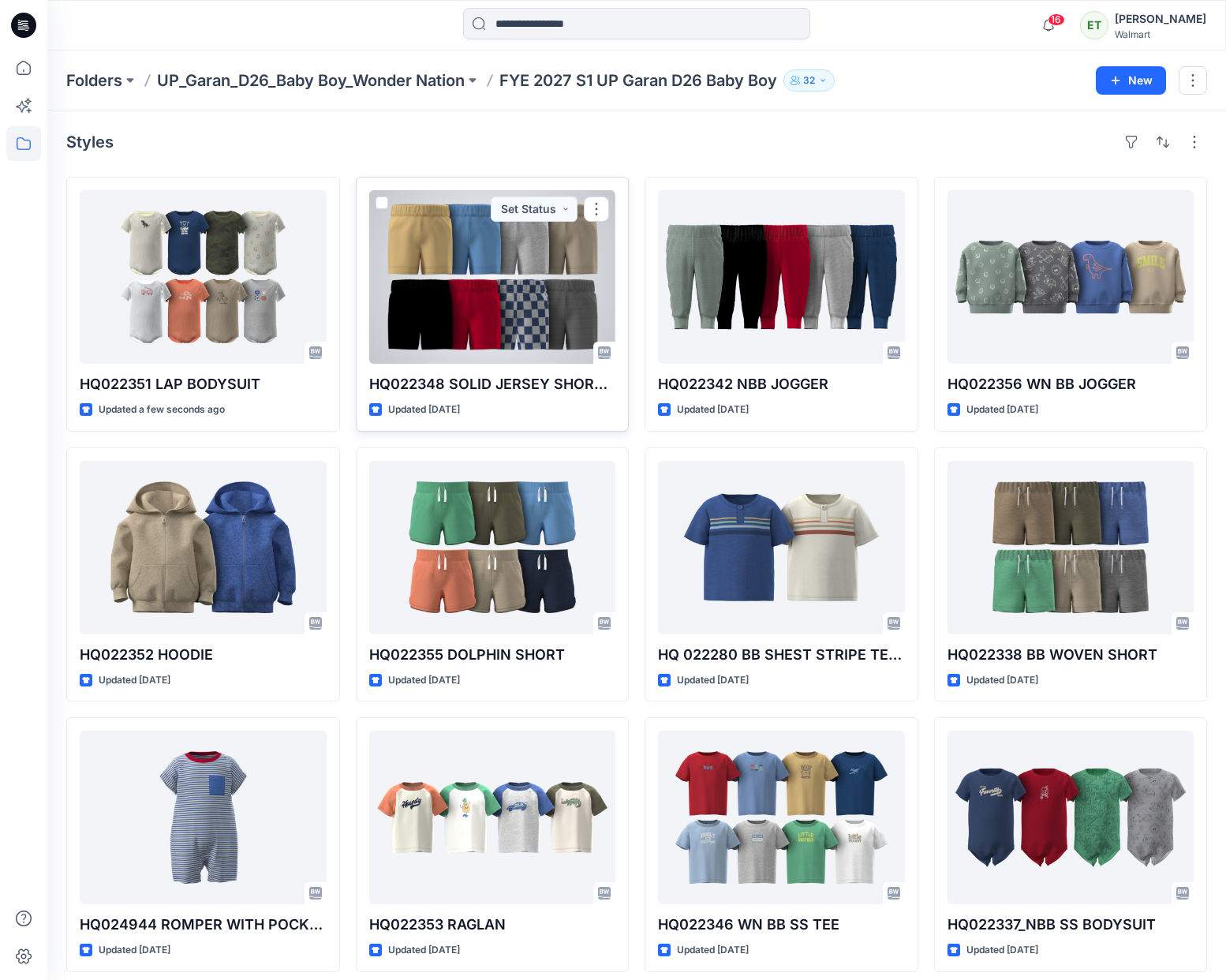
click at [466, 313] on div at bounding box center [493, 276] width 247 height 173
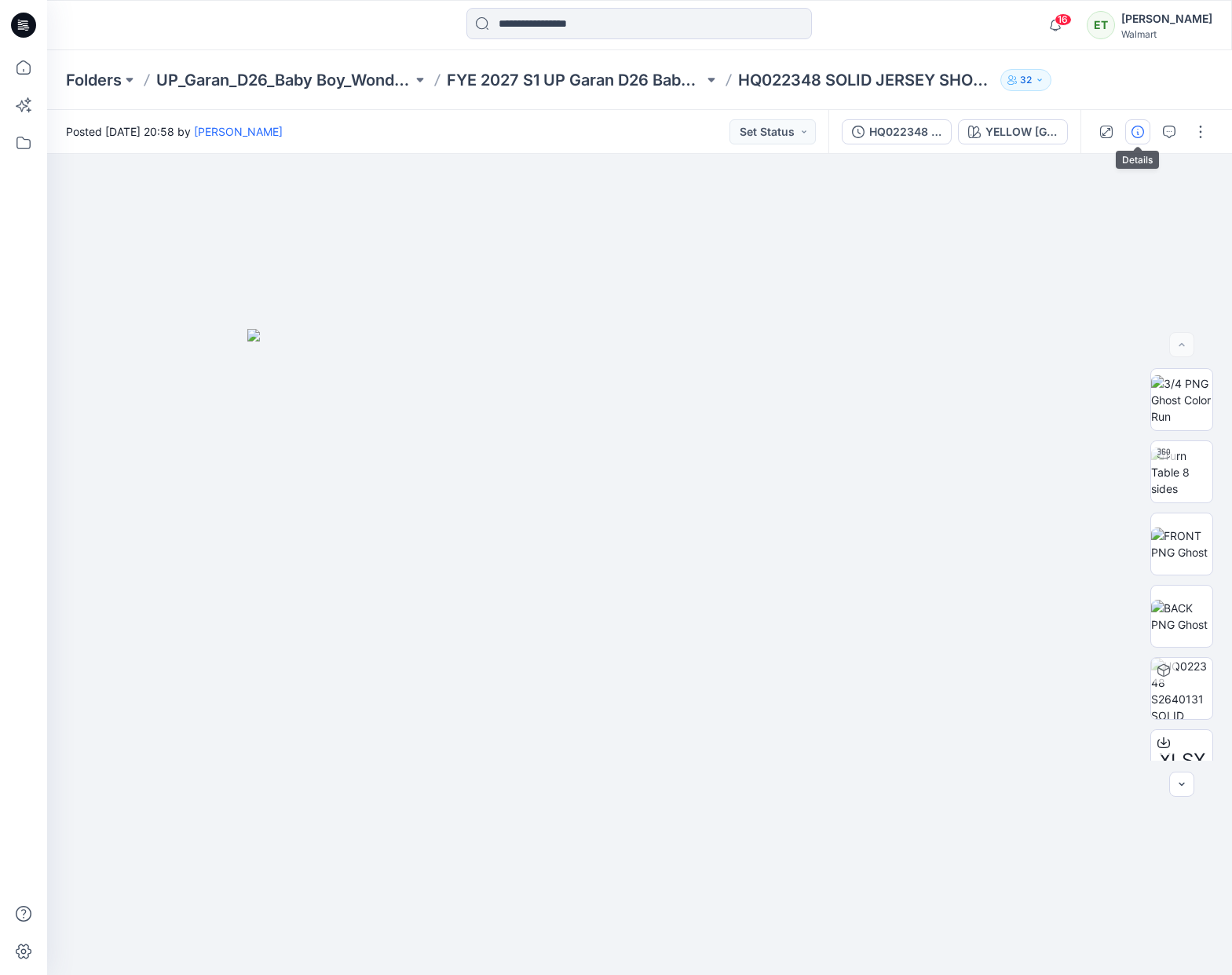
click at [1141, 131] on icon "button" at bounding box center [1138, 132] width 13 height 13
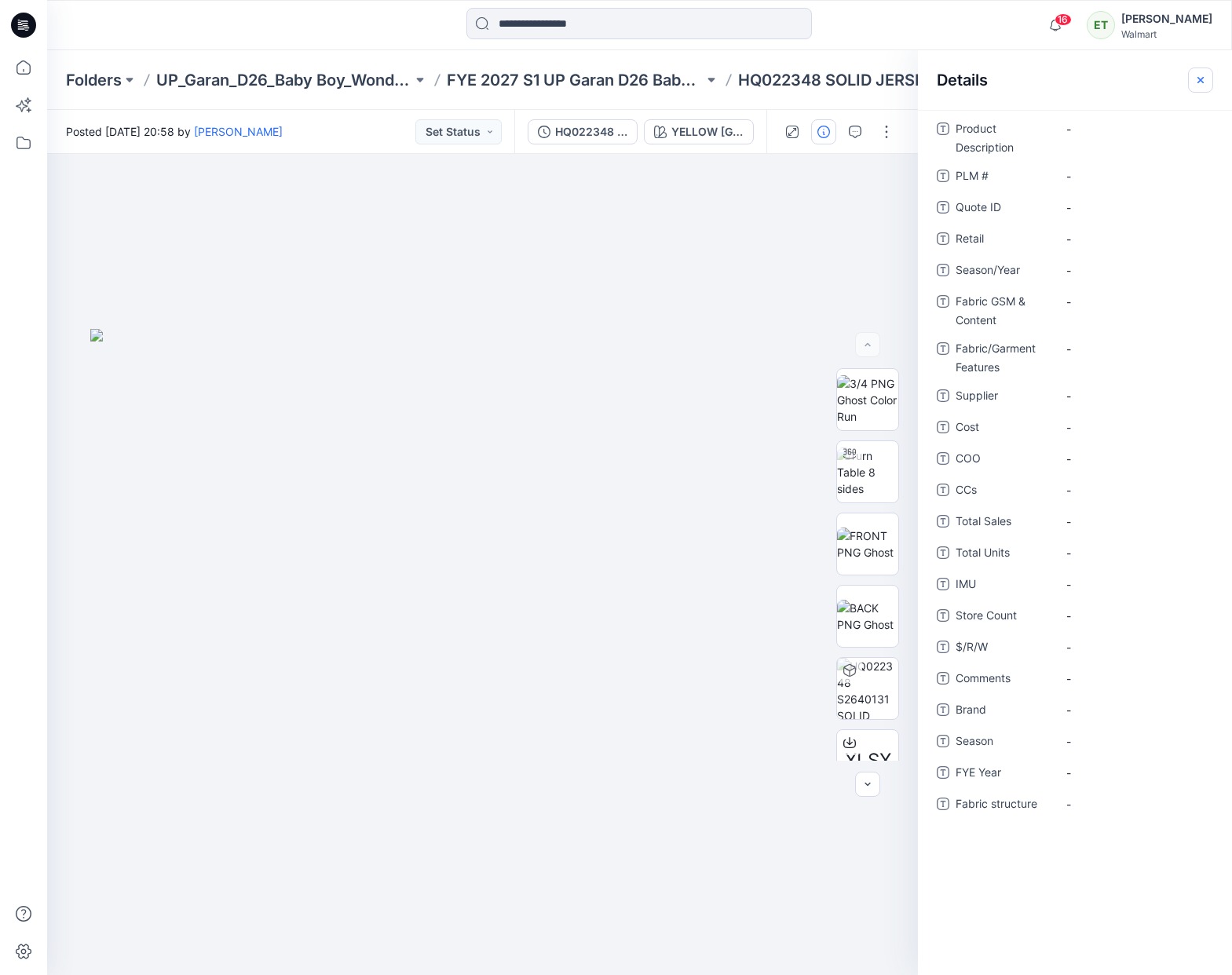
click at [1191, 83] on button "button" at bounding box center [1201, 80] width 25 height 25
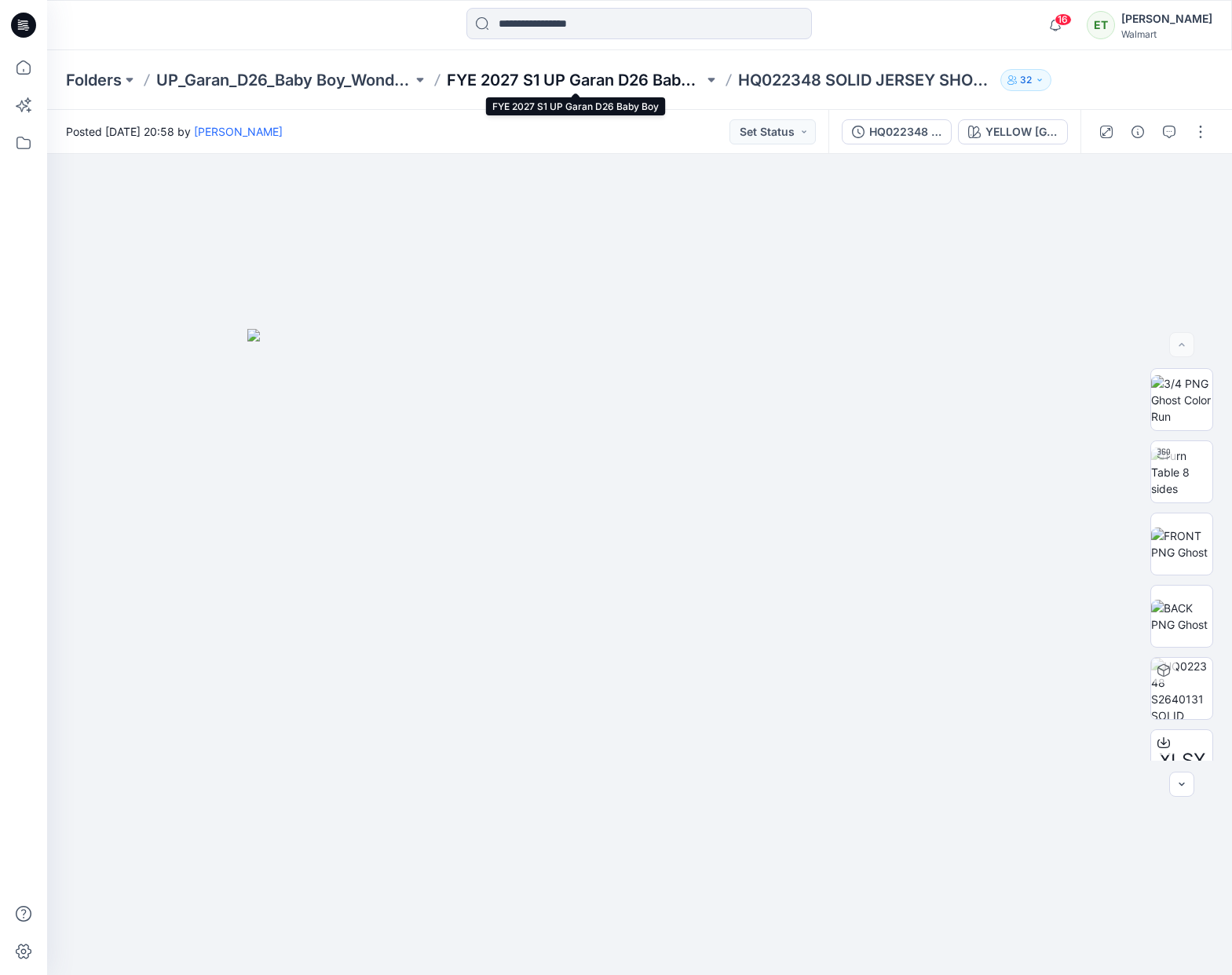
click at [604, 71] on p "FYE 2027 S1 UP Garan D26 Baby Boy" at bounding box center [575, 80] width 256 height 22
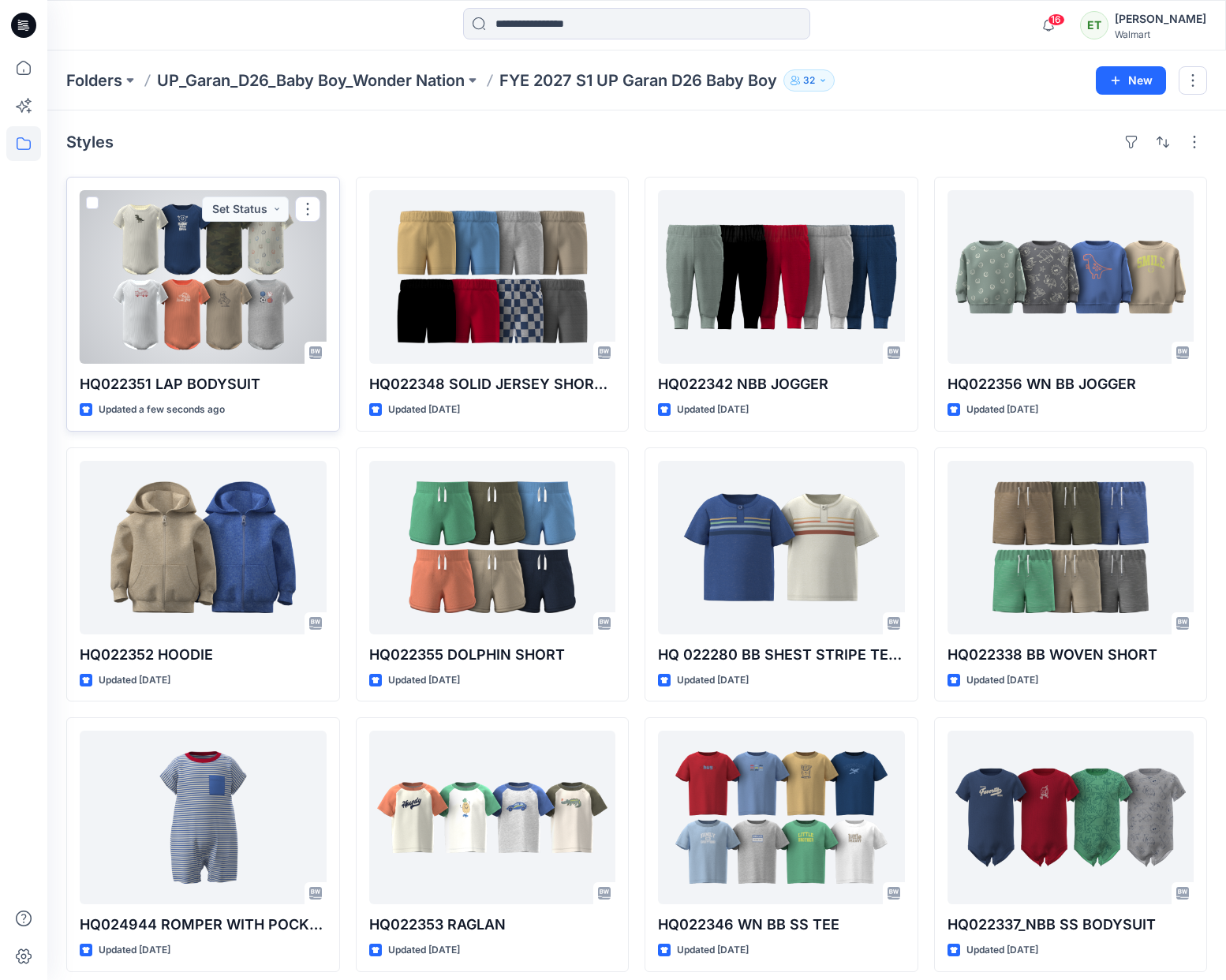
click at [289, 261] on div at bounding box center [203, 276] width 247 height 173
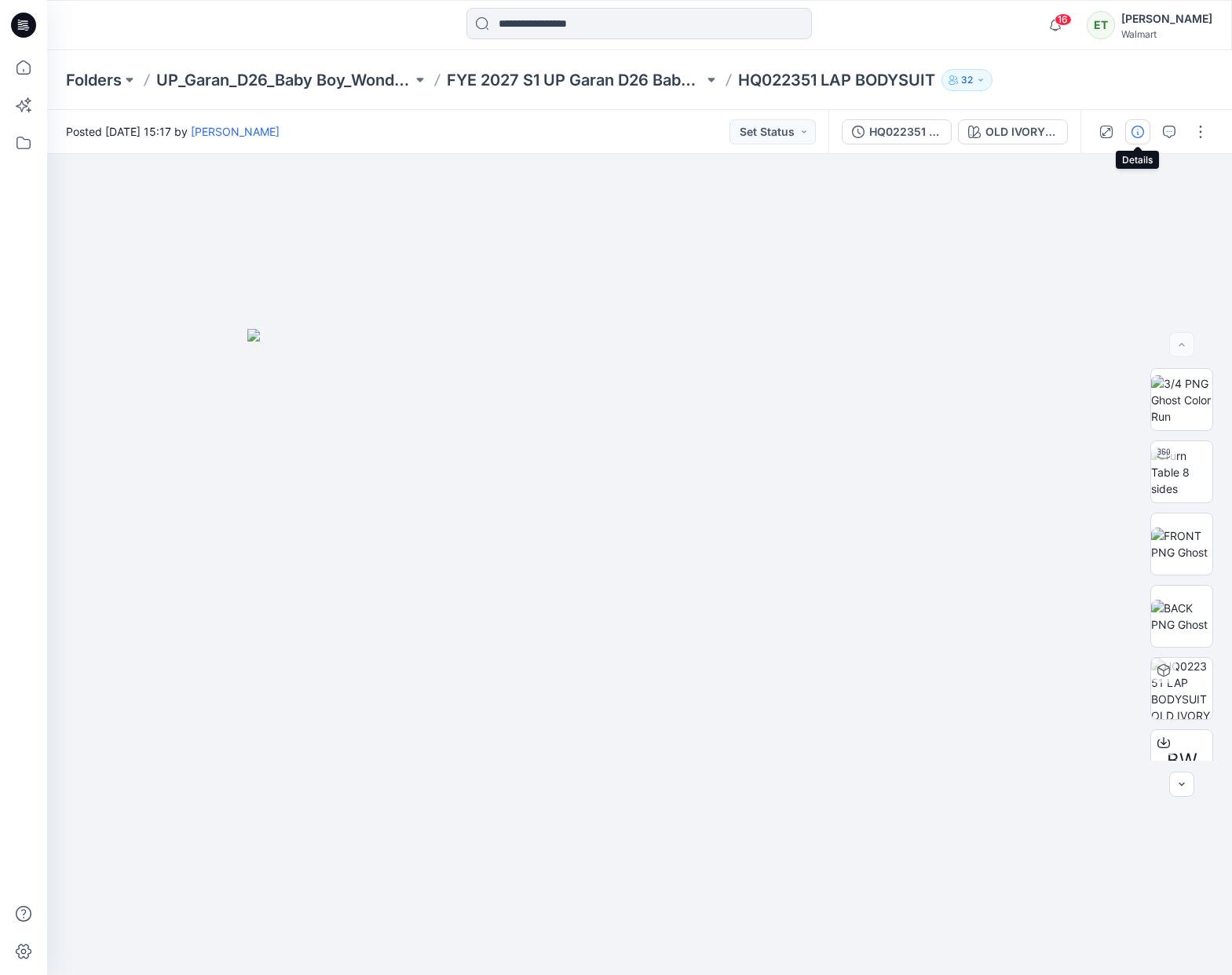
click at [1134, 135] on icon "button" at bounding box center [1138, 132] width 13 height 13
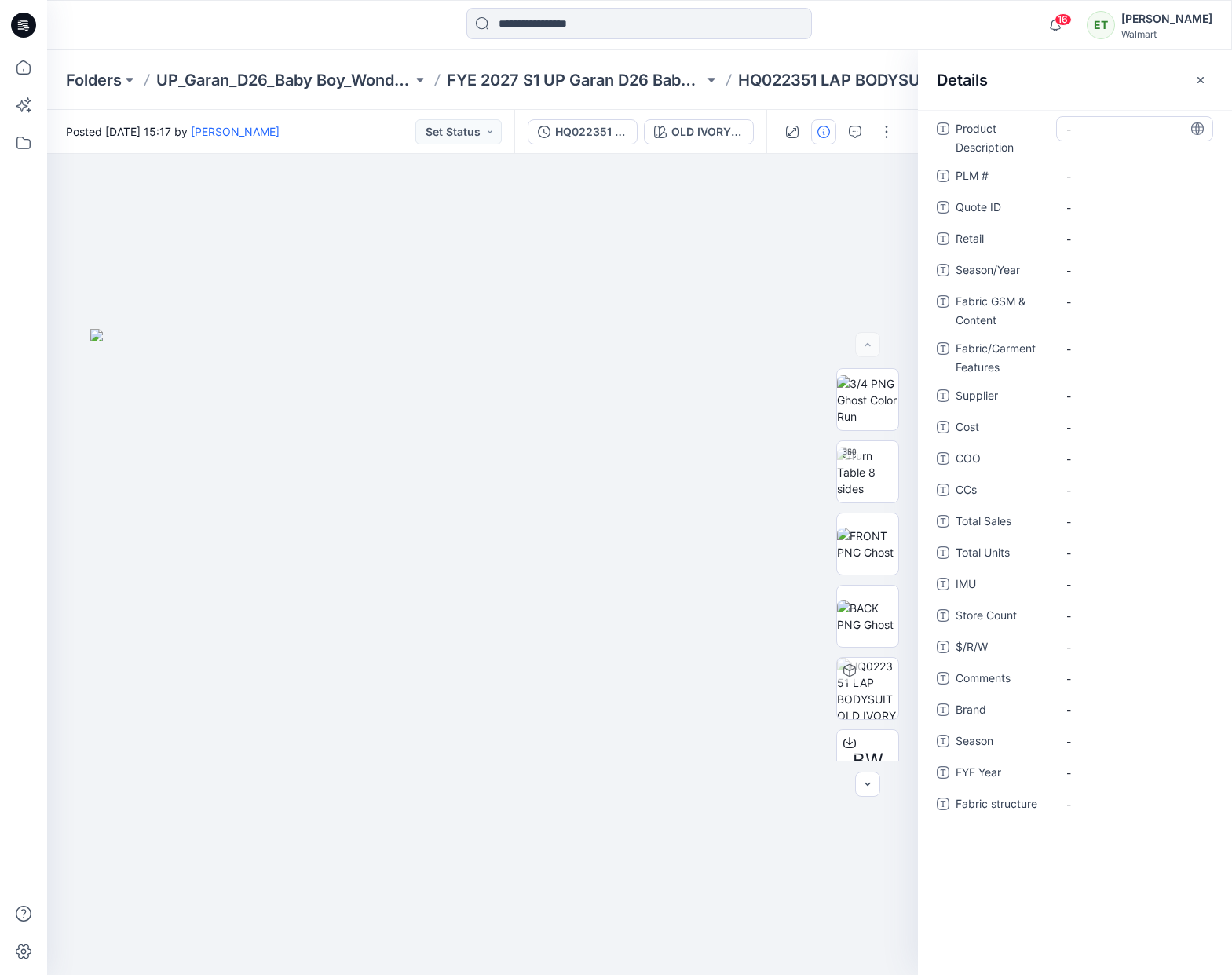
click at [1112, 134] on Description "-" at bounding box center [1135, 129] width 137 height 17
click at [871, 38] on div at bounding box center [639, 25] width 592 height 35
click at [1204, 79] on icon "button" at bounding box center [1201, 80] width 13 height 13
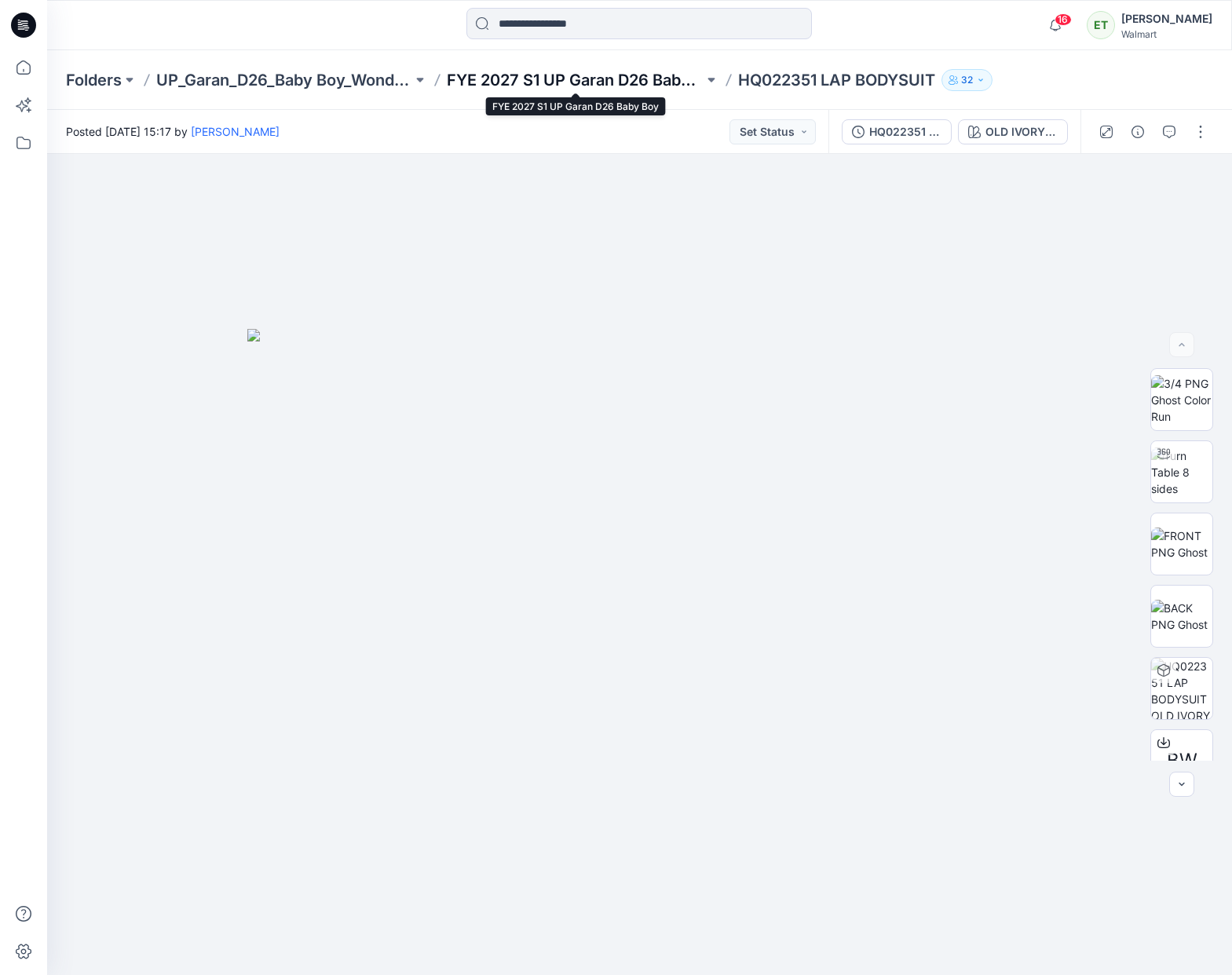
click at [612, 72] on p "FYE 2027 S1 UP Garan D26 Baby Boy" at bounding box center [575, 80] width 256 height 22
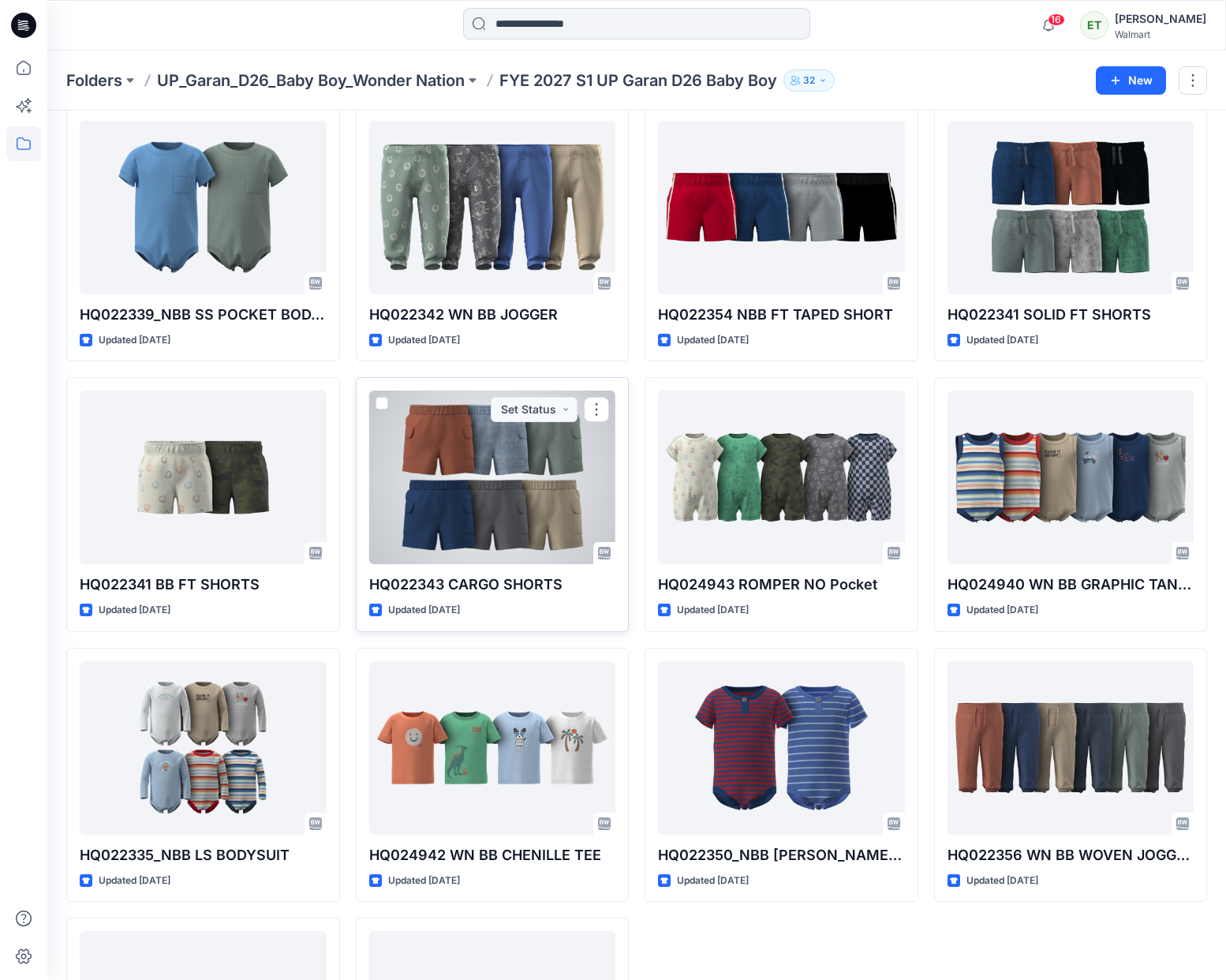
scroll to position [881, 0]
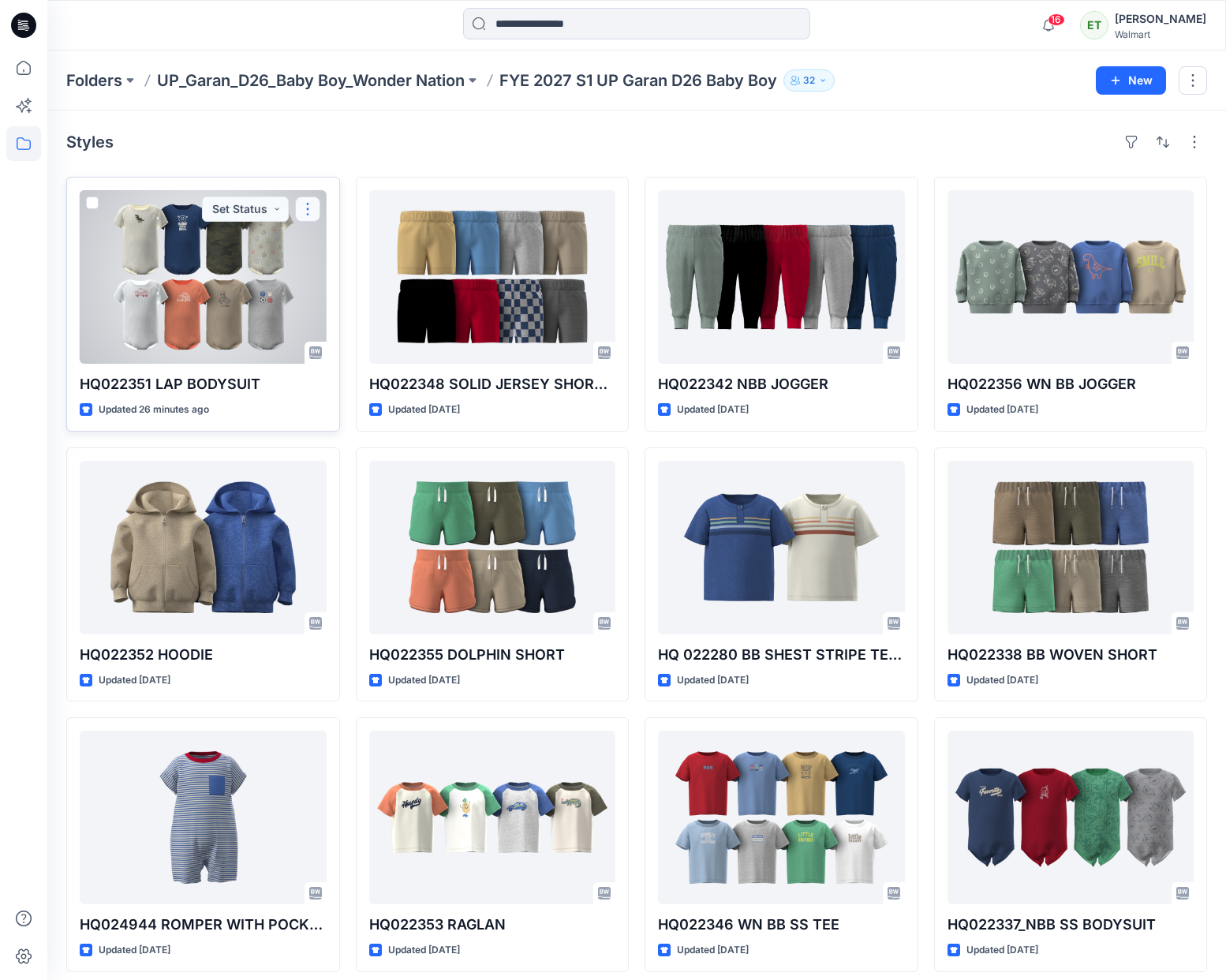
click at [309, 209] on button "button" at bounding box center [308, 209] width 25 height 25
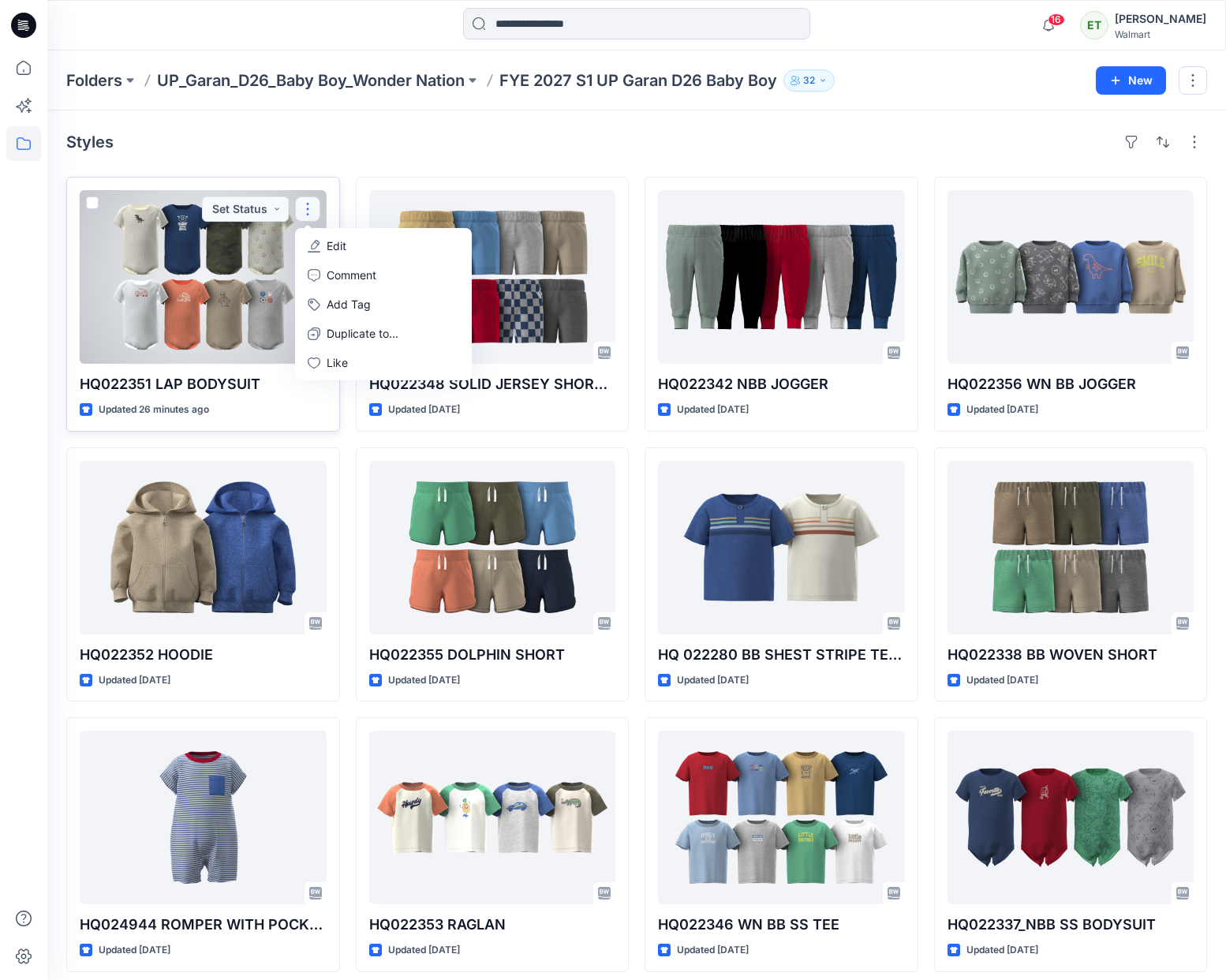
click at [331, 249] on p "Edit" at bounding box center [336, 245] width 20 height 17
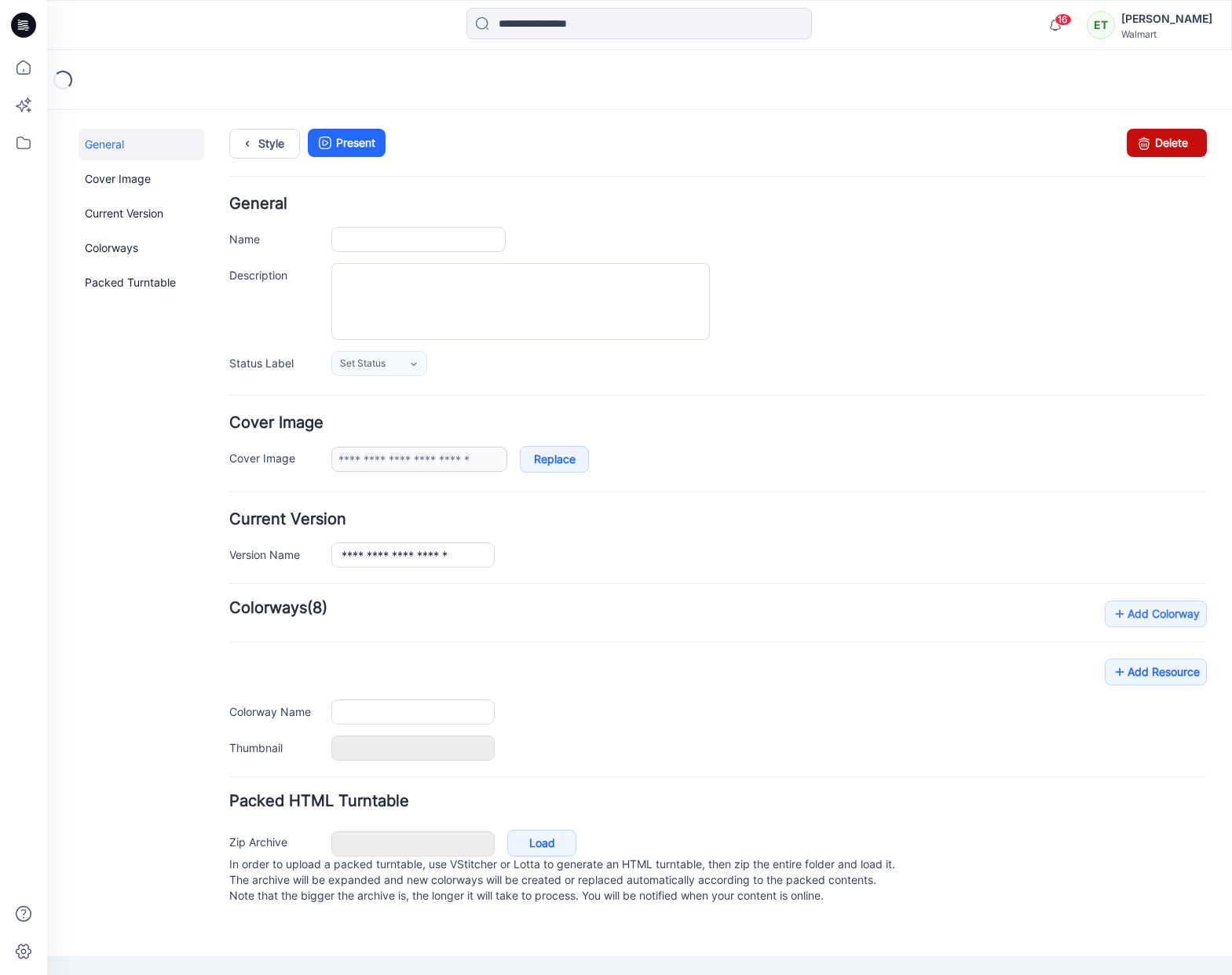
type input "**********"
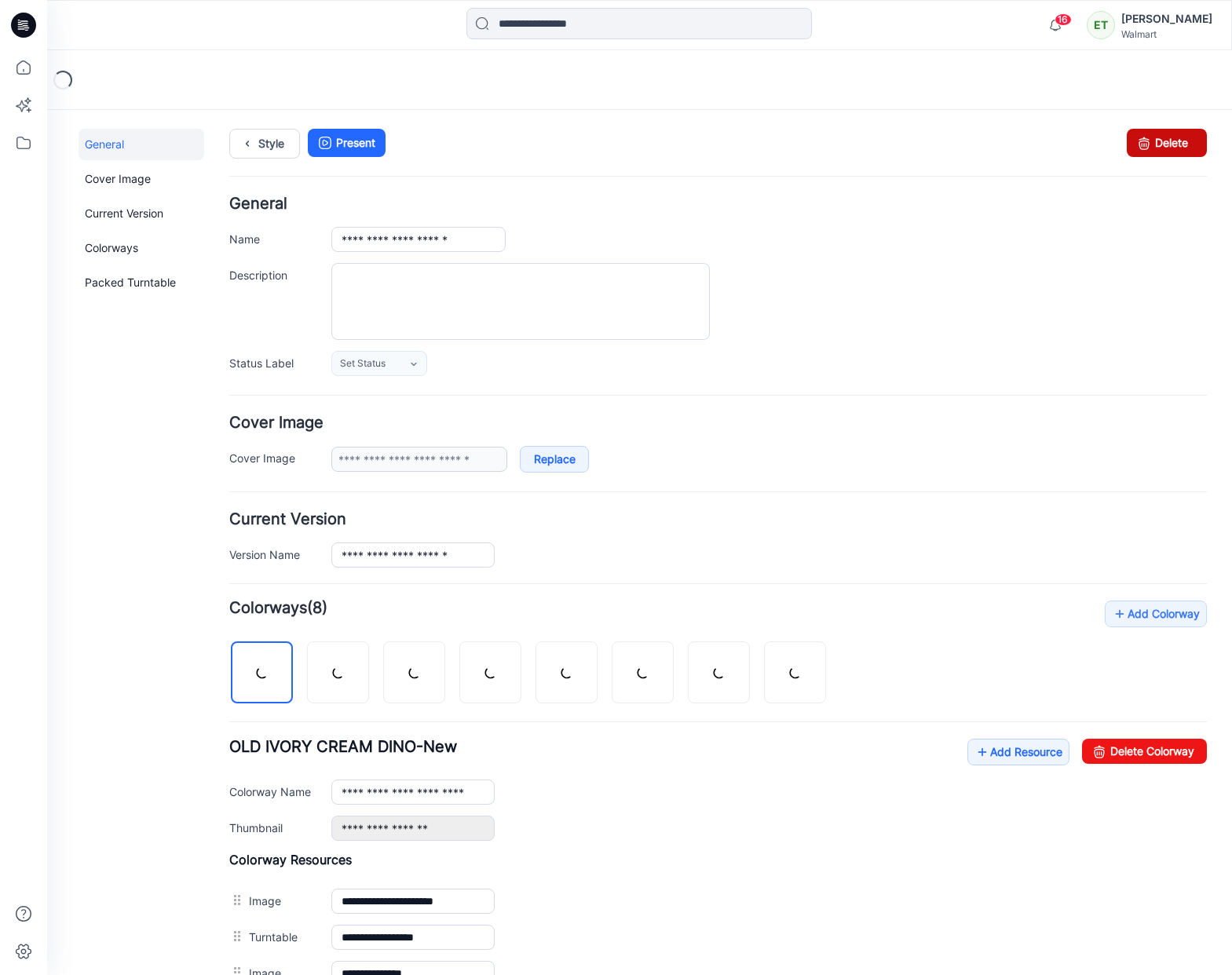
click at [1156, 135] on link "Delete" at bounding box center [1167, 143] width 80 height 28
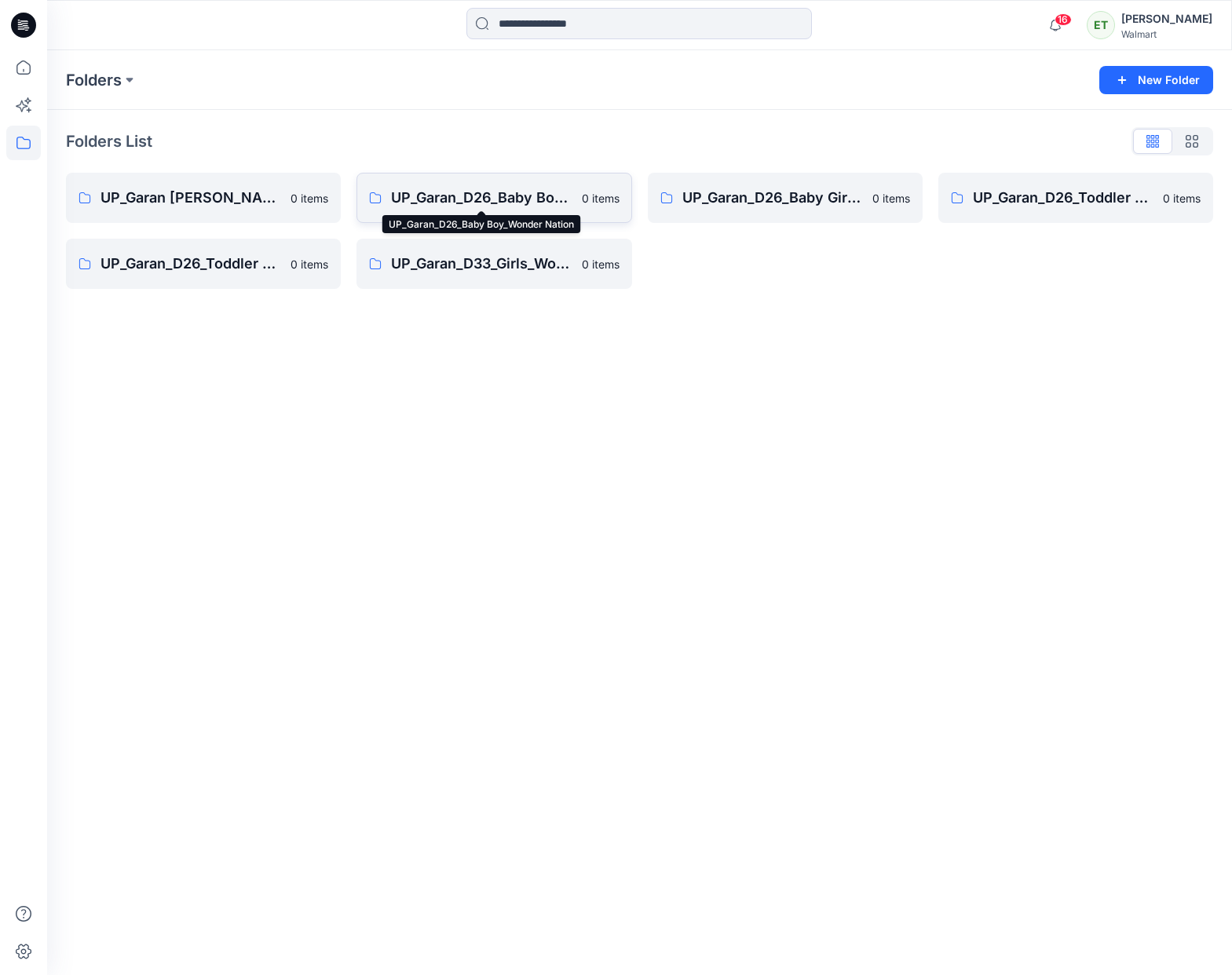
click at [446, 207] on p "UP_Garan_D26_Baby Boy_Wonder Nation" at bounding box center [481, 198] width 180 height 22
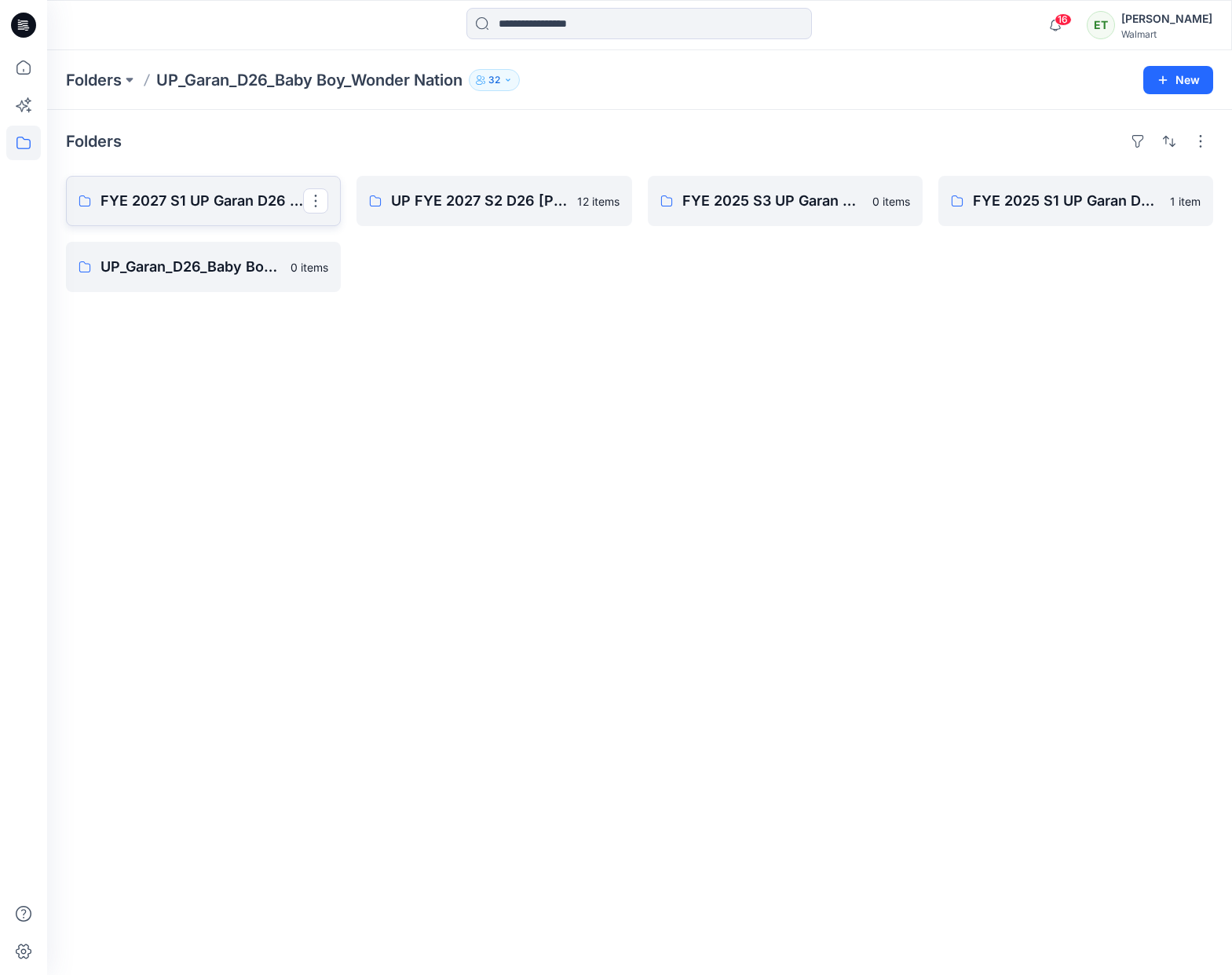
click at [274, 222] on link "FYE 2027 S1 UP Garan D26 Baby Boy" at bounding box center [203, 201] width 275 height 50
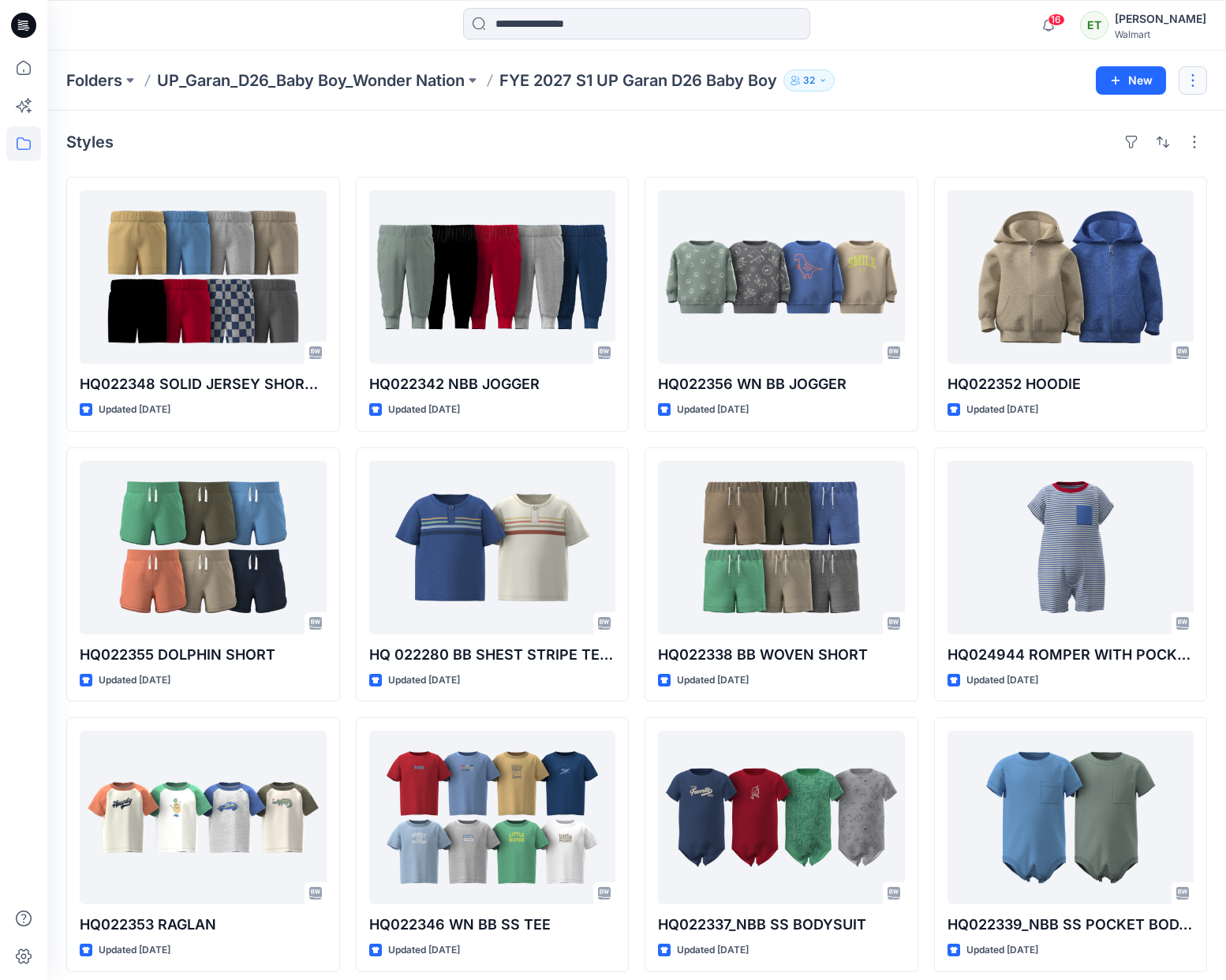
click at [1200, 77] on button "button" at bounding box center [1193, 81] width 28 height 28
click at [1183, 74] on button "button" at bounding box center [1193, 81] width 28 height 28
click at [1015, 73] on div "Folders UP_Garan_D26_Baby Boy_Wonder Nation FYE 2027 S1 UP Garan D26 Baby Boy 32" at bounding box center [575, 81] width 1018 height 22
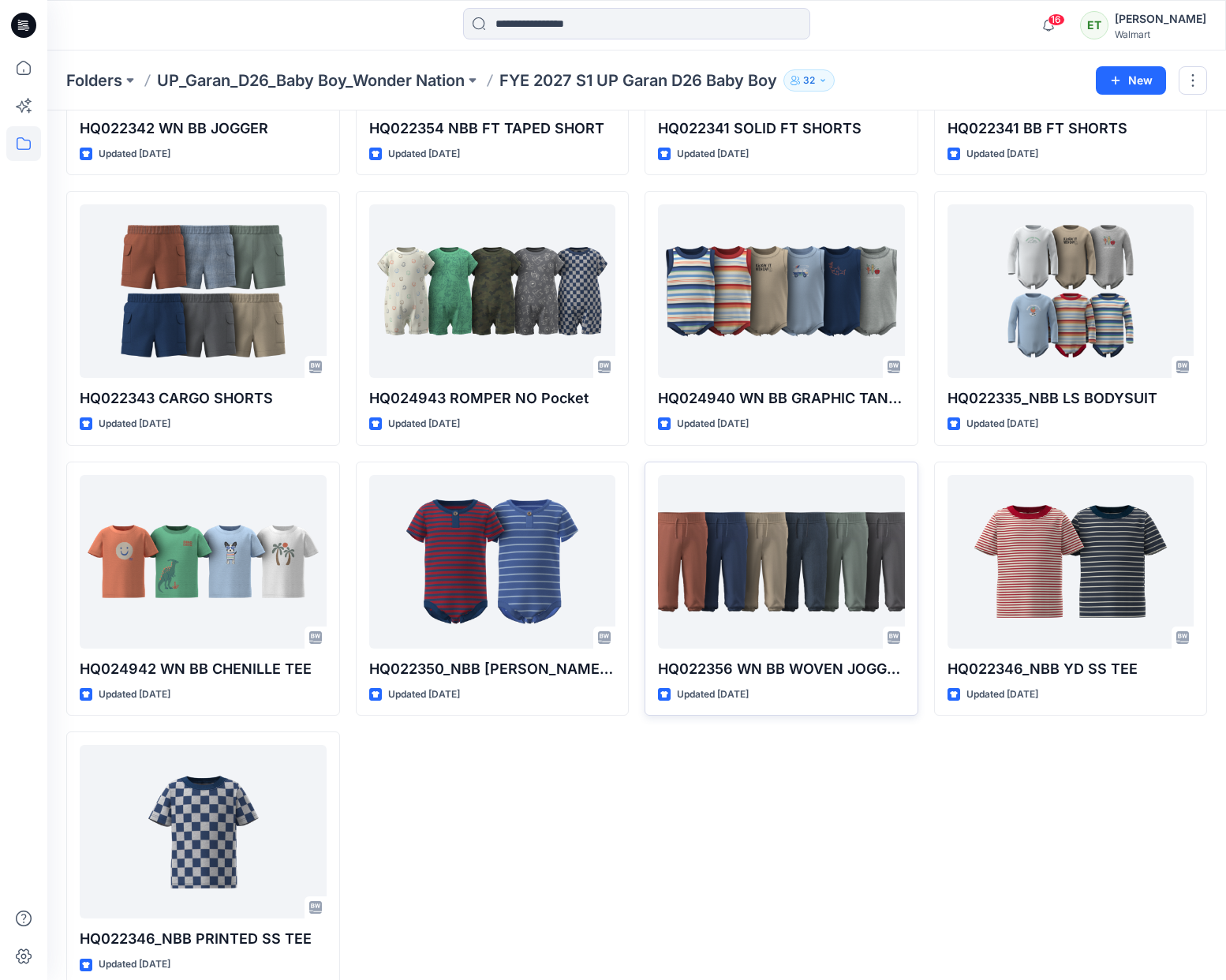
scroll to position [1092, 0]
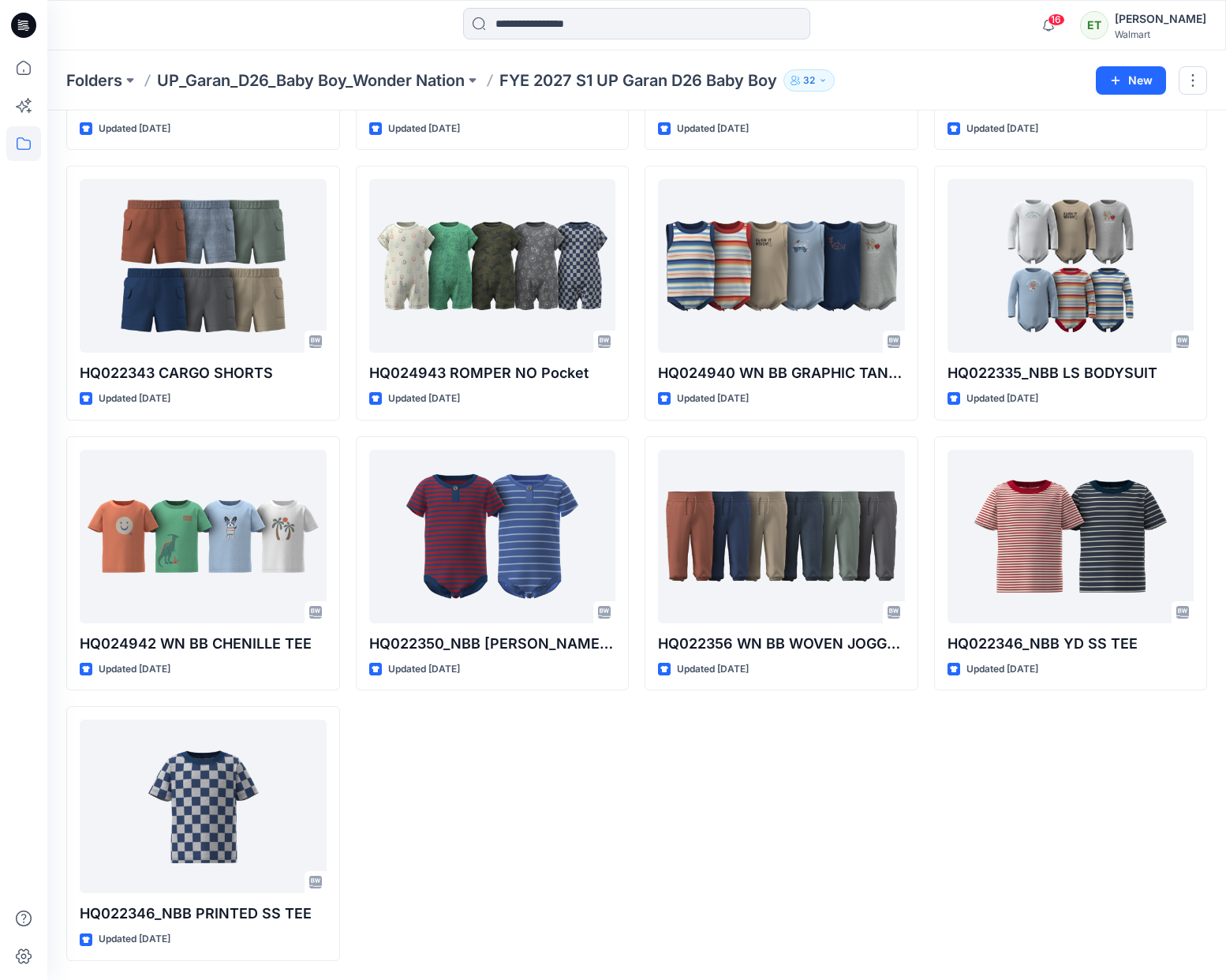
click at [661, 773] on div "HQ022356 WN BB JOGGER Updated 7 days ago HQ022338 BB WOVEN SHORT Updated 7 days…" at bounding box center [781, 23] width 274 height 1876
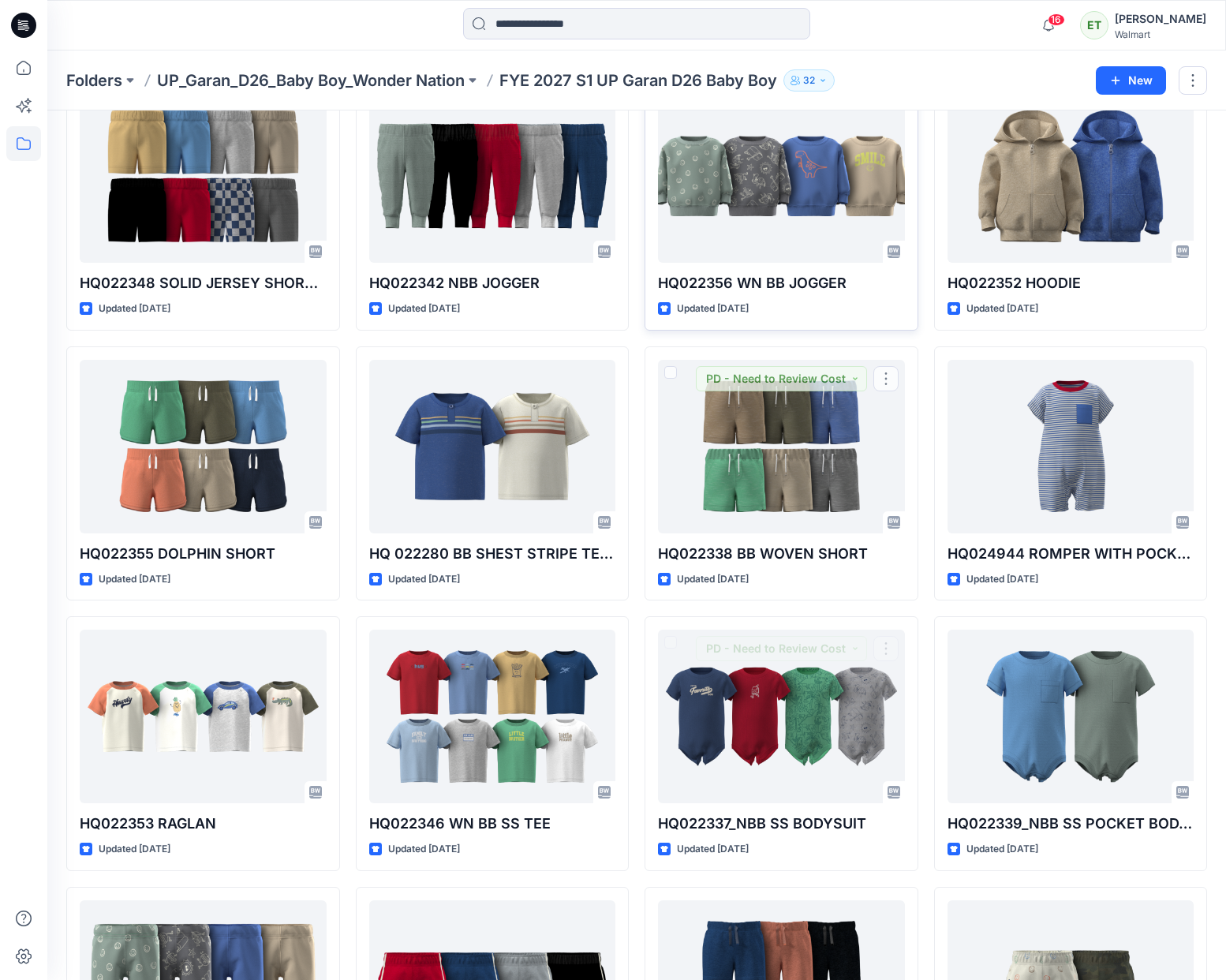
scroll to position [0, 0]
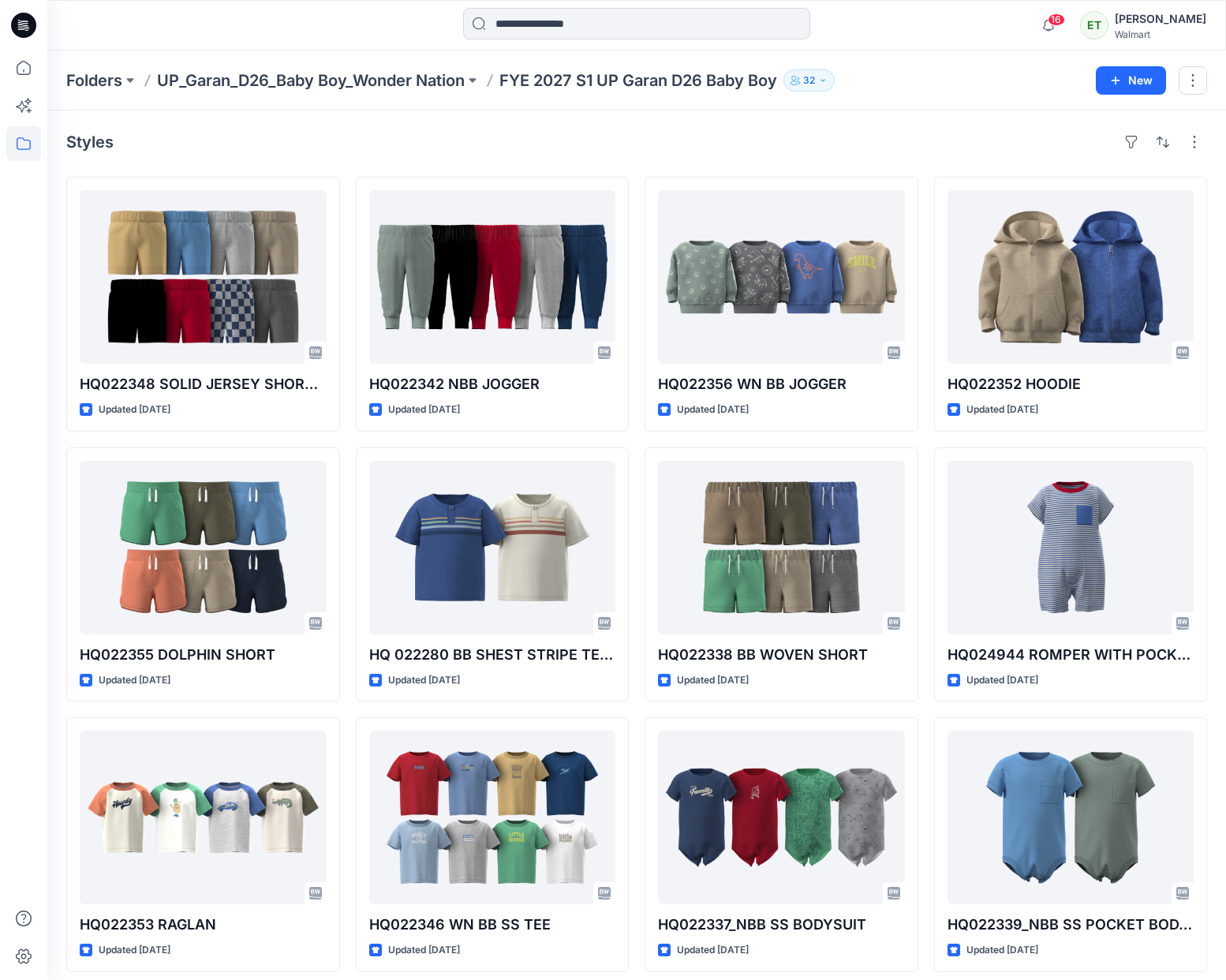
click at [615, 150] on div "Styles" at bounding box center [637, 142] width 1141 height 25
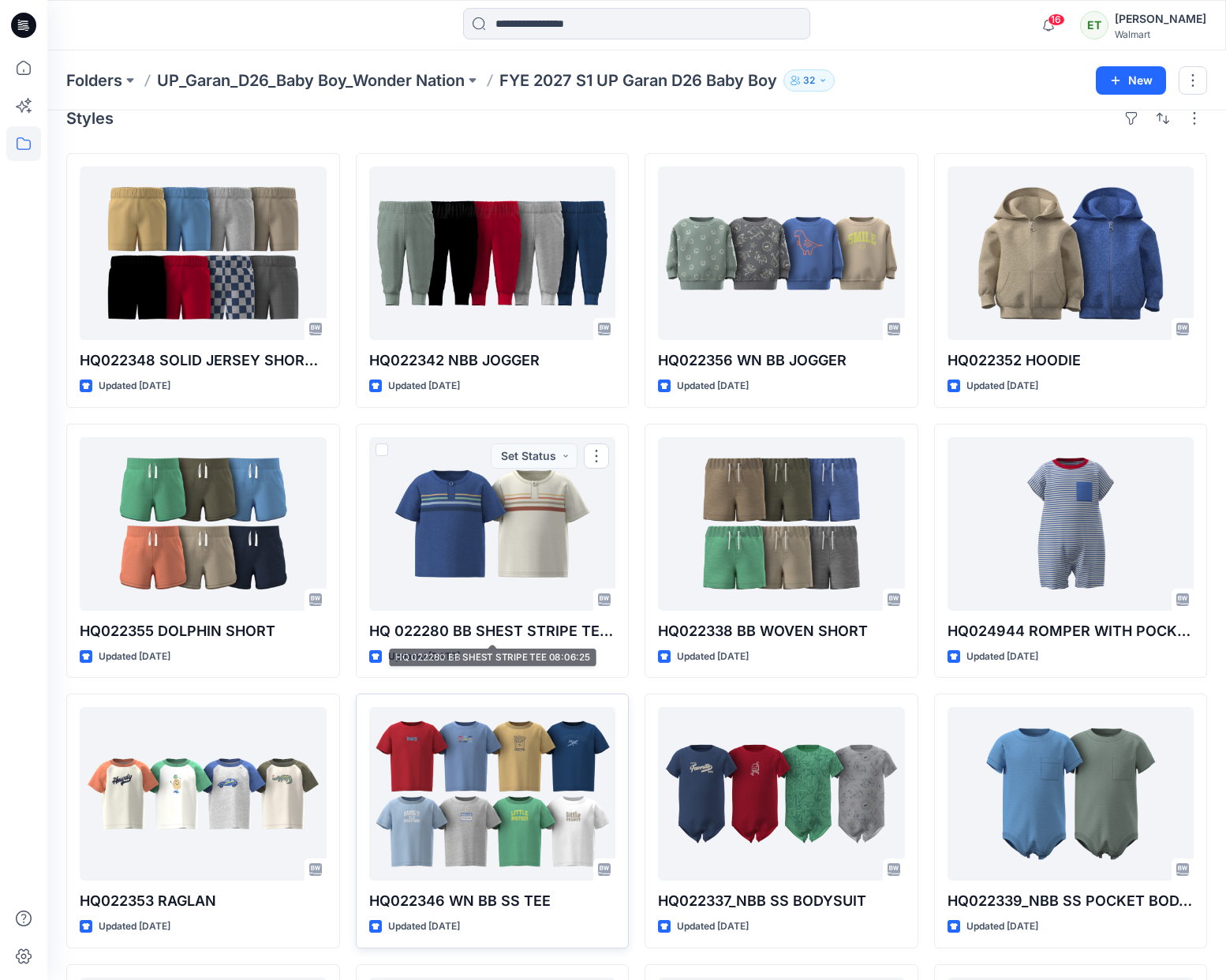
scroll to position [55, 0]
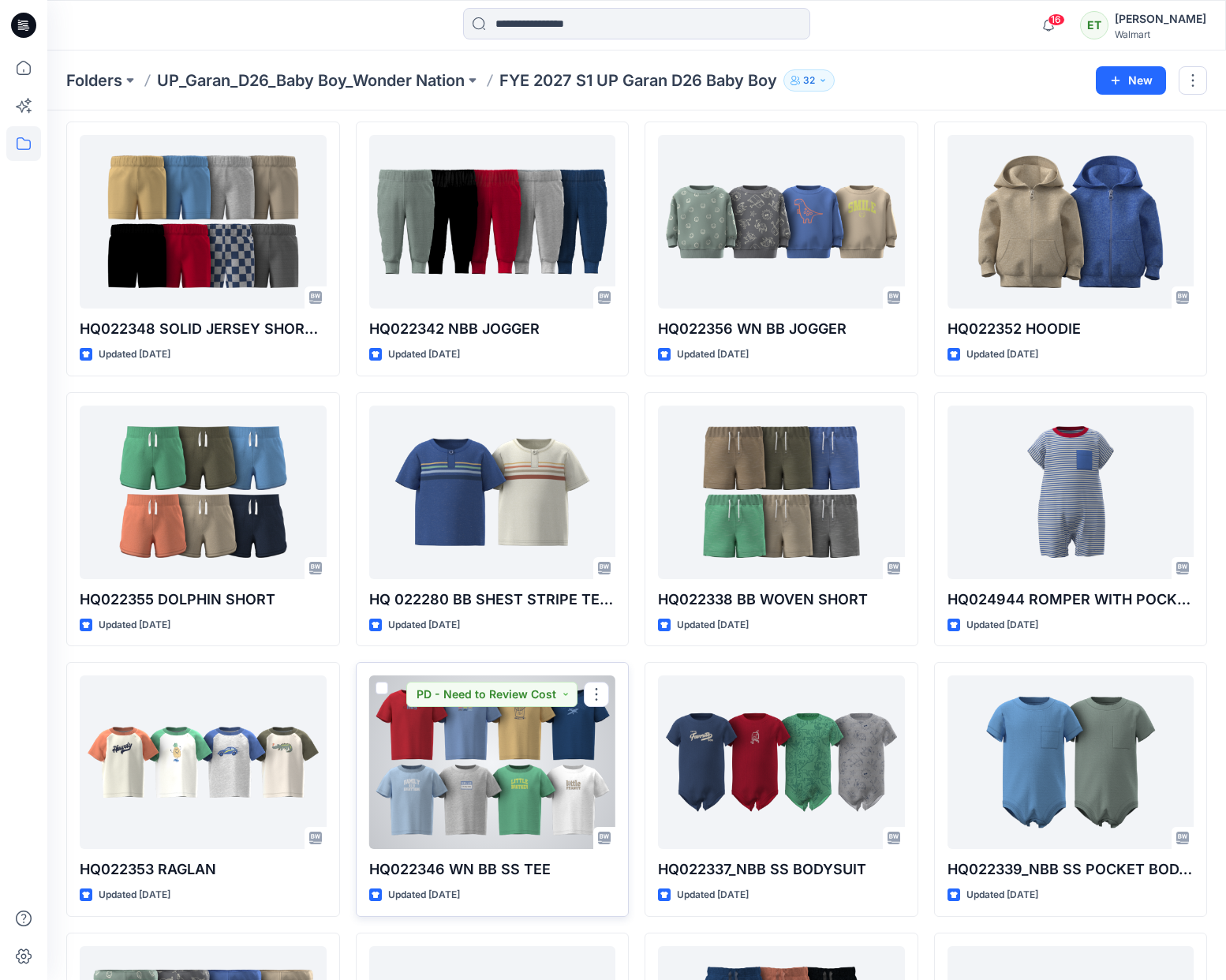
click at [486, 795] on div at bounding box center [493, 762] width 247 height 173
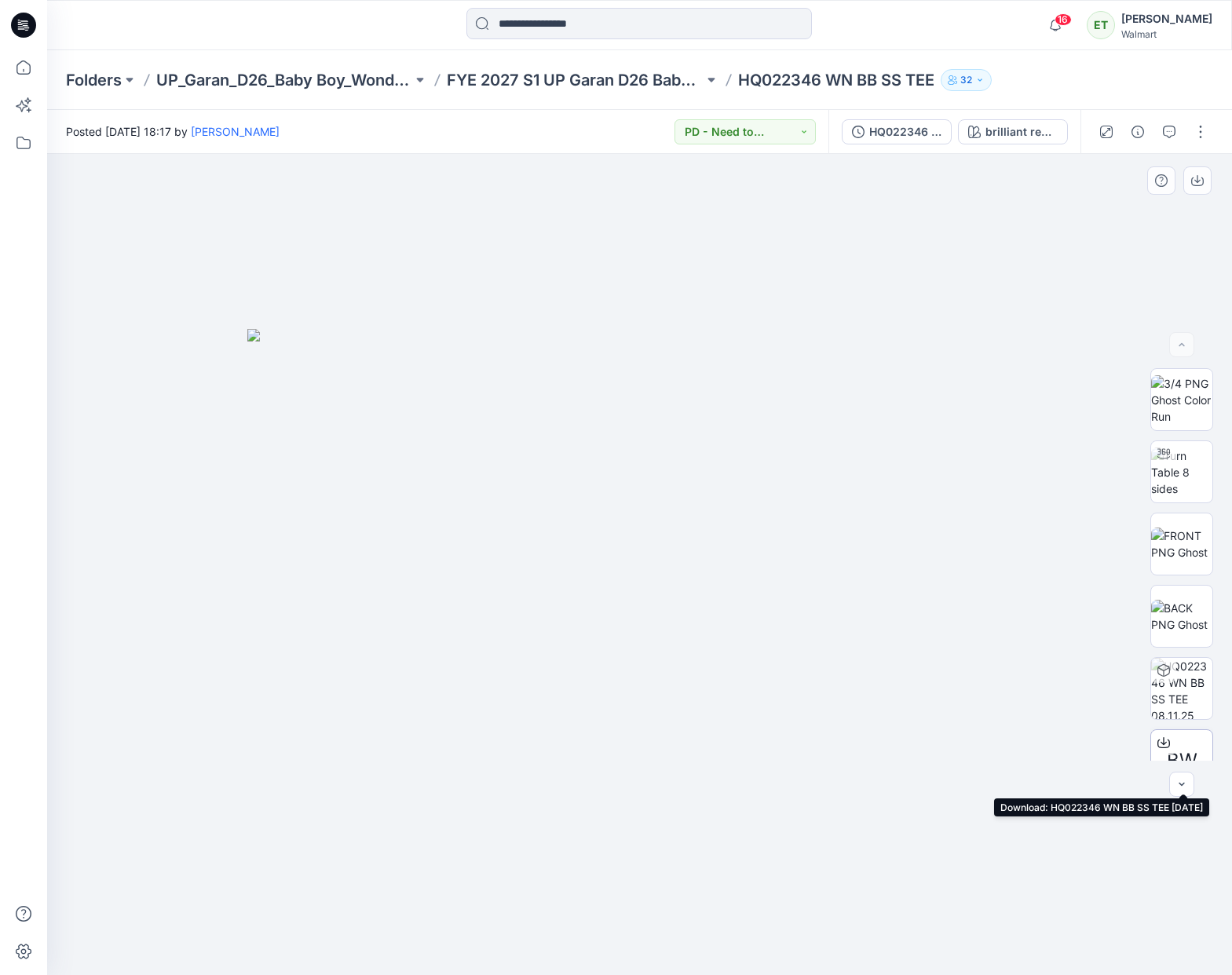
click at [1160, 744] on icon at bounding box center [1164, 741] width 6 height 8
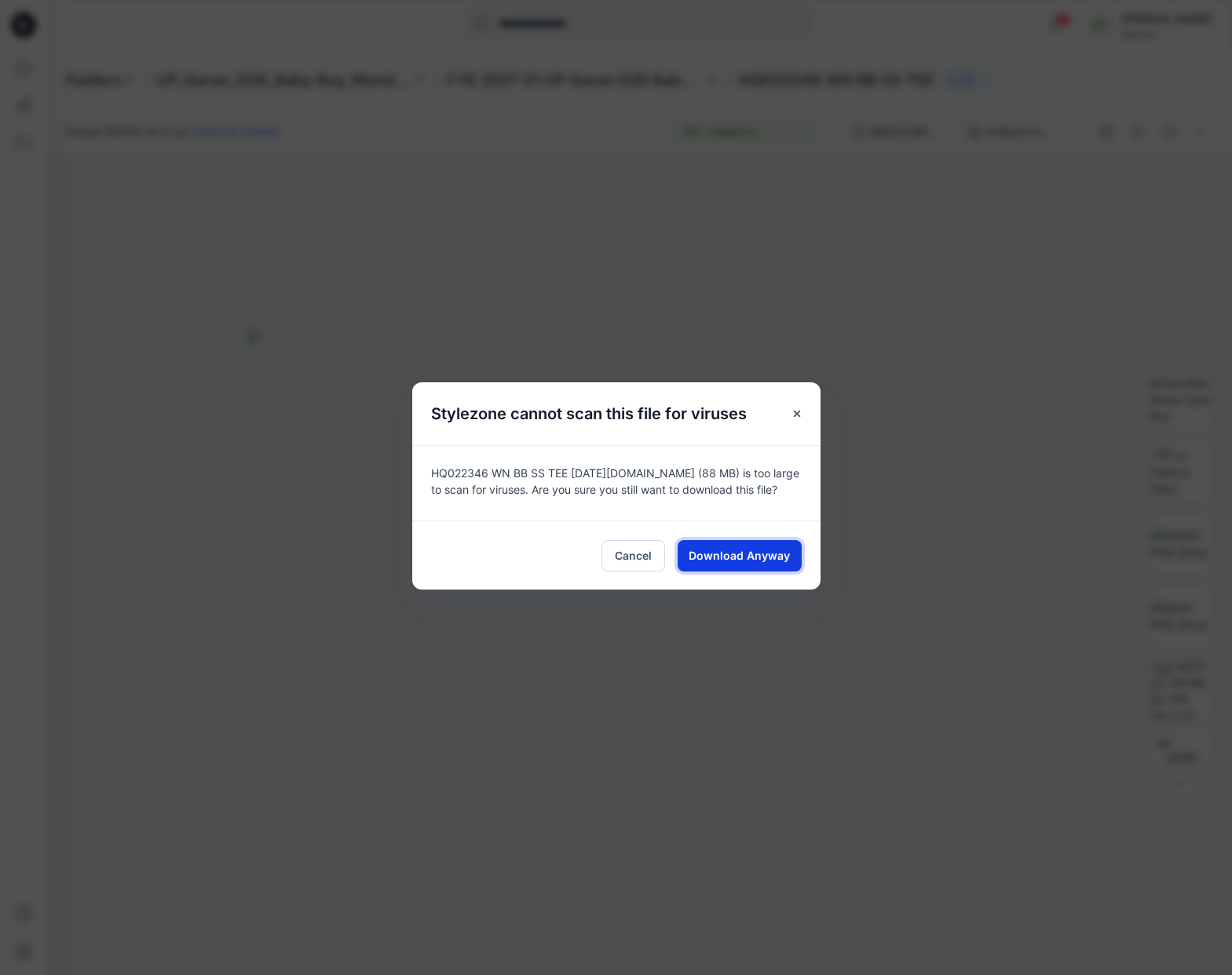
click at [734, 550] on span "Download Anyway" at bounding box center [739, 555] width 102 height 17
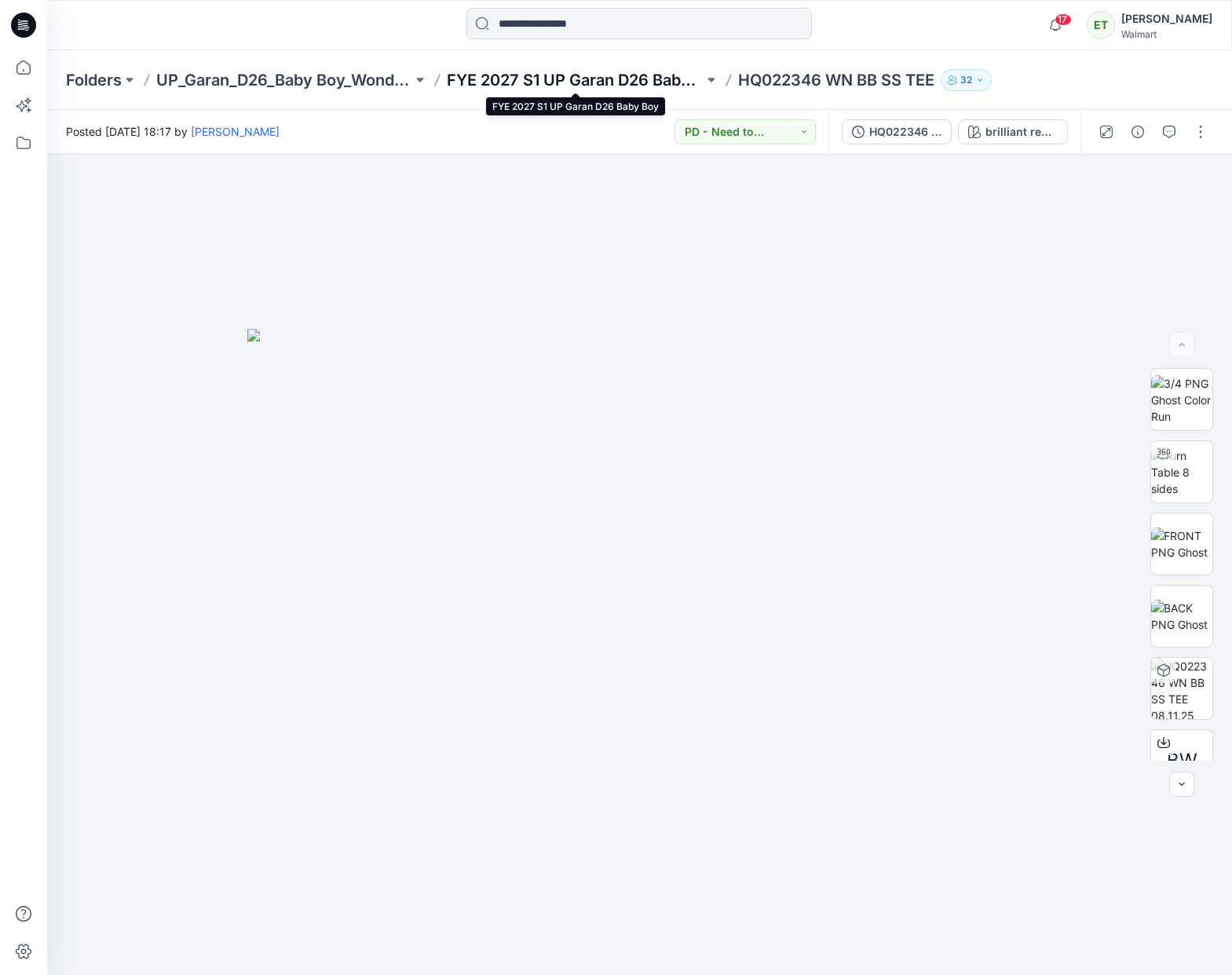
click at [629, 80] on p "FYE 2027 S1 UP Garan D26 Baby Boy" at bounding box center [575, 80] width 256 height 22
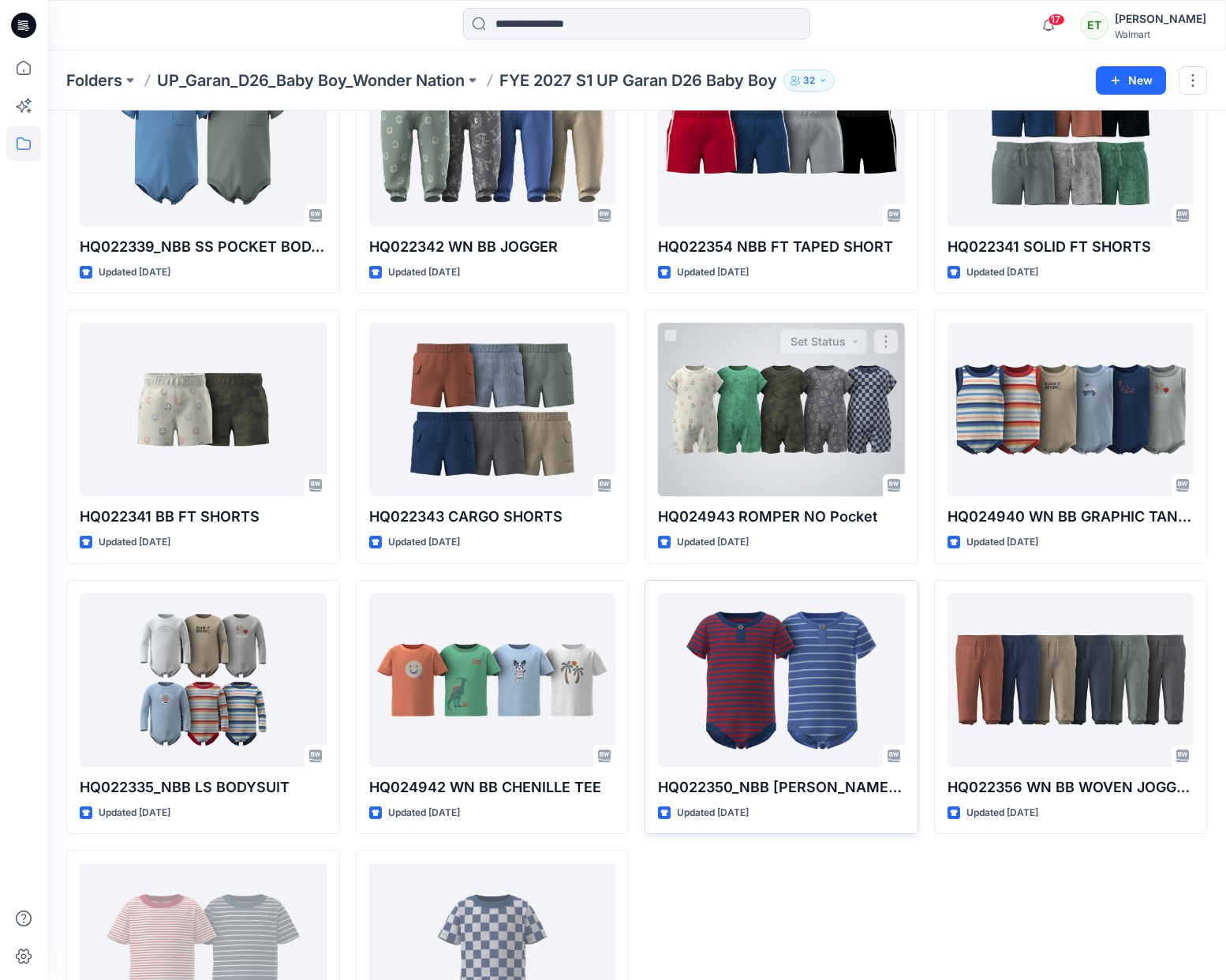
scroll to position [1092, 0]
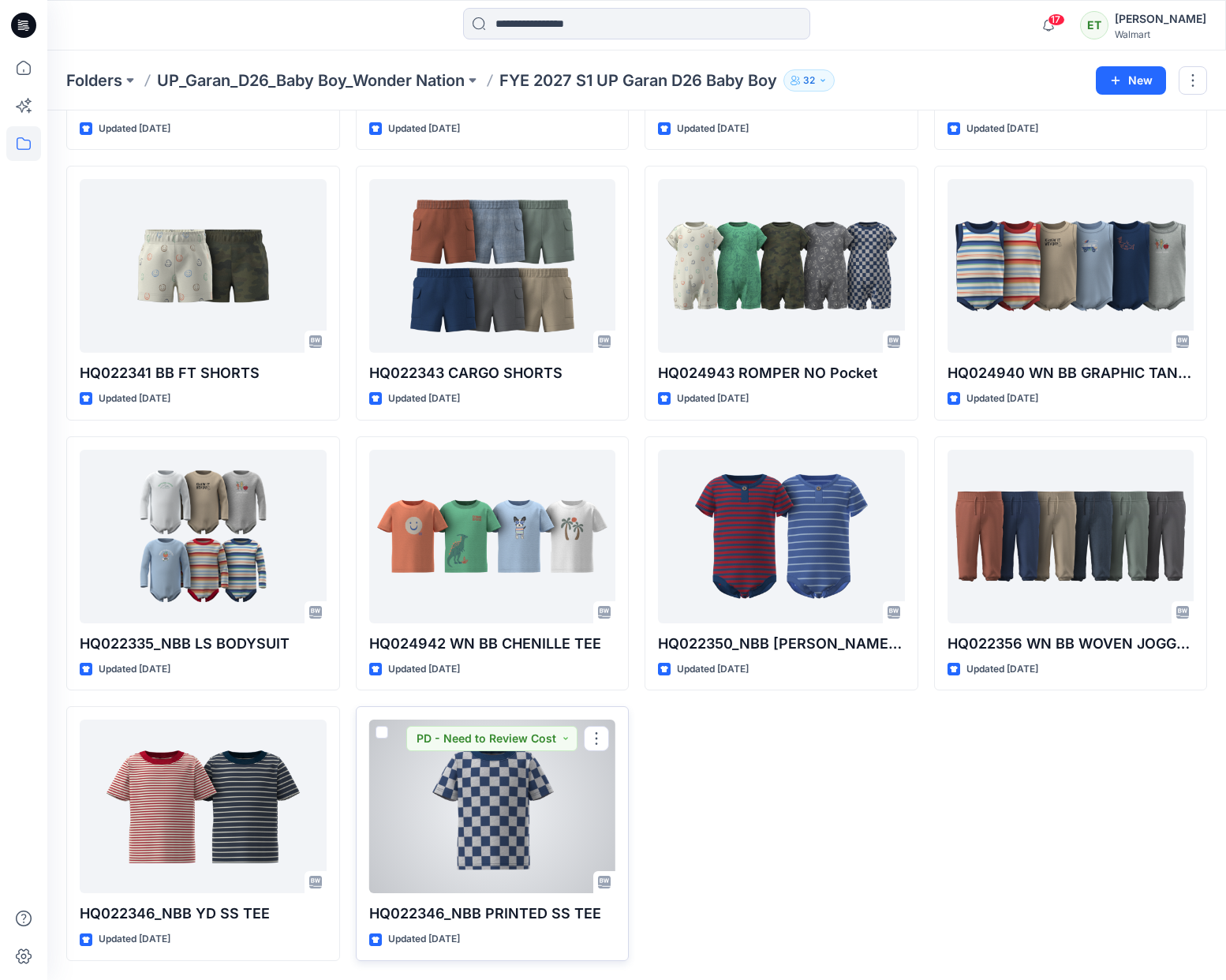
click at [607, 739] on button "button" at bounding box center [596, 739] width 25 height 25
click at [672, 776] on button "Edit" at bounding box center [672, 775] width 170 height 29
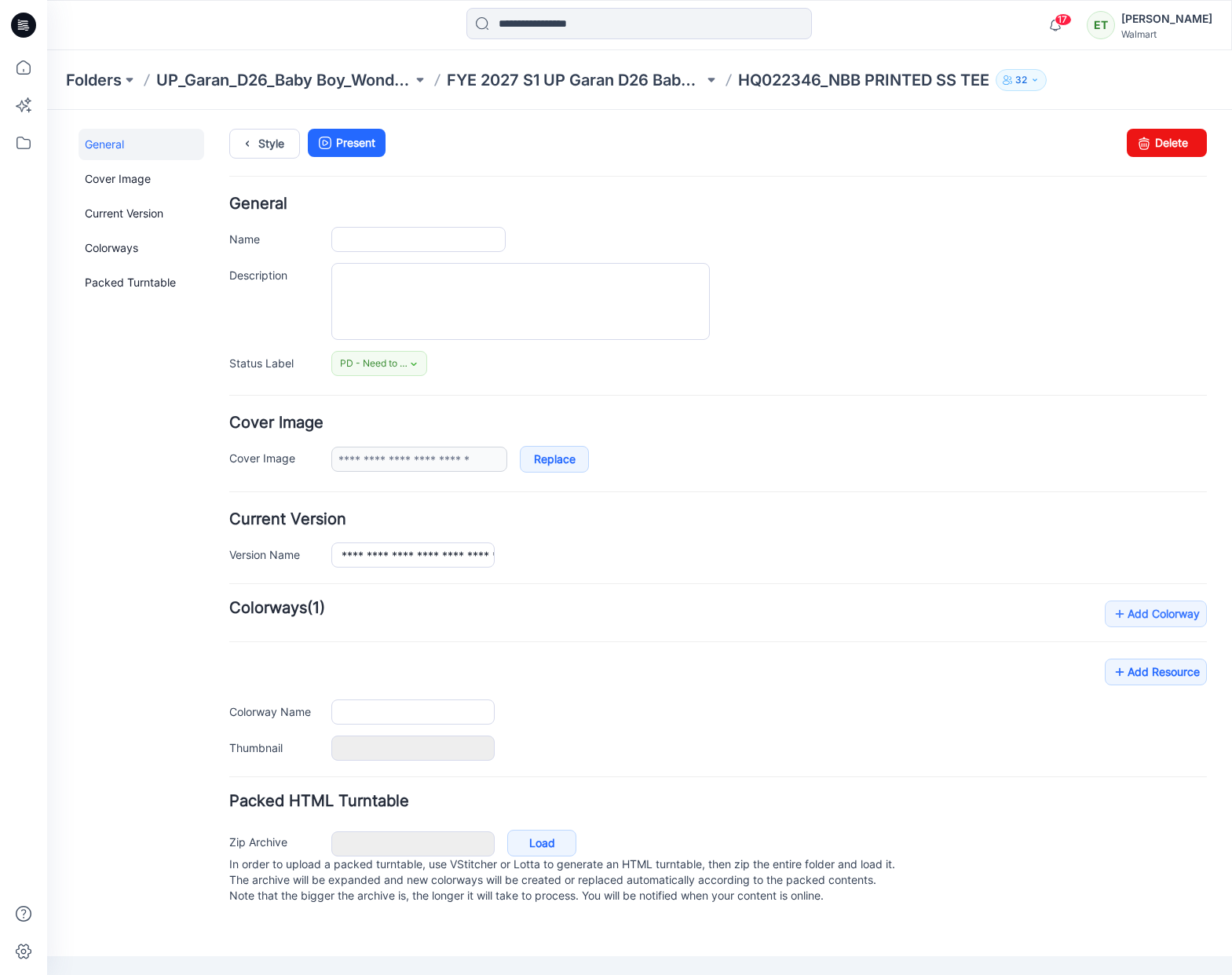
type input "**********"
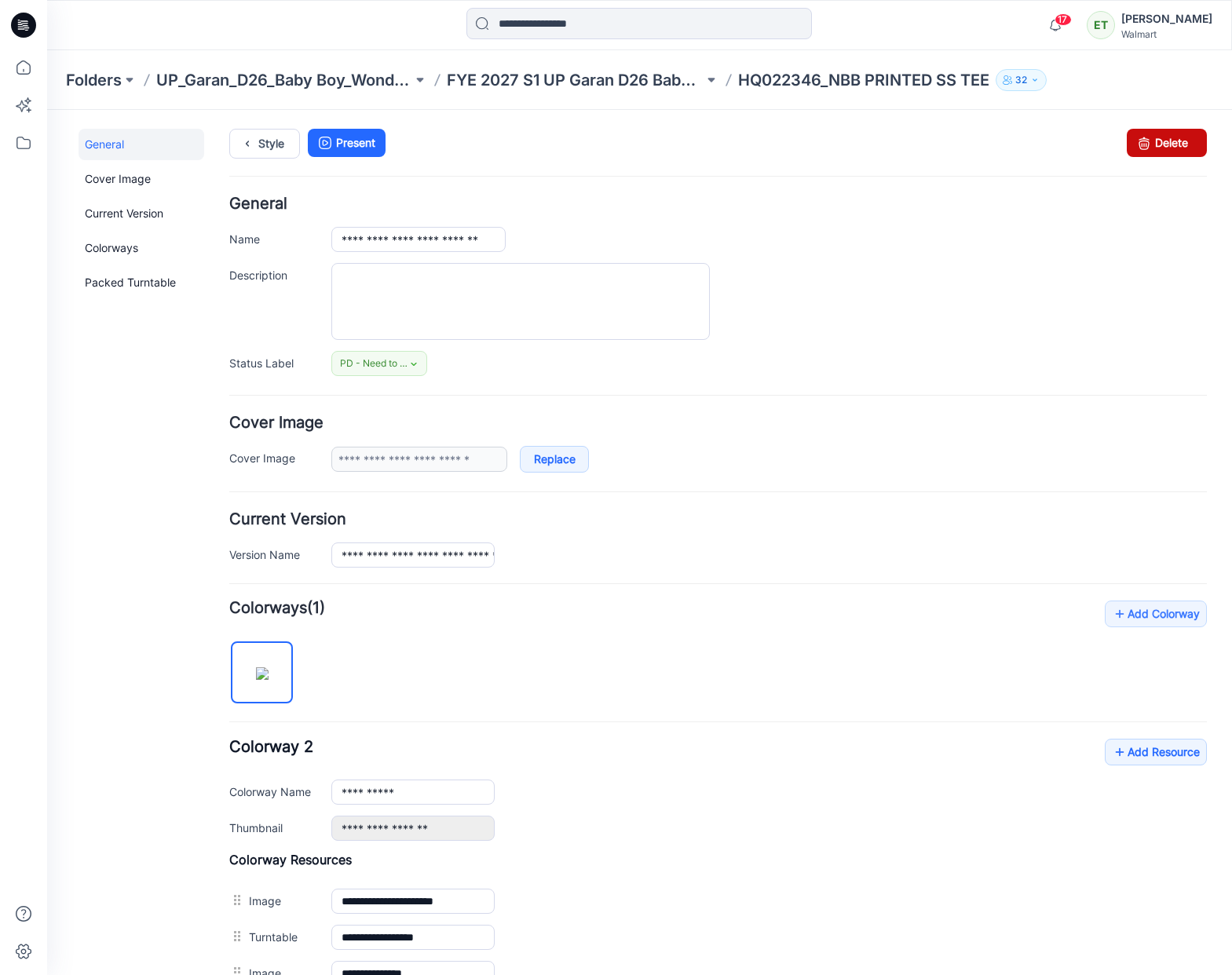
click at [1165, 144] on link "Delete" at bounding box center [1167, 143] width 80 height 28
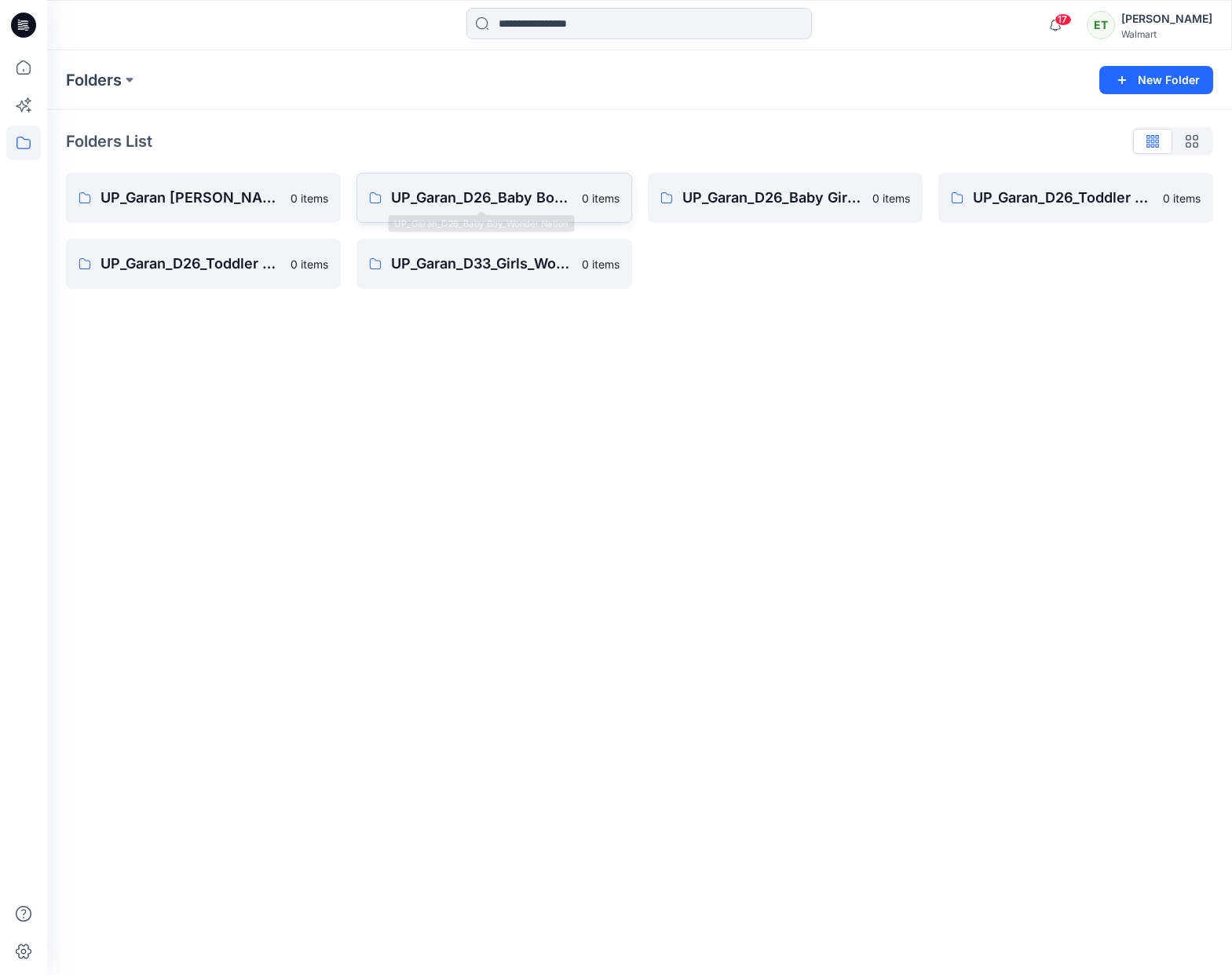
click at [472, 182] on link "UP_Garan_D26_Baby Boy_Wonder Nation 0 items" at bounding box center [494, 198] width 275 height 50
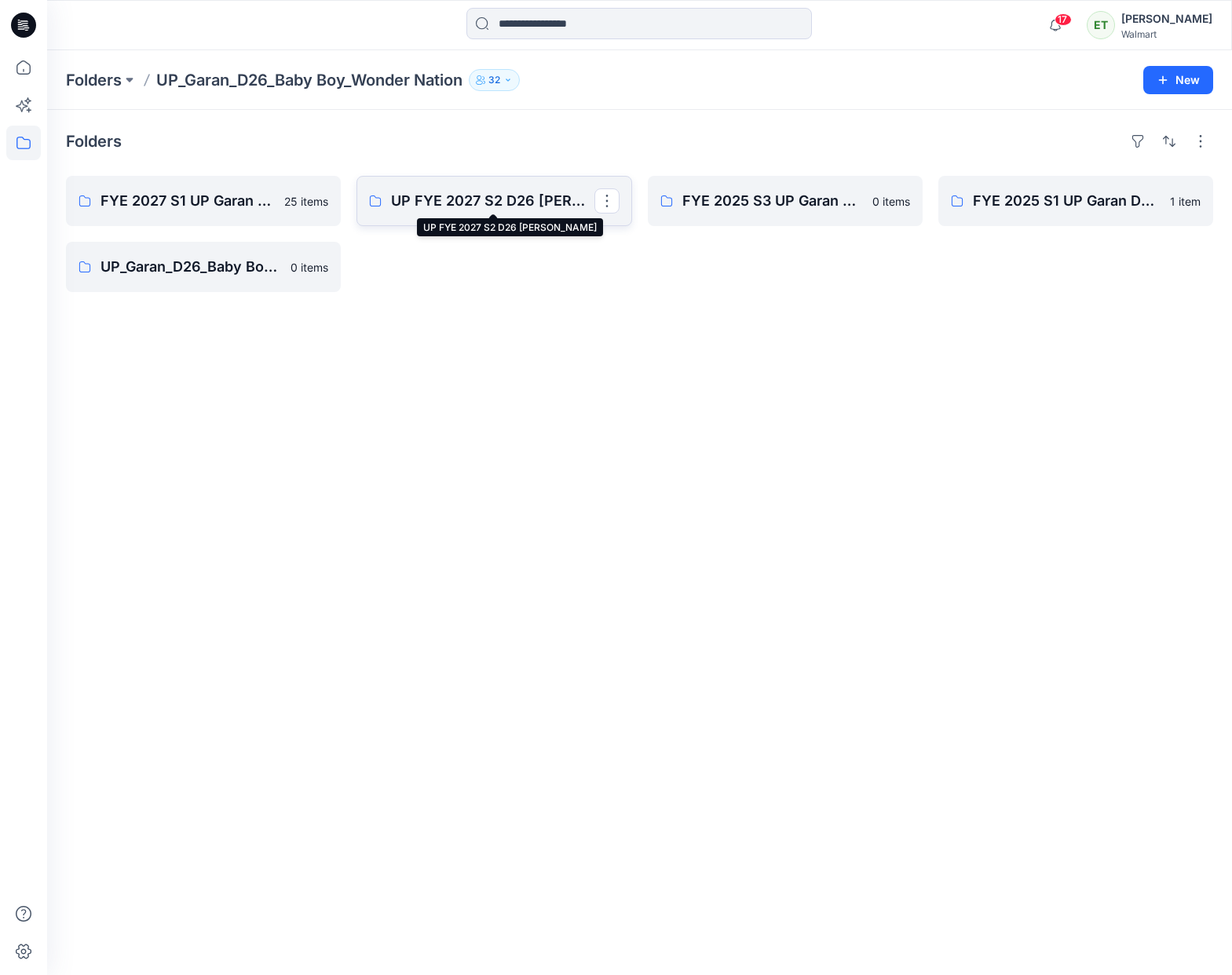
click at [470, 197] on p "UP FYE 2027 S2 D26 [PERSON_NAME]" at bounding box center [492, 201] width 202 height 22
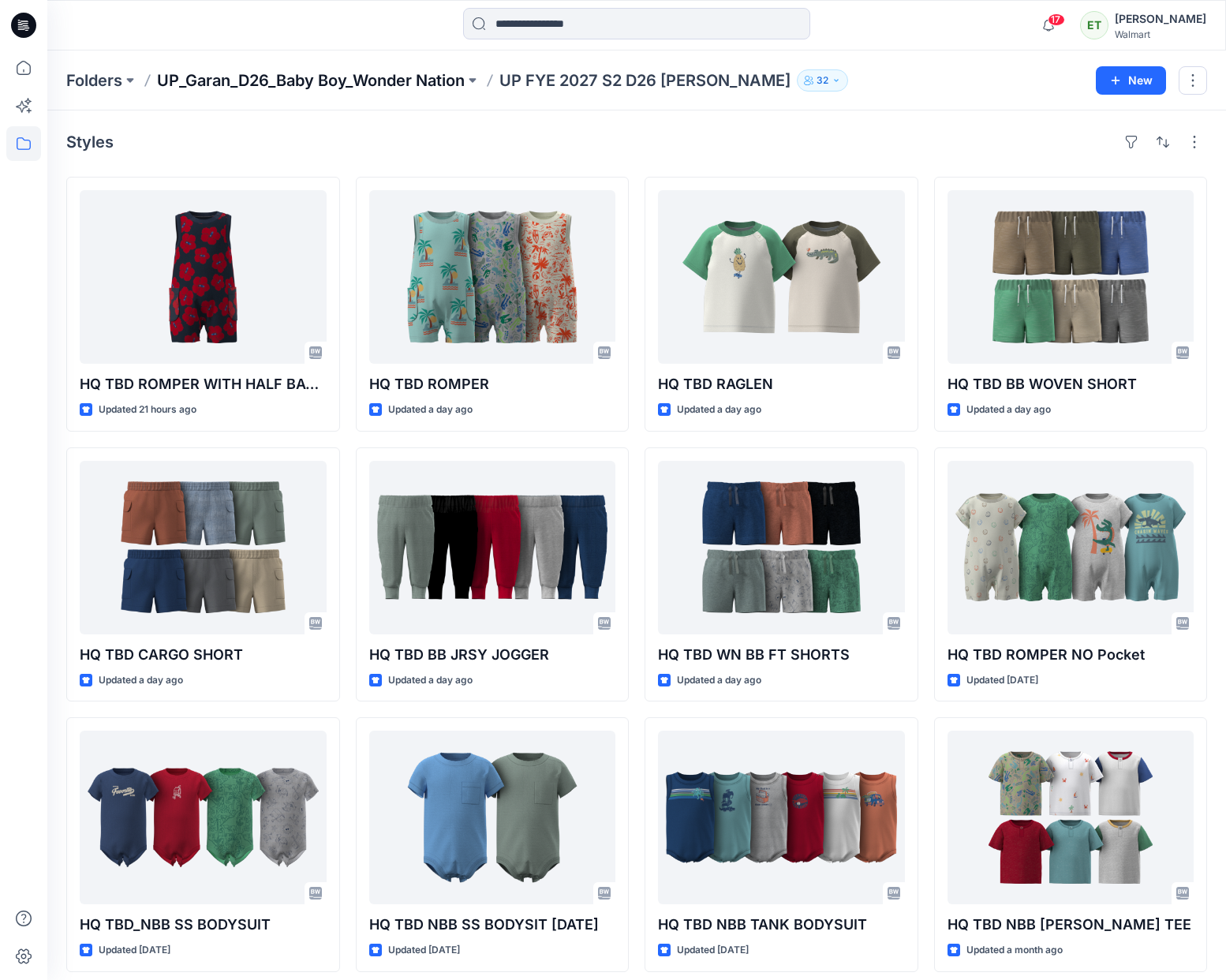
click at [358, 86] on p "UP_Garan_D26_Baby Boy_Wonder Nation" at bounding box center [311, 81] width 308 height 22
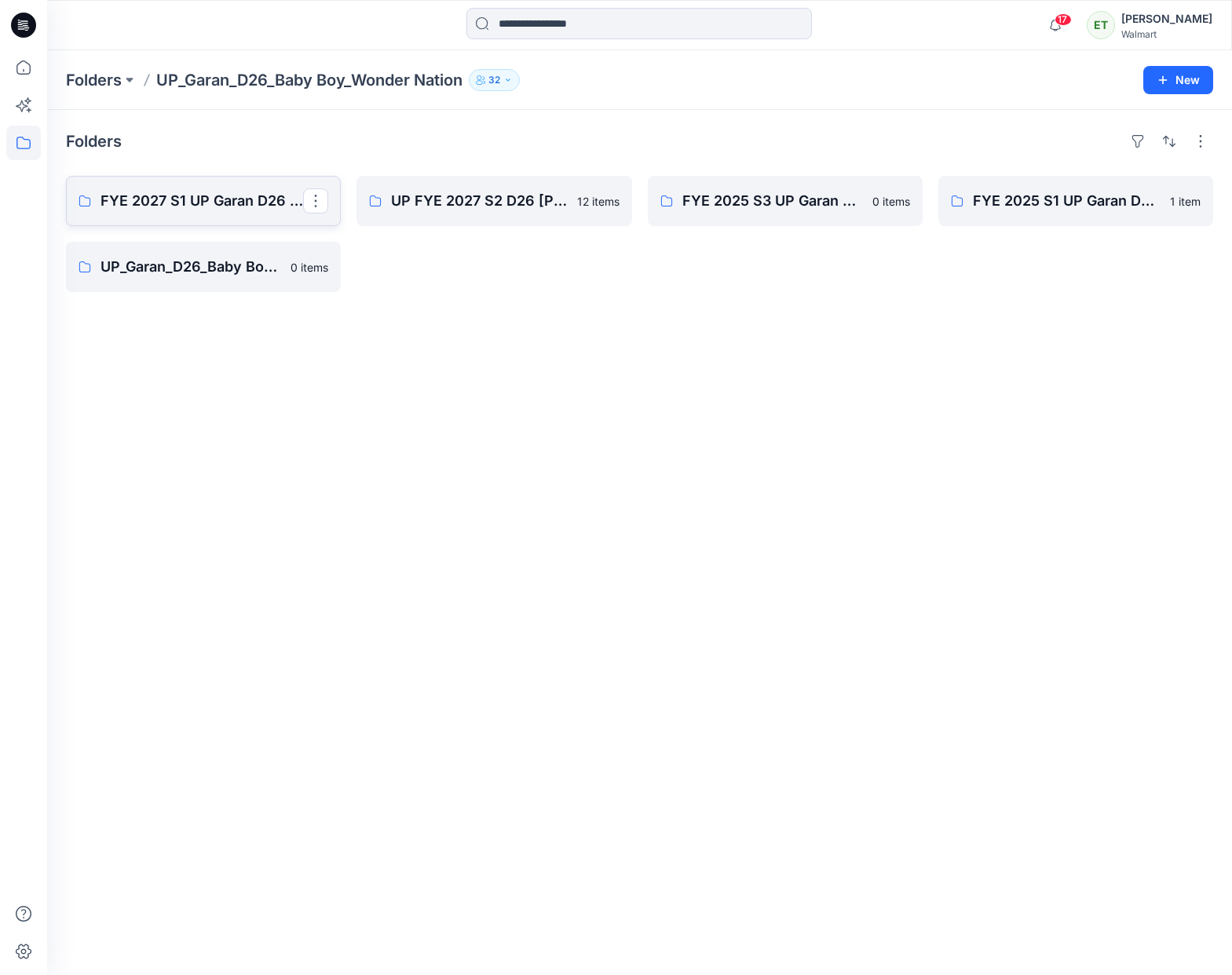
click at [196, 201] on p "FYE 2027 S1 UP Garan D26 Baby Boy" at bounding box center [202, 201] width 202 height 22
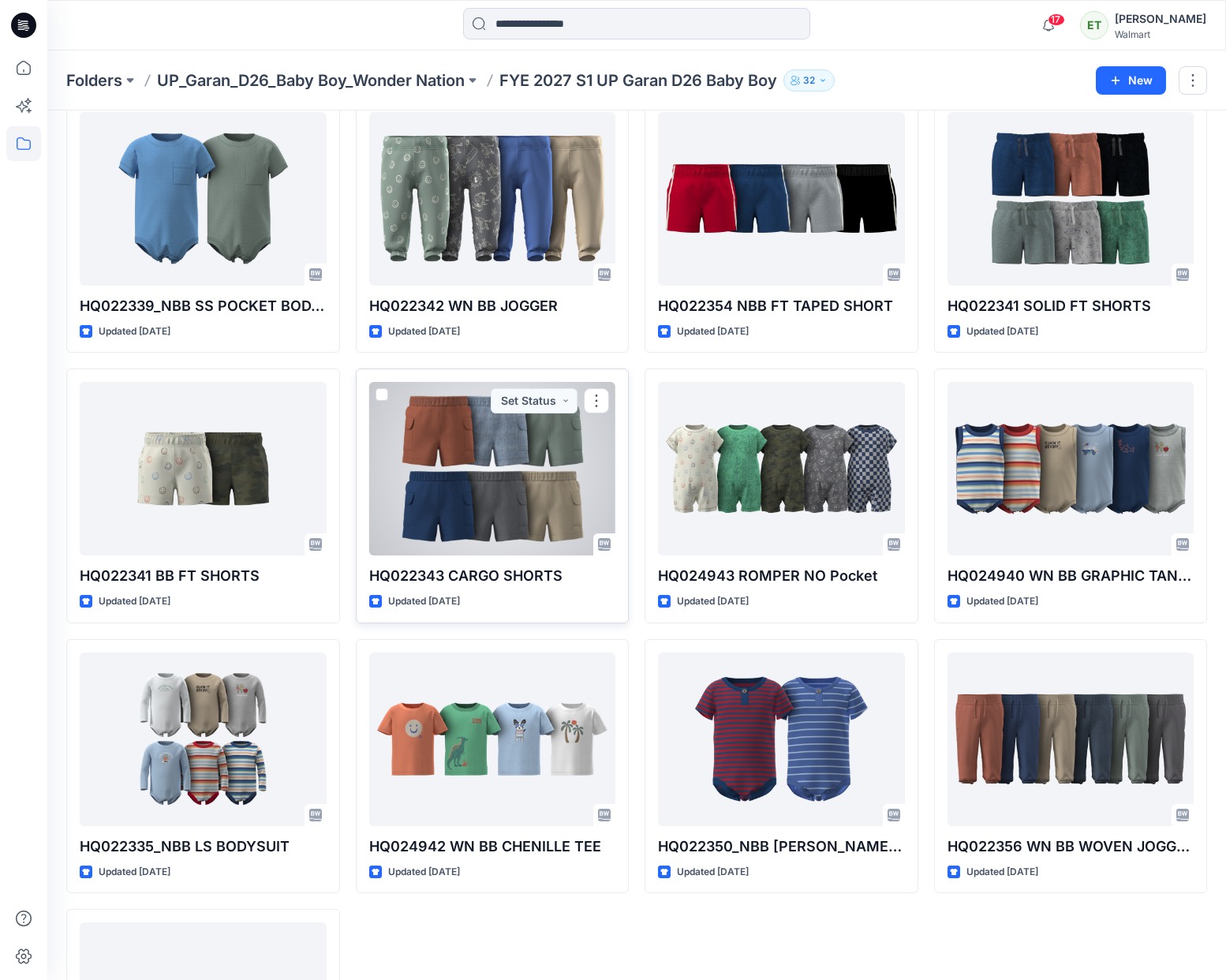
scroll to position [1092, 0]
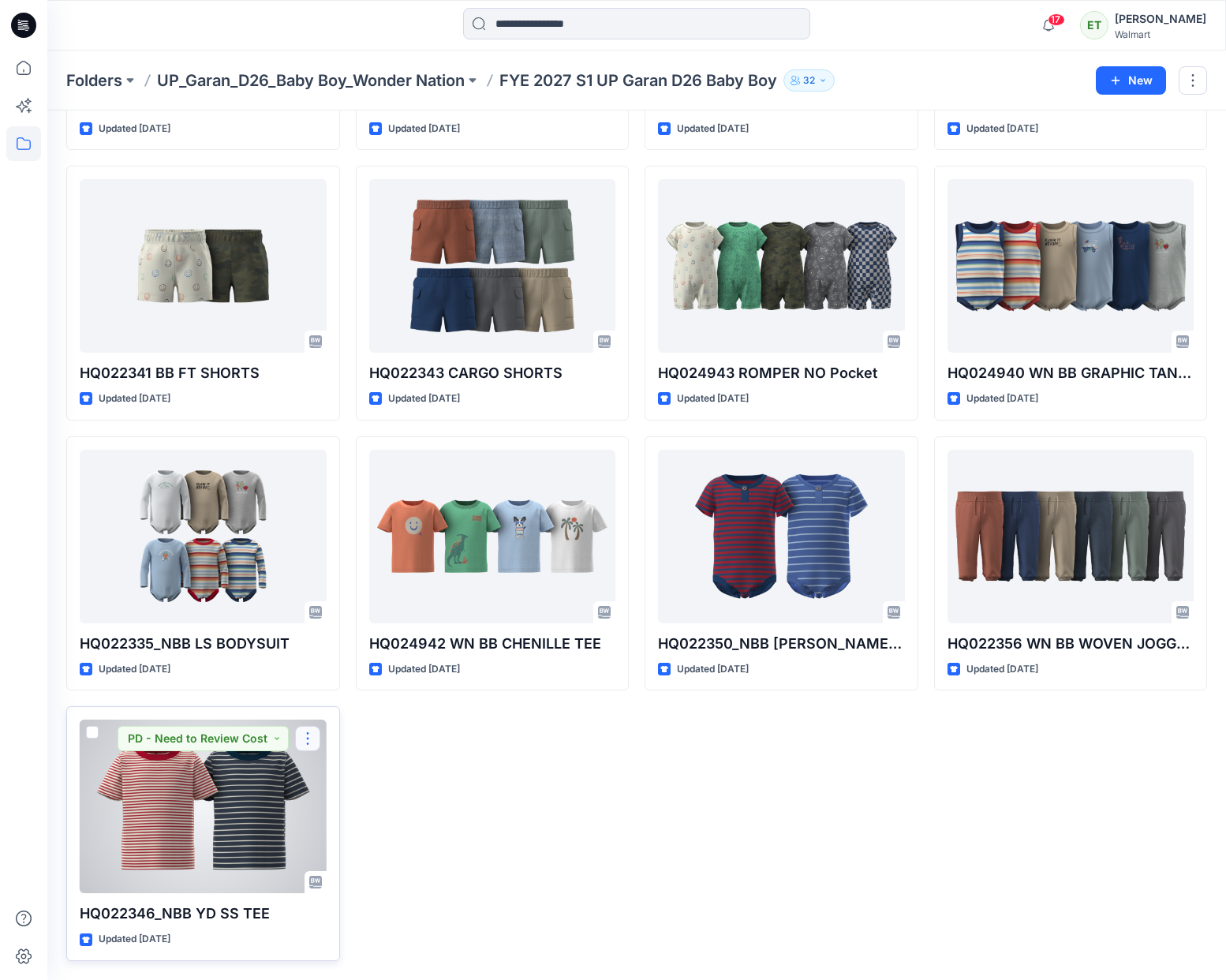
click at [310, 737] on button "button" at bounding box center [308, 739] width 25 height 25
click at [427, 781] on button "Edit" at bounding box center [383, 775] width 170 height 29
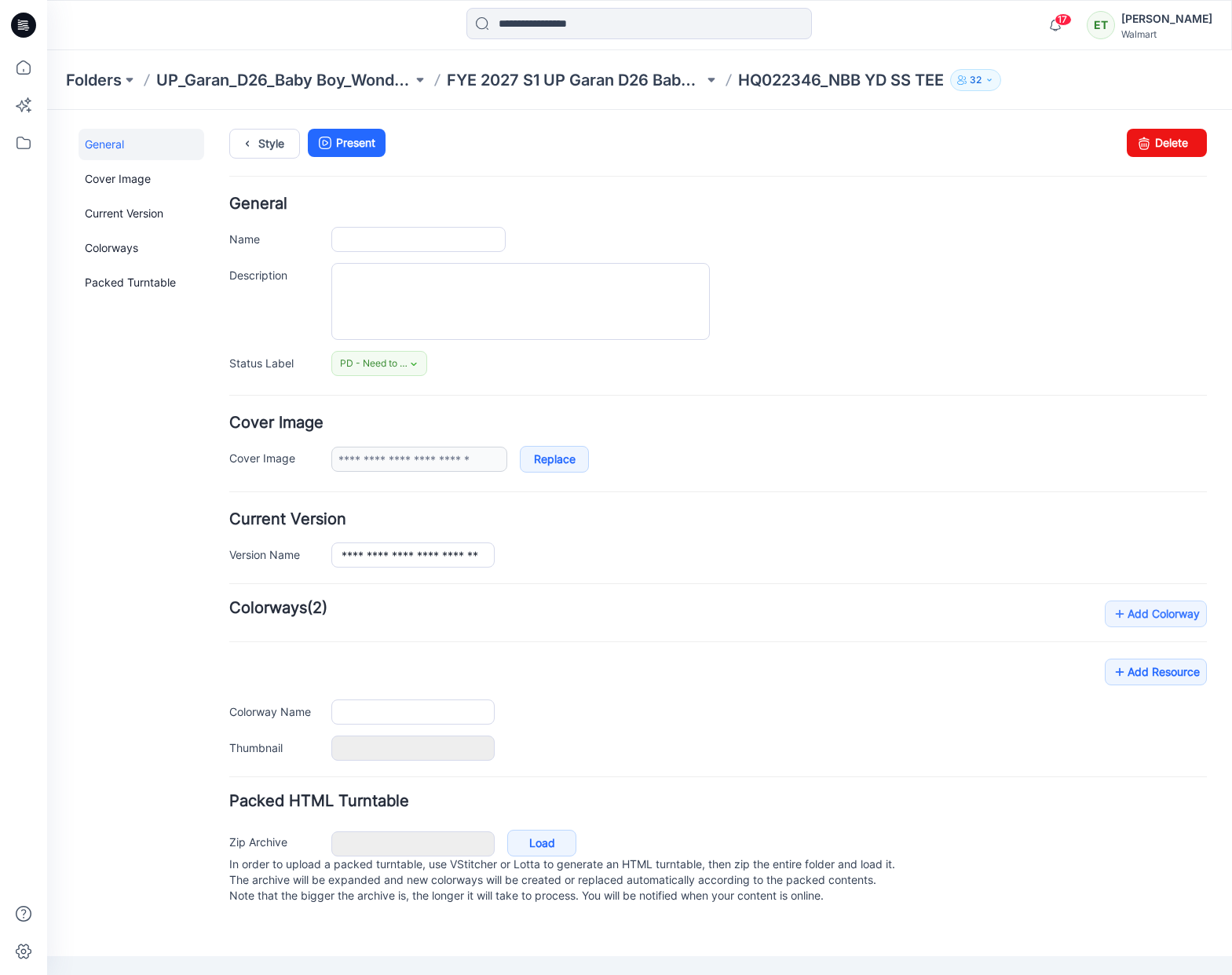
type input "**********"
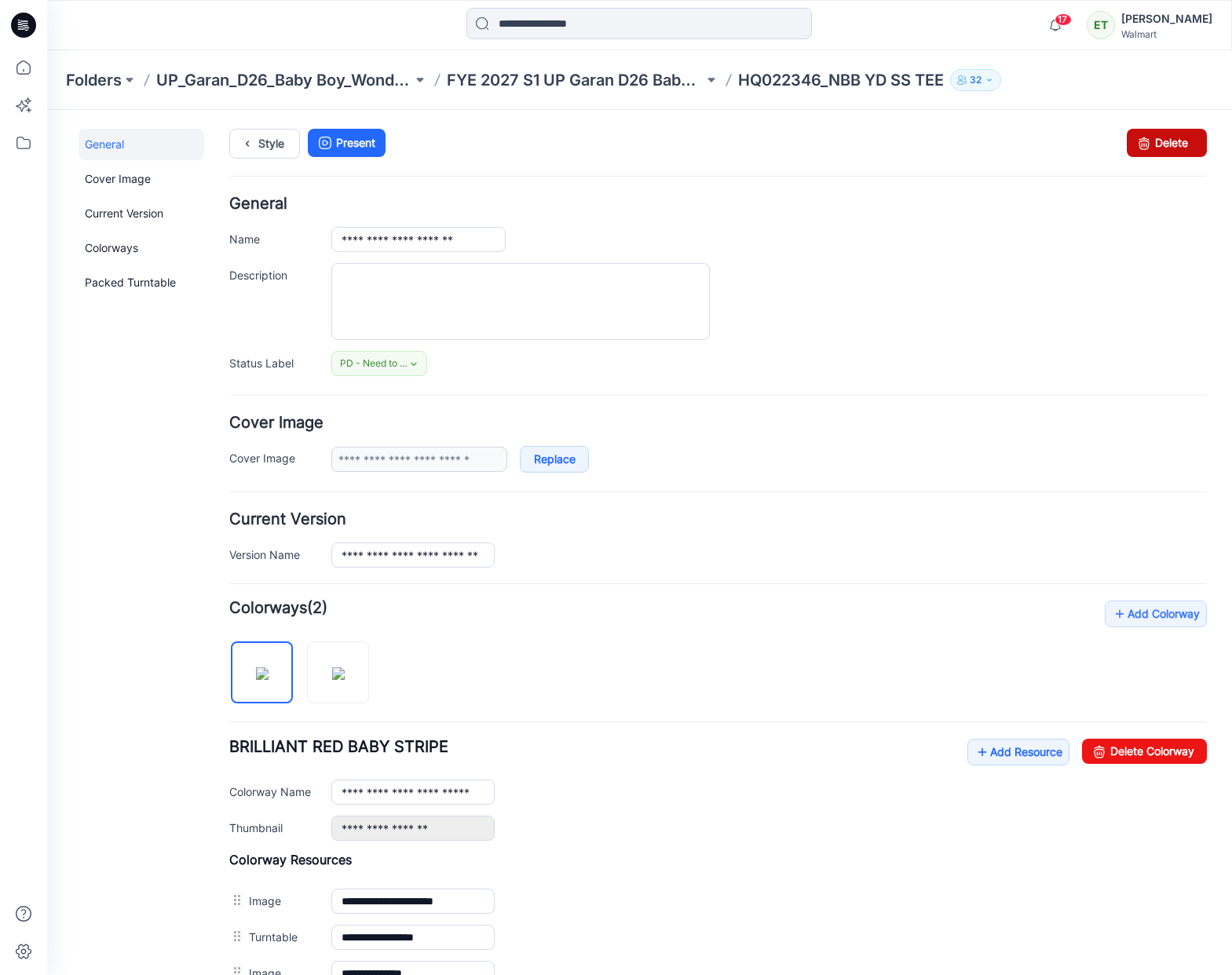
click at [1183, 153] on link "Delete" at bounding box center [1167, 143] width 80 height 28
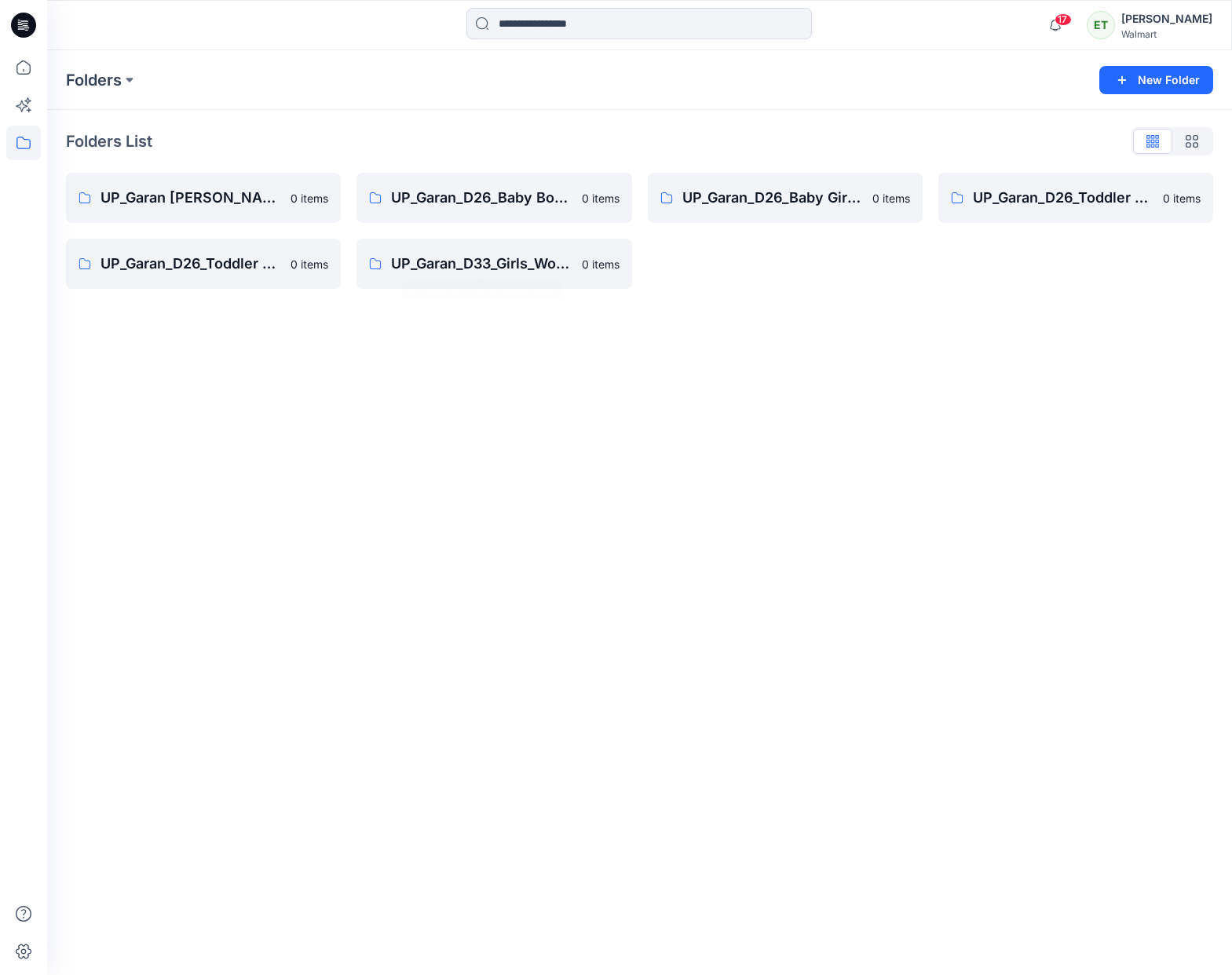
click at [516, 212] on link "UP_Garan_D26_Baby Boy_Wonder Nation 0 items" at bounding box center [494, 198] width 275 height 50
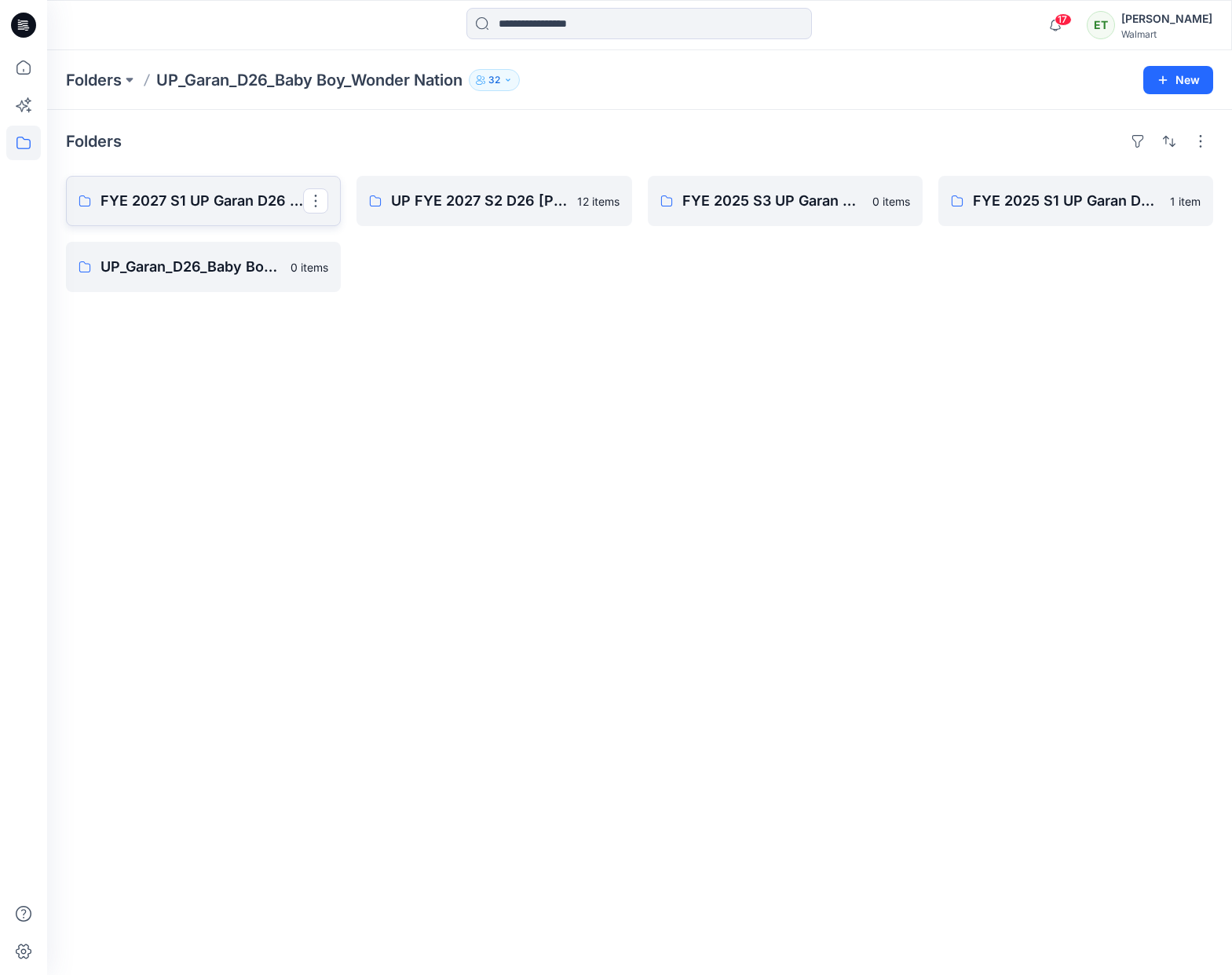
click at [271, 207] on p "FYE 2027 S1 UP Garan D26 Baby Boy" at bounding box center [202, 201] width 202 height 22
